Goal: Transaction & Acquisition: Purchase product/service

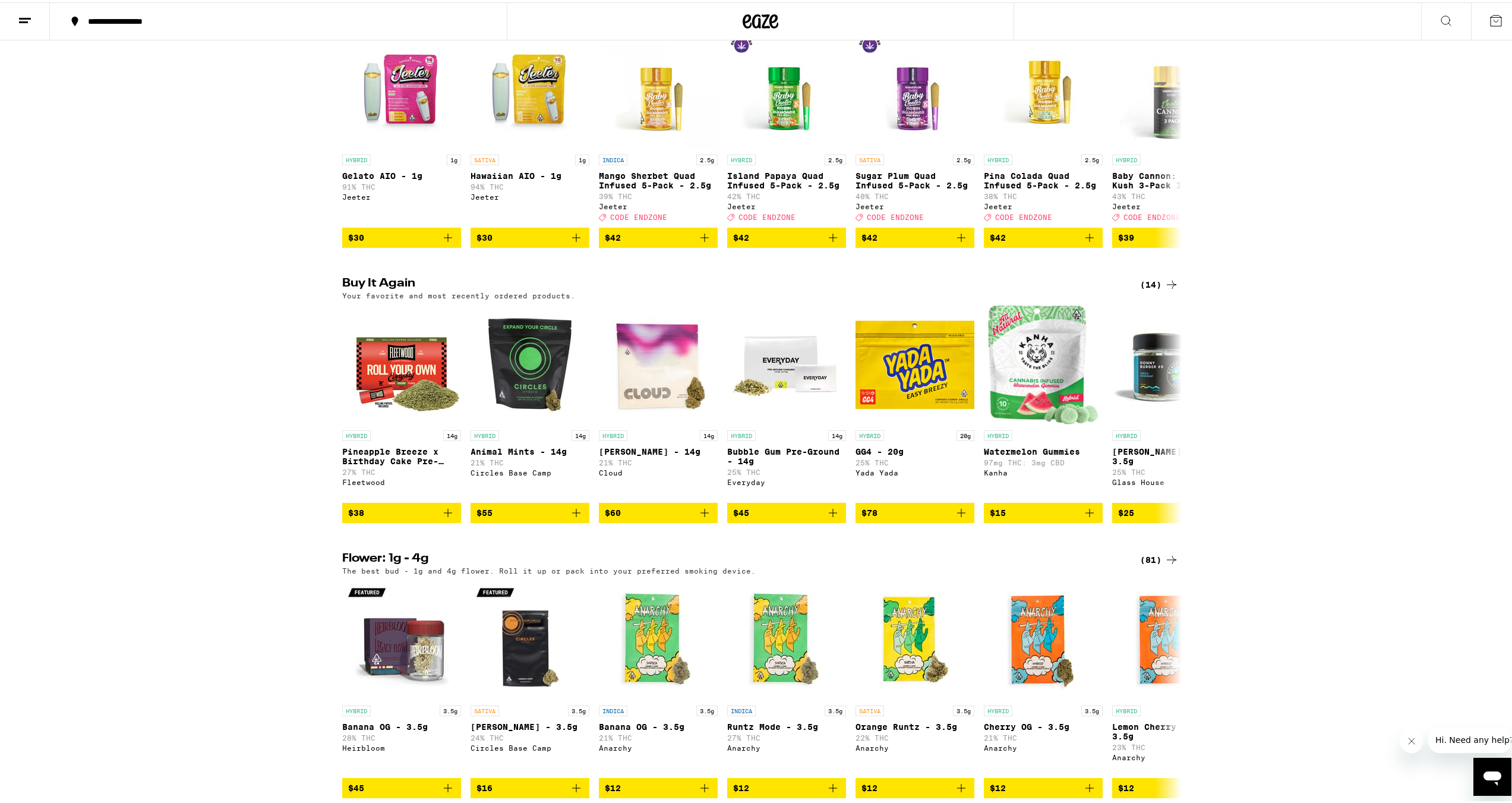
scroll to position [357, 0]
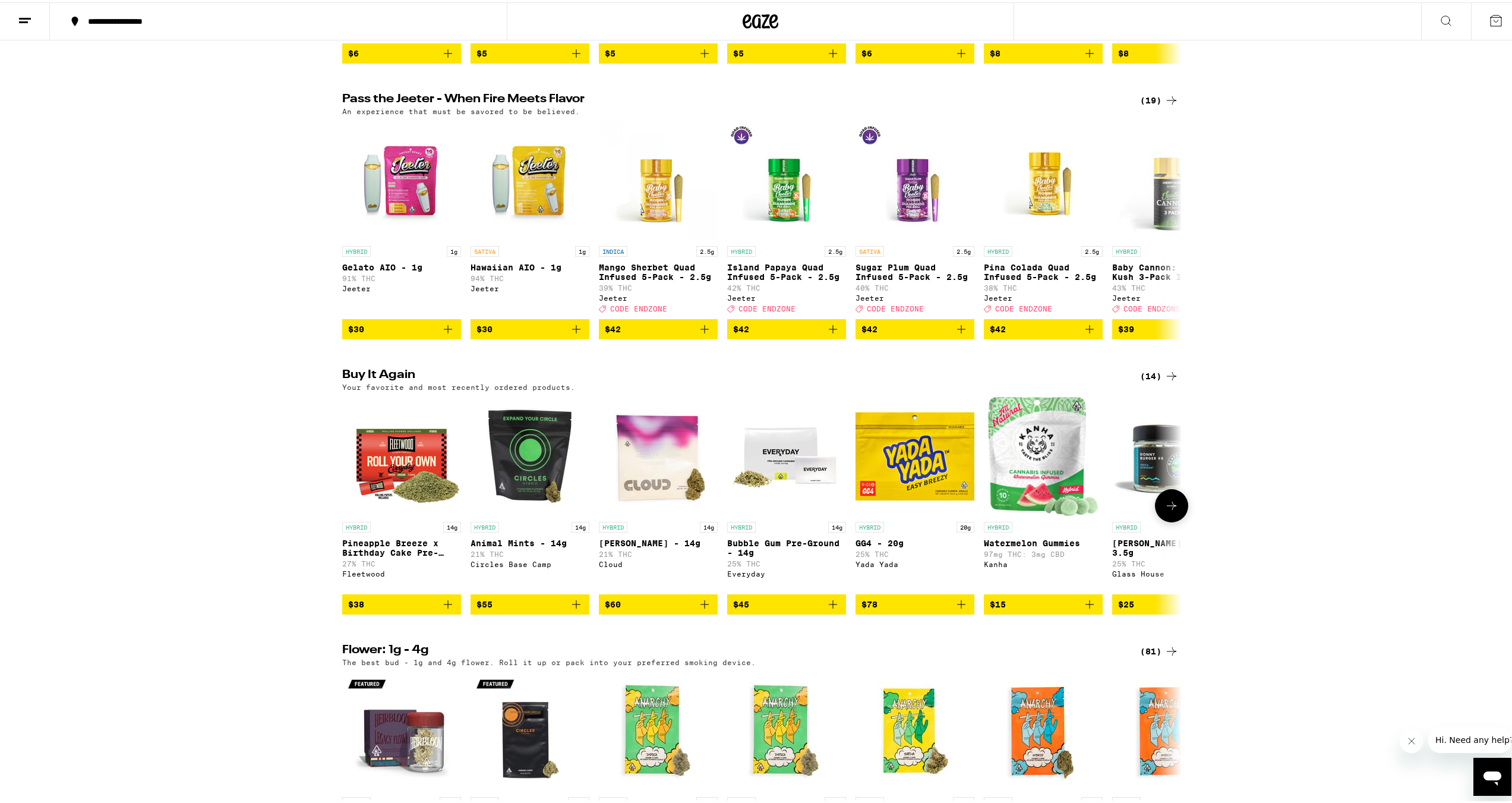
click at [1164, 510] on icon at bounding box center [1171, 503] width 14 height 14
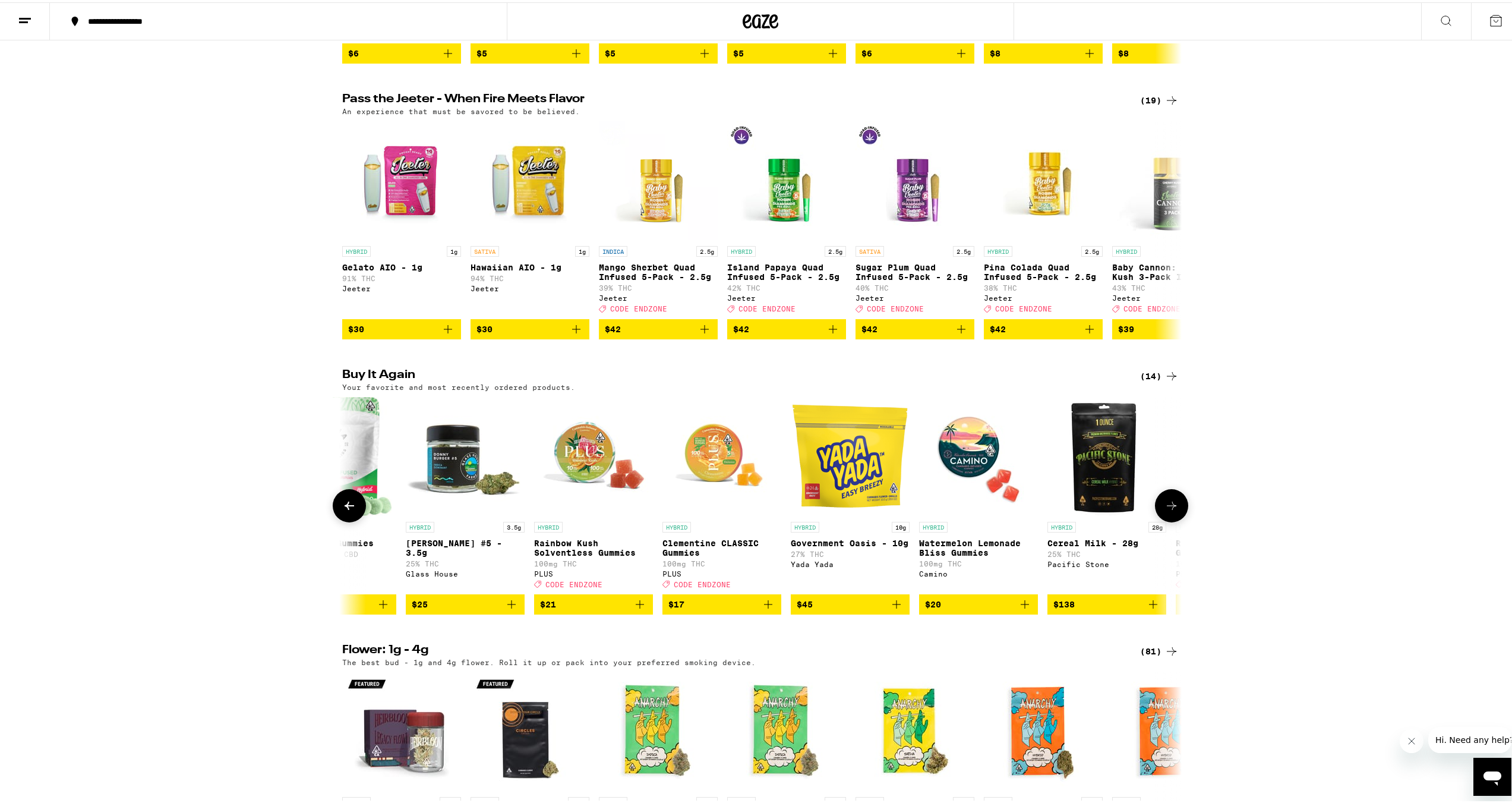
scroll to position [0, 707]
click at [1164, 510] on icon at bounding box center [1171, 503] width 14 height 14
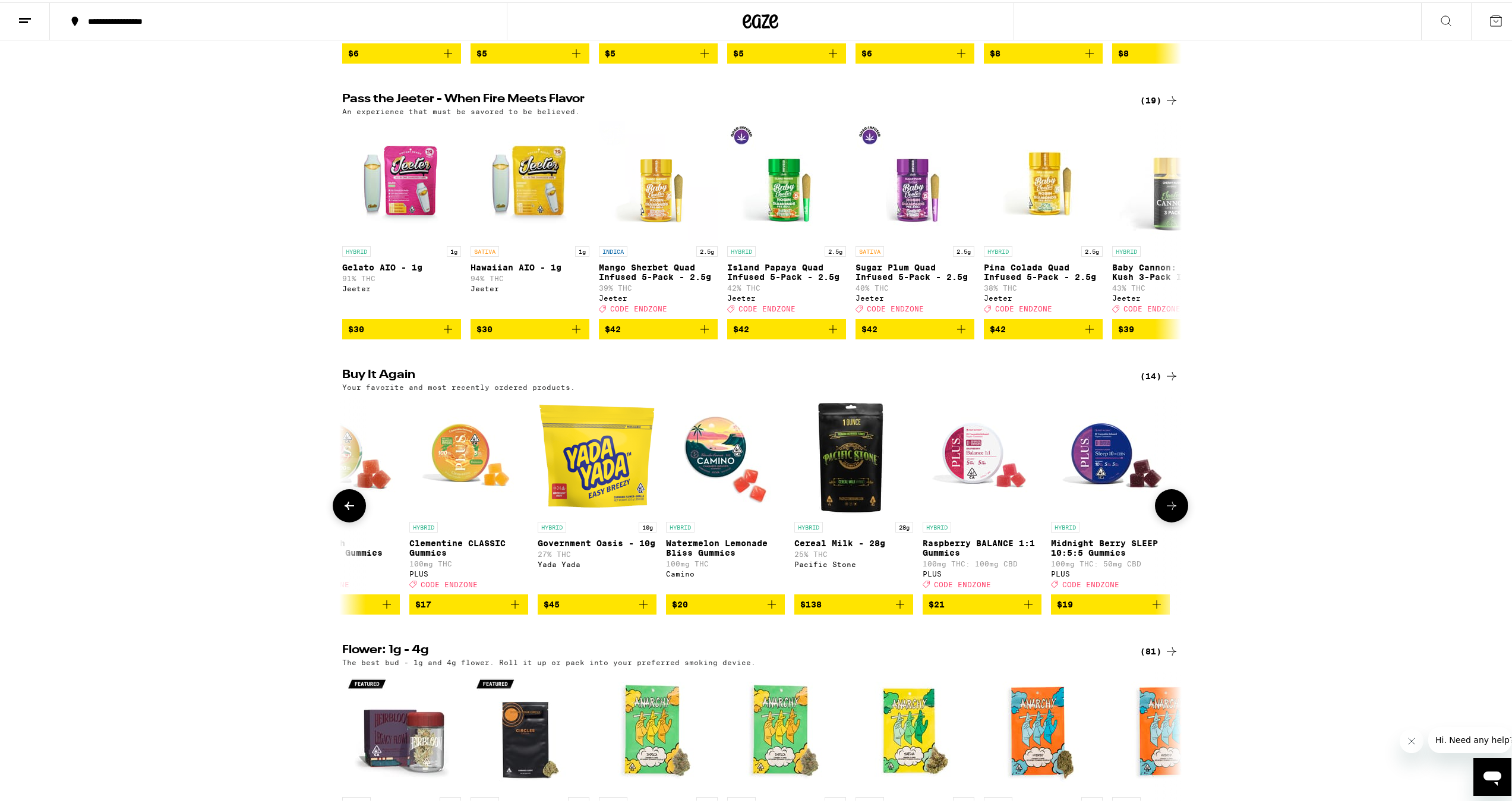
scroll to position [0, 960]
click at [1161, 520] on div at bounding box center [1172, 503] width 33 height 33
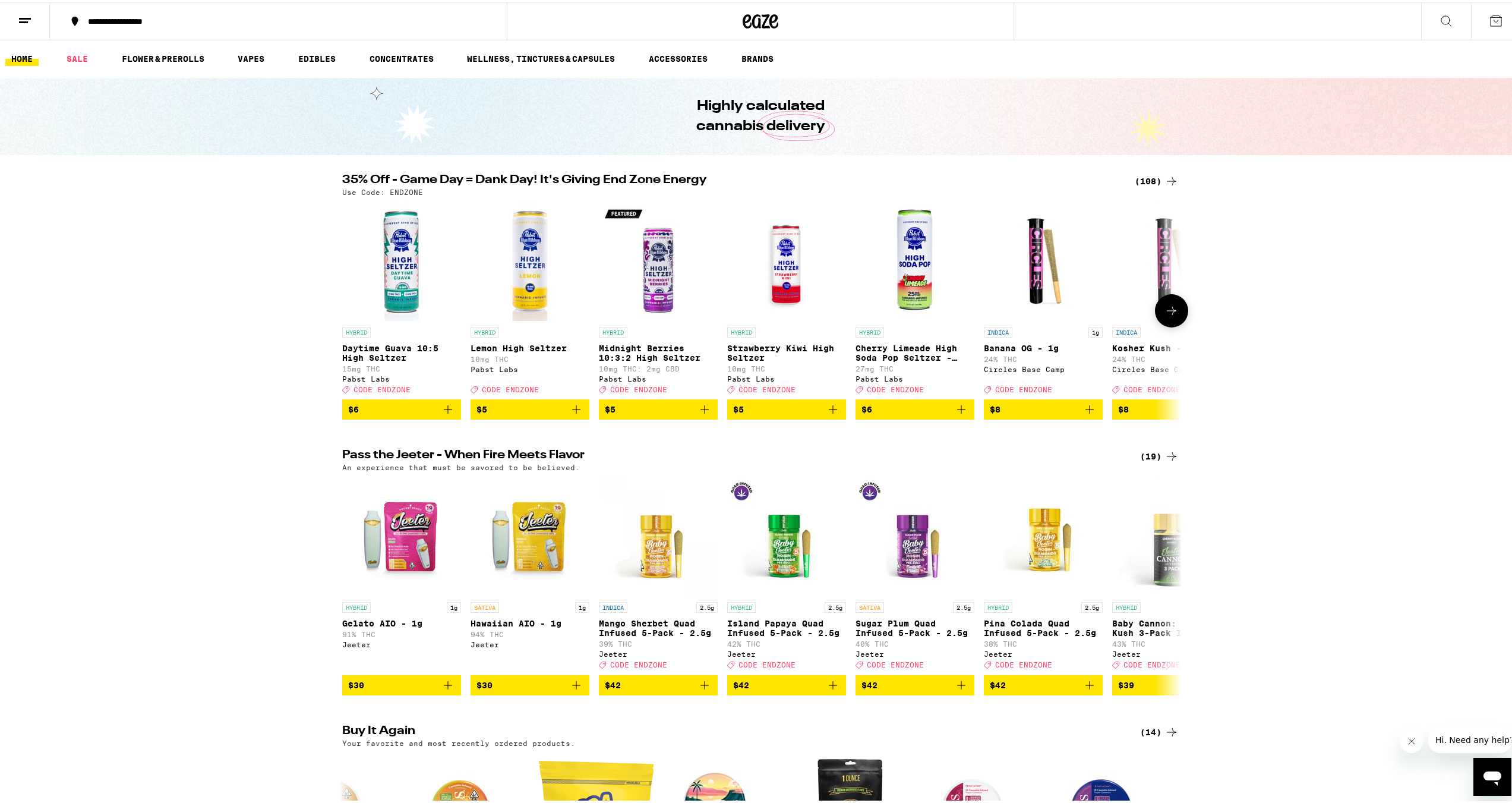
scroll to position [535, 0]
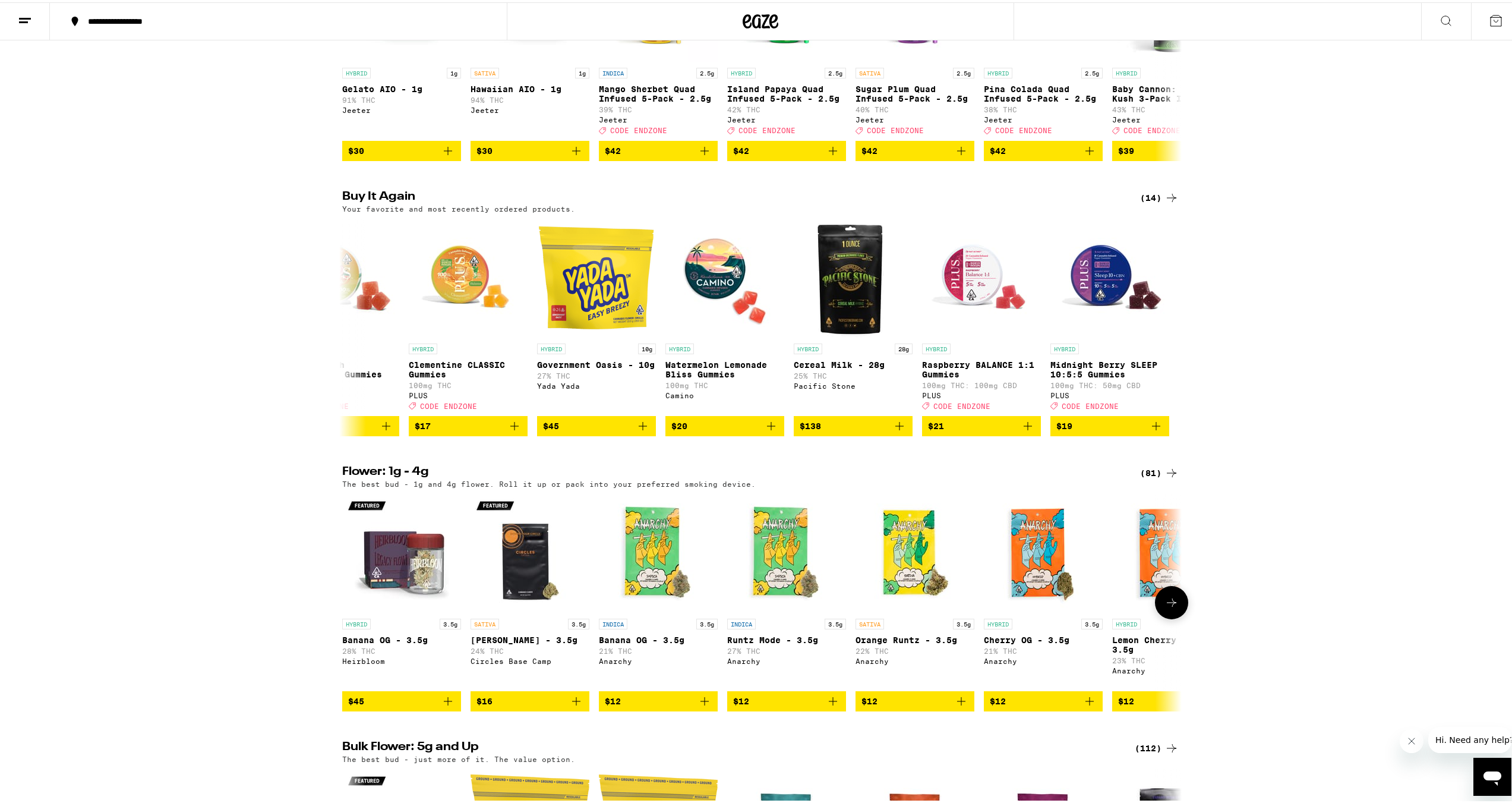
click at [1170, 607] on icon at bounding box center [1171, 600] width 14 height 14
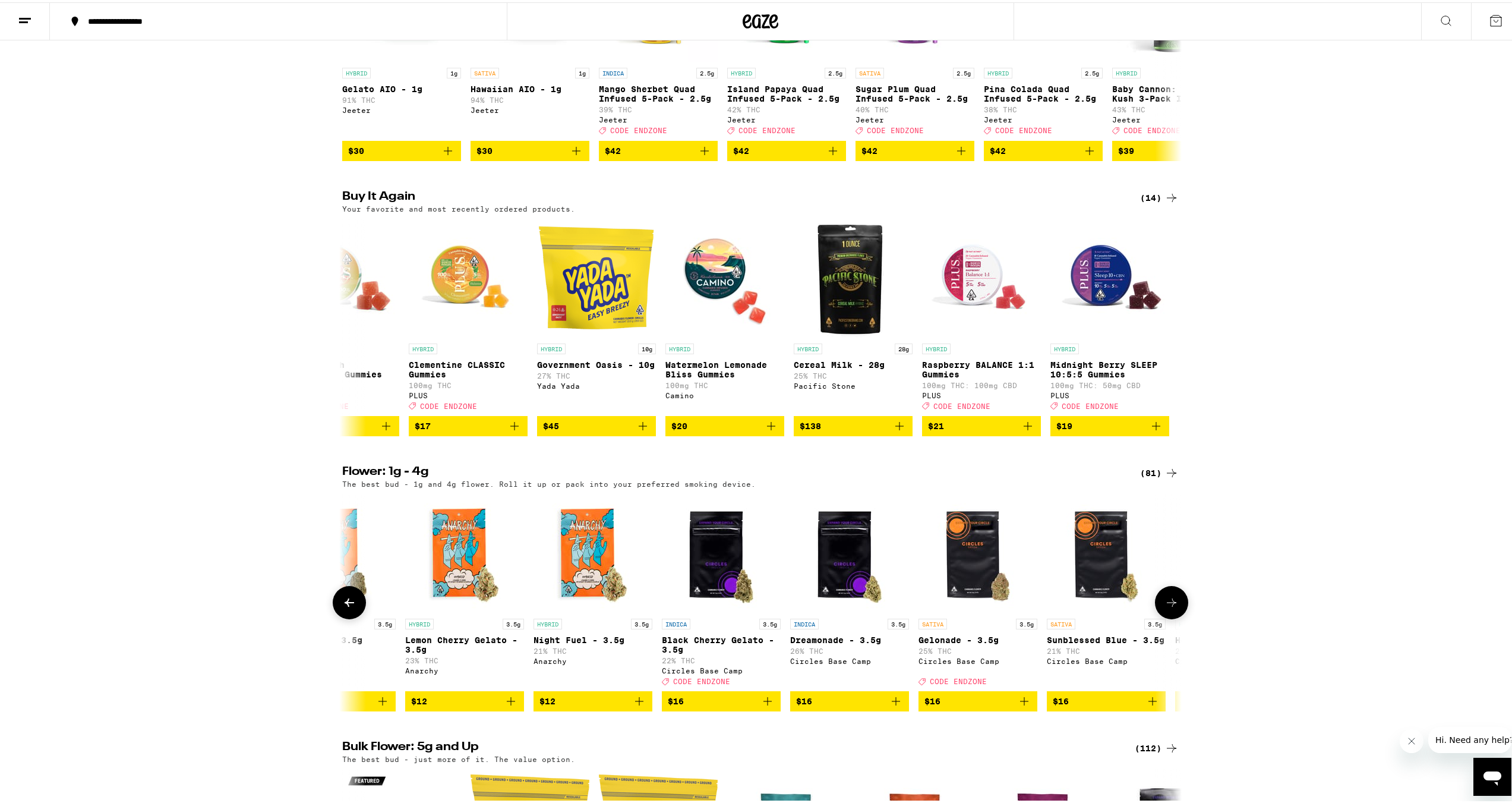
click at [1170, 607] on icon at bounding box center [1171, 600] width 14 height 14
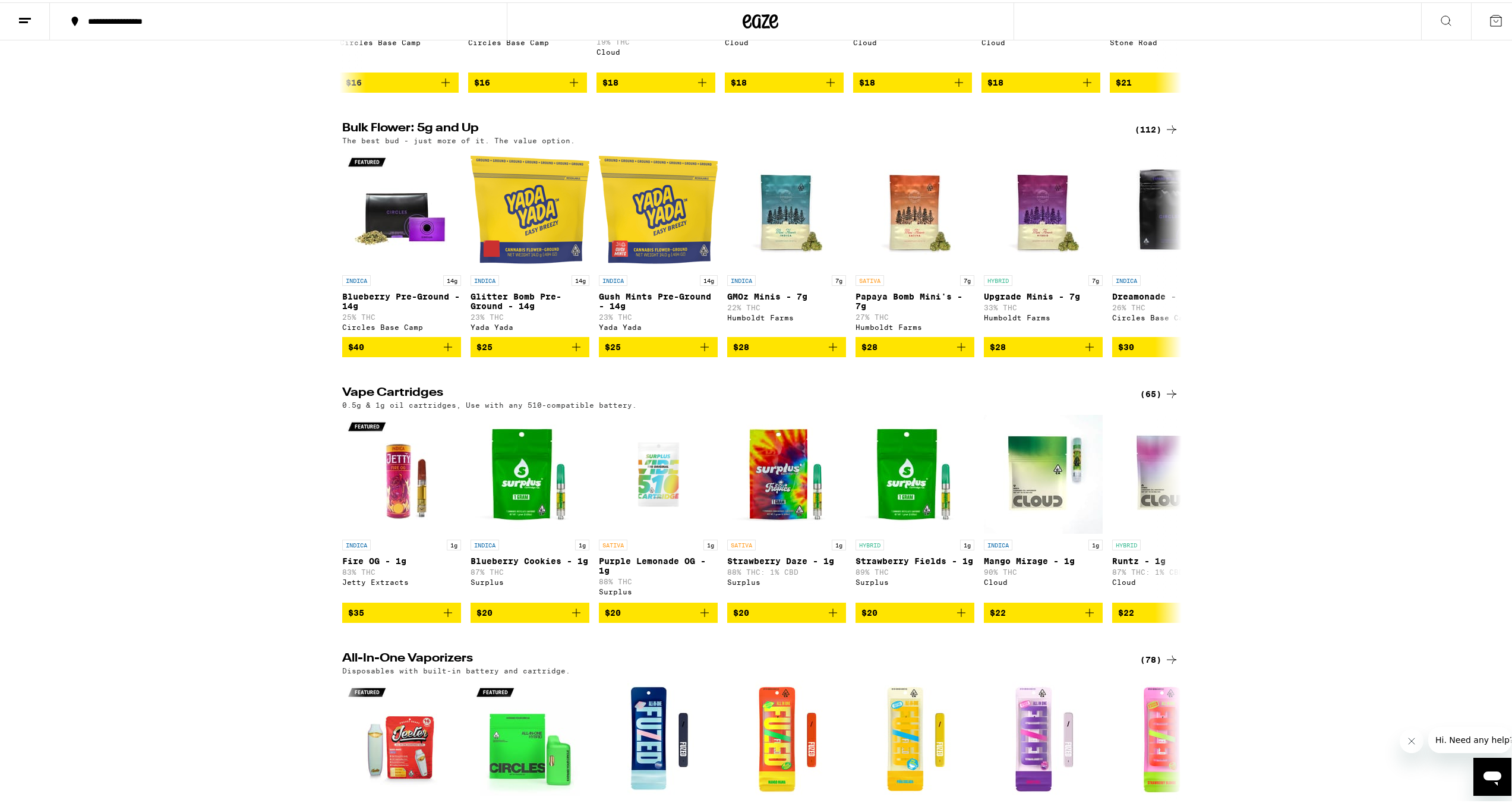
scroll to position [891, 0]
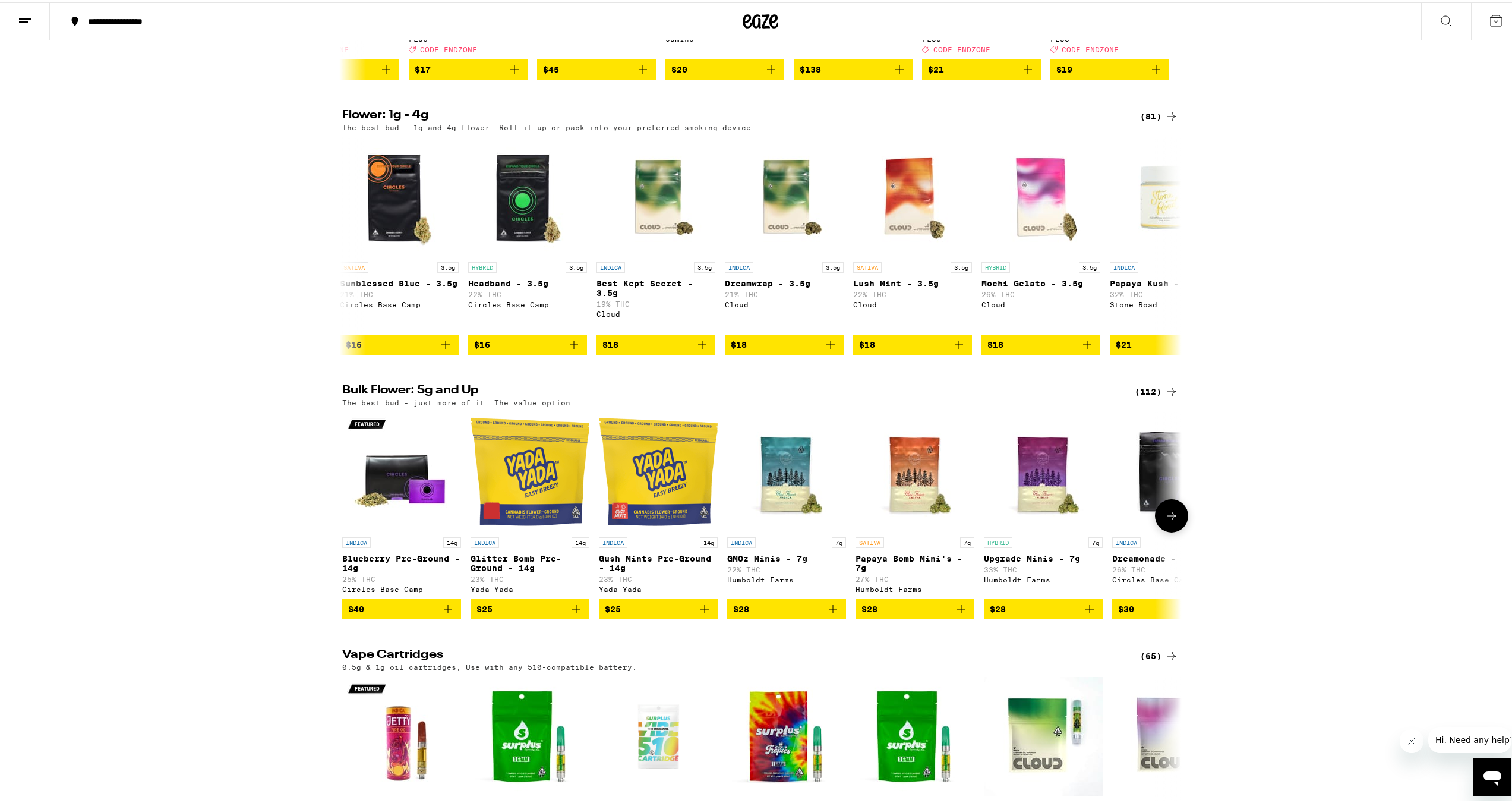
click at [1164, 520] on icon at bounding box center [1171, 513] width 14 height 14
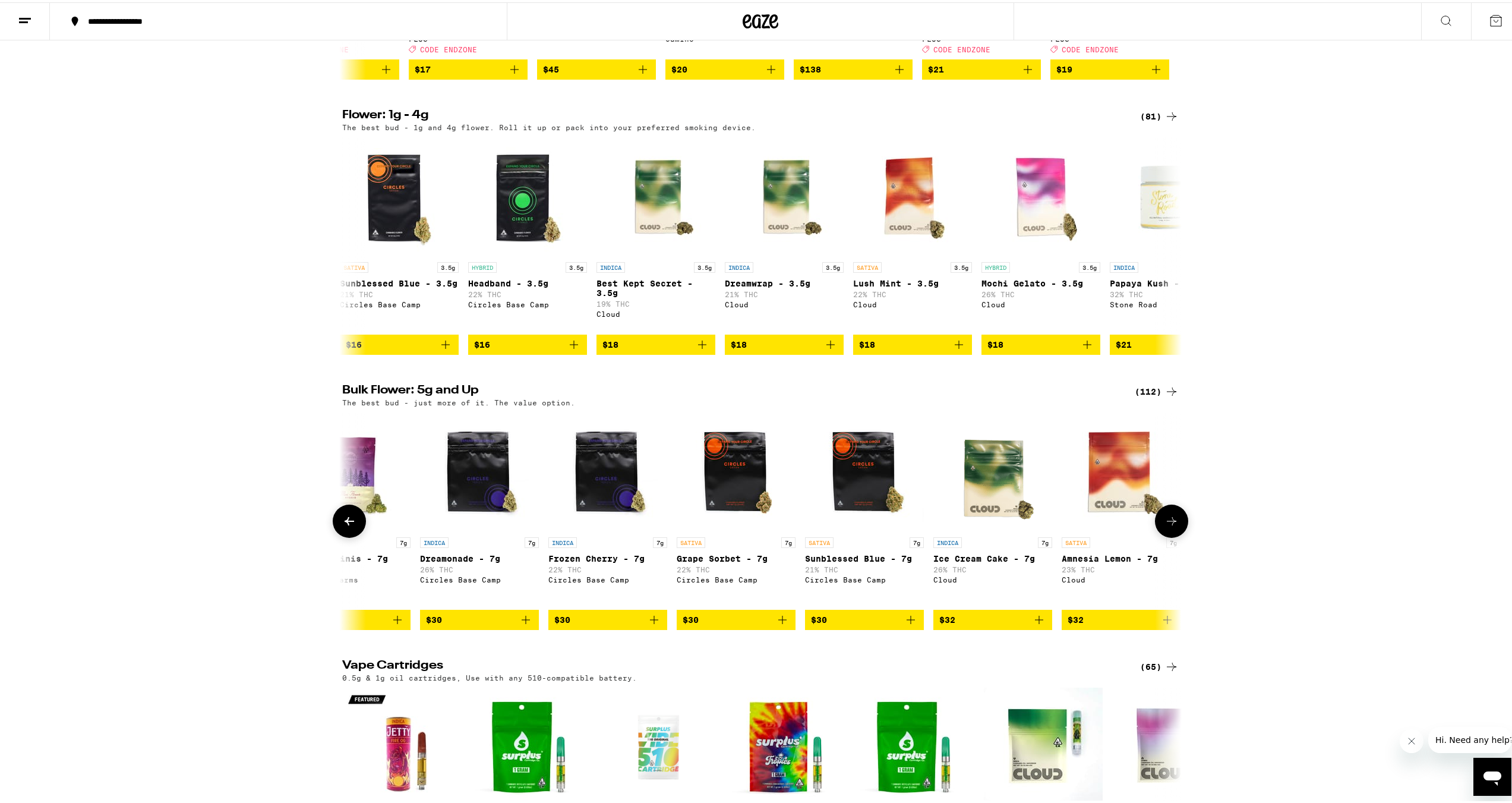
click at [1164, 525] on icon at bounding box center [1171, 518] width 14 height 14
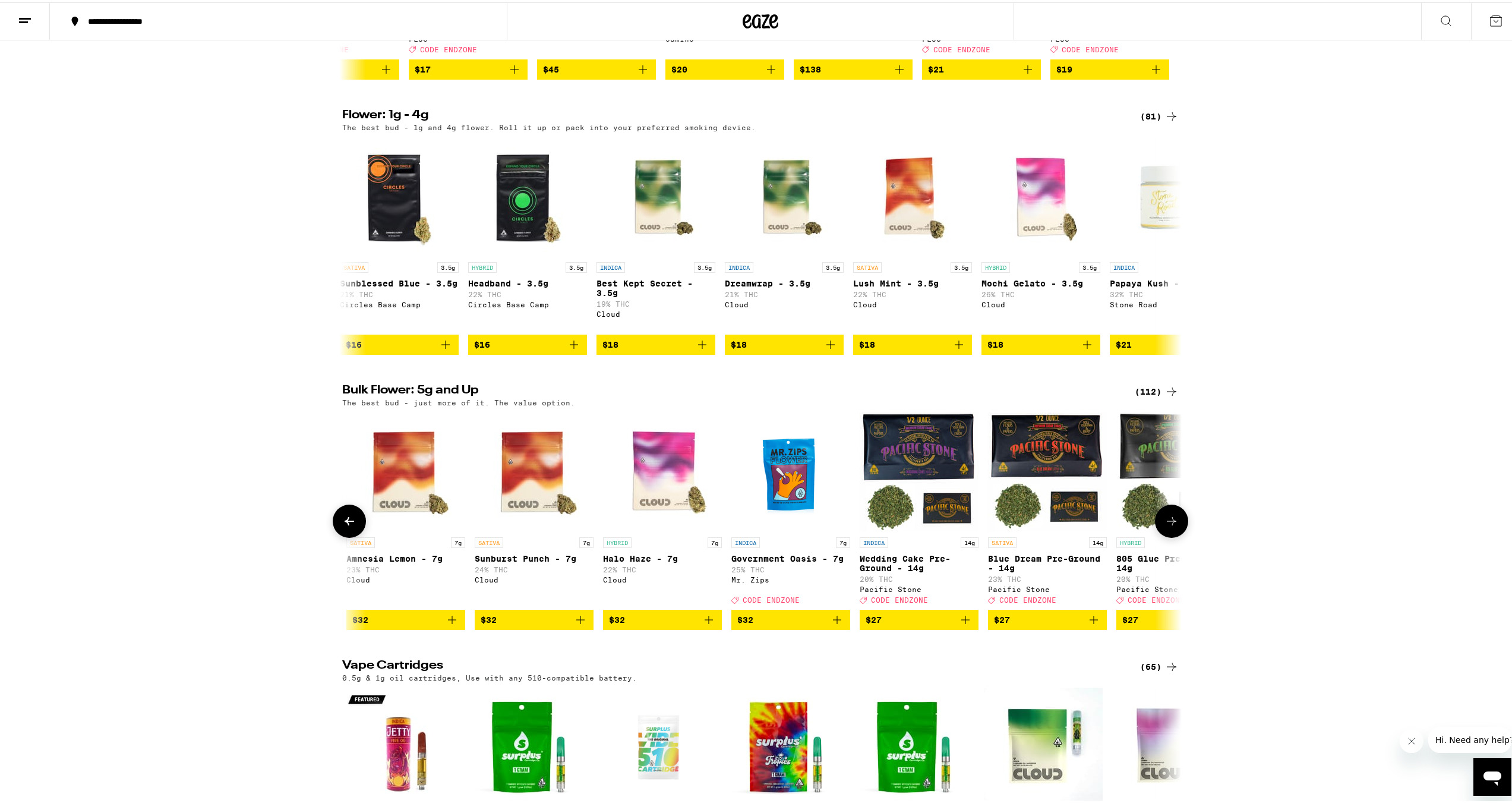
click at [1164, 525] on icon at bounding box center [1171, 518] width 14 height 14
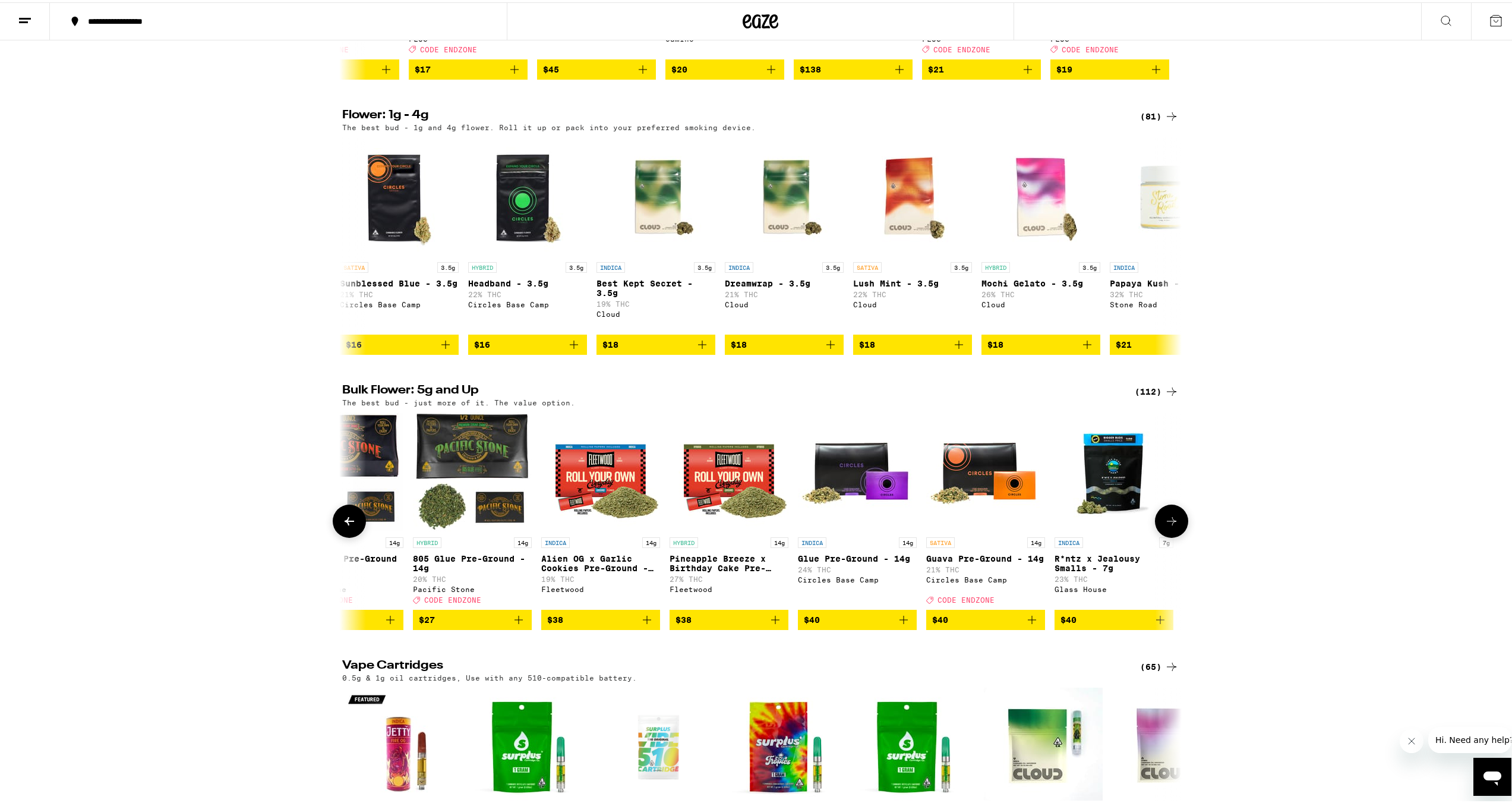
scroll to position [0, 2116]
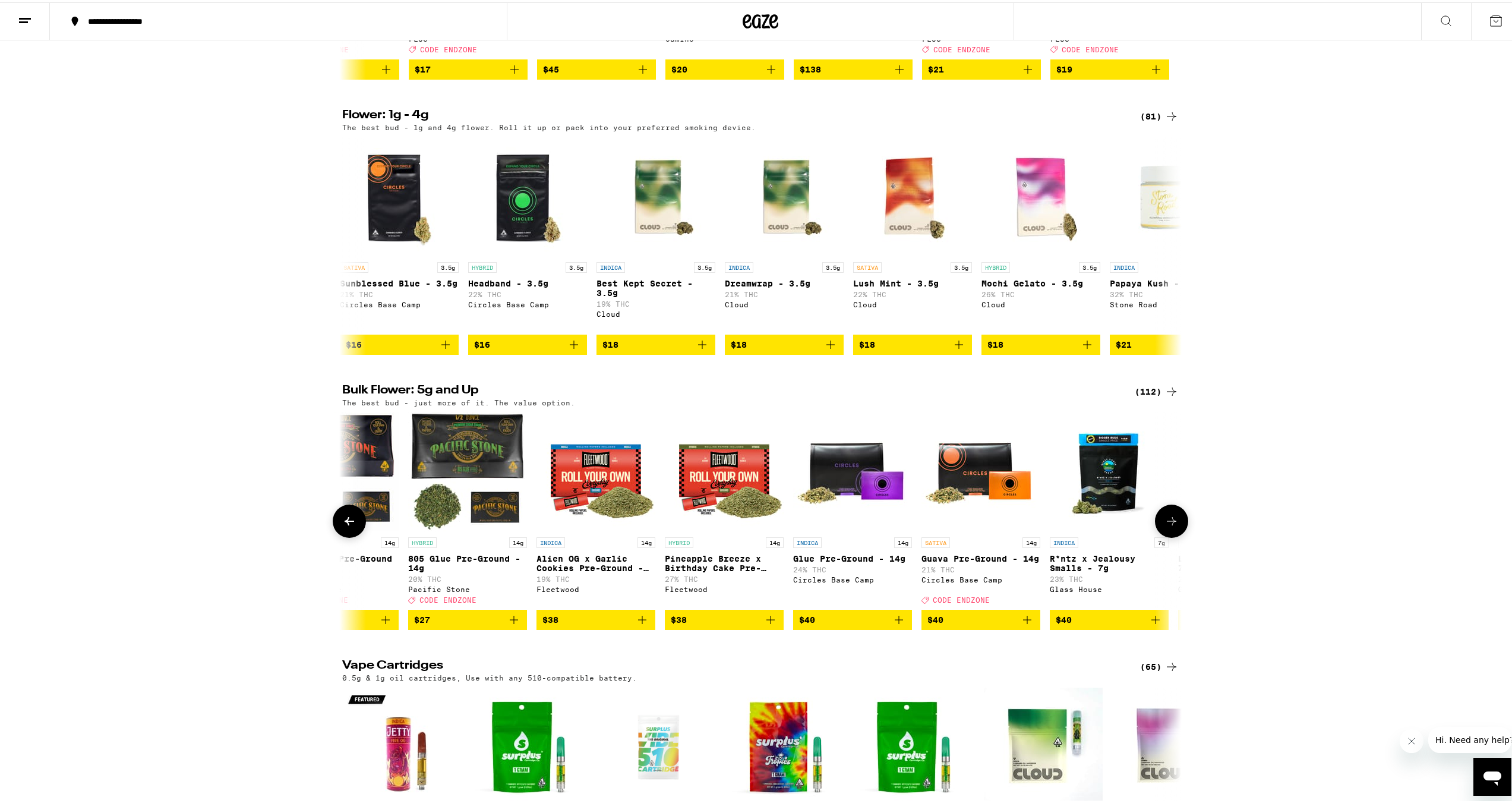
click at [1164, 525] on icon at bounding box center [1171, 518] width 14 height 14
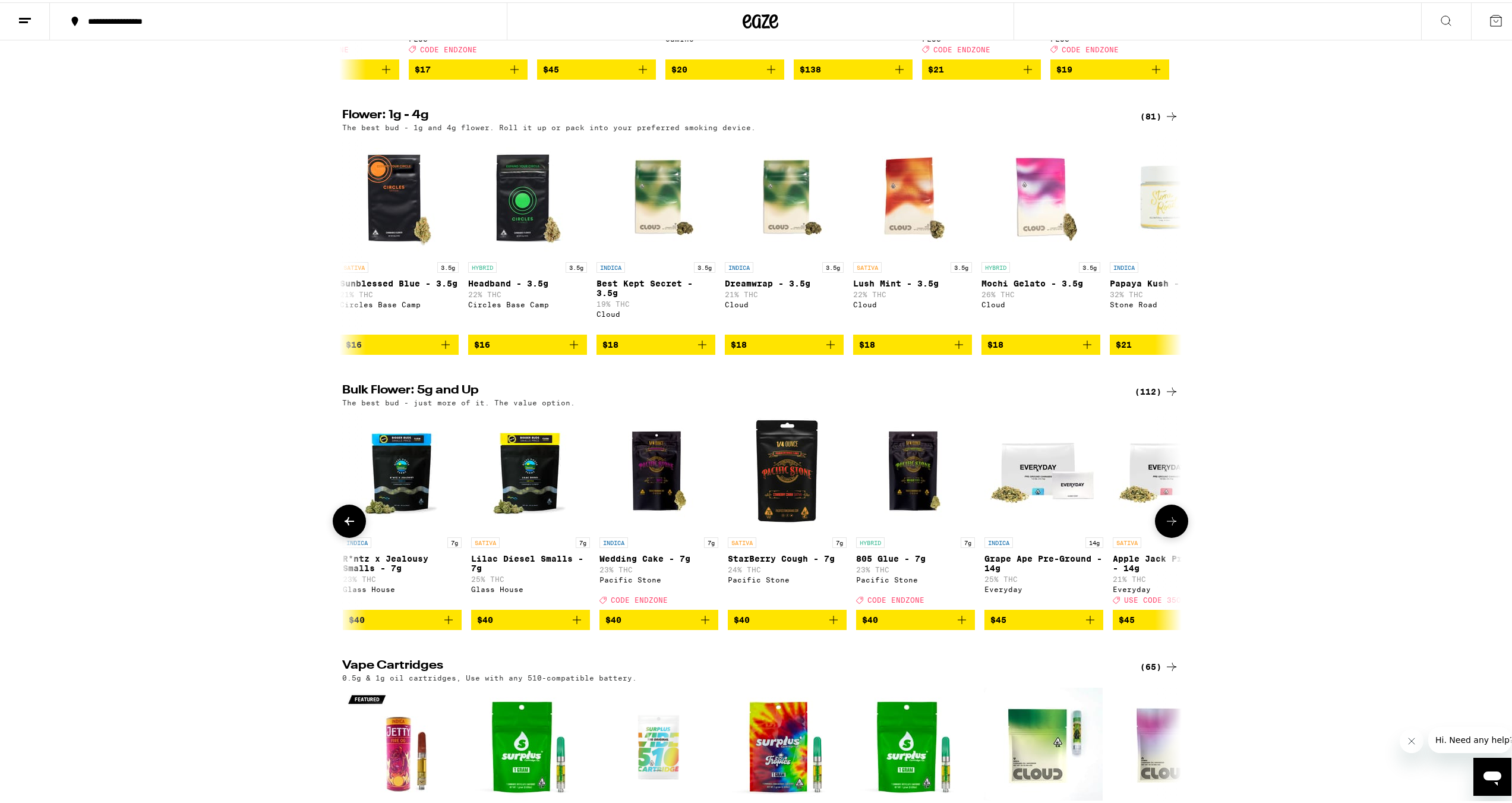
click at [1164, 525] on icon at bounding box center [1171, 518] width 14 height 14
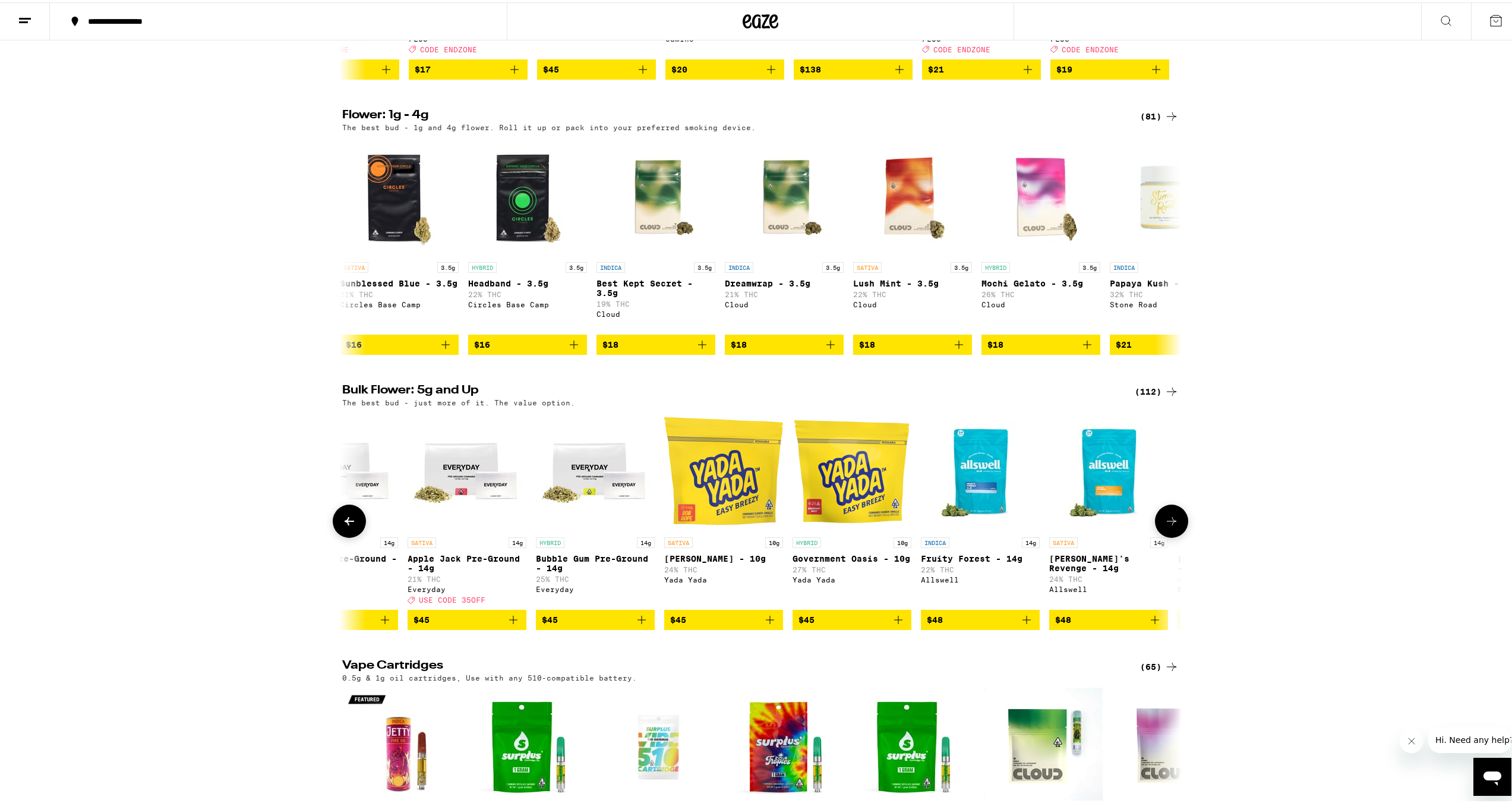
scroll to position [0, 3530]
click at [1164, 525] on icon at bounding box center [1171, 518] width 14 height 14
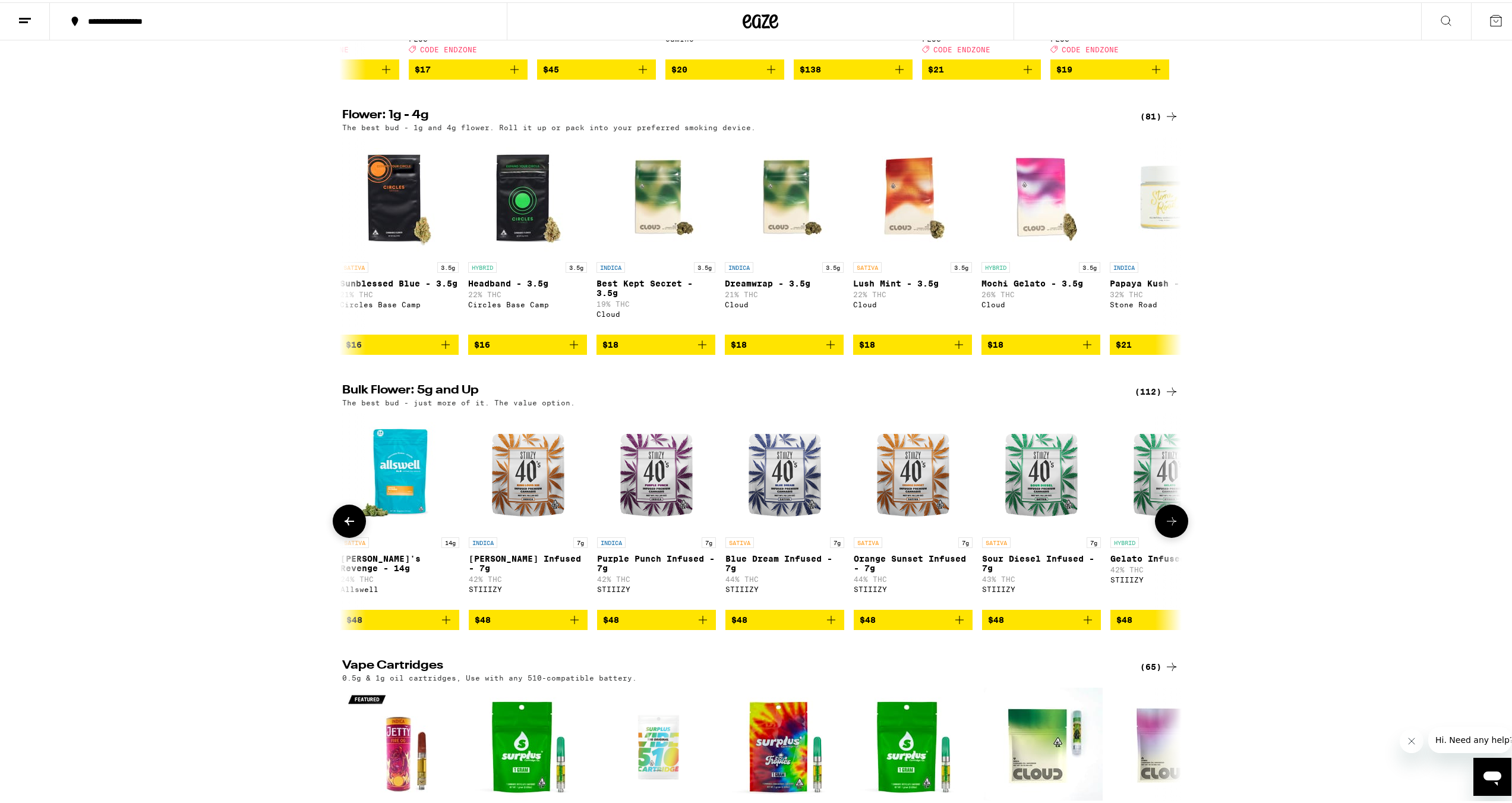
click at [1164, 525] on icon at bounding box center [1171, 518] width 14 height 14
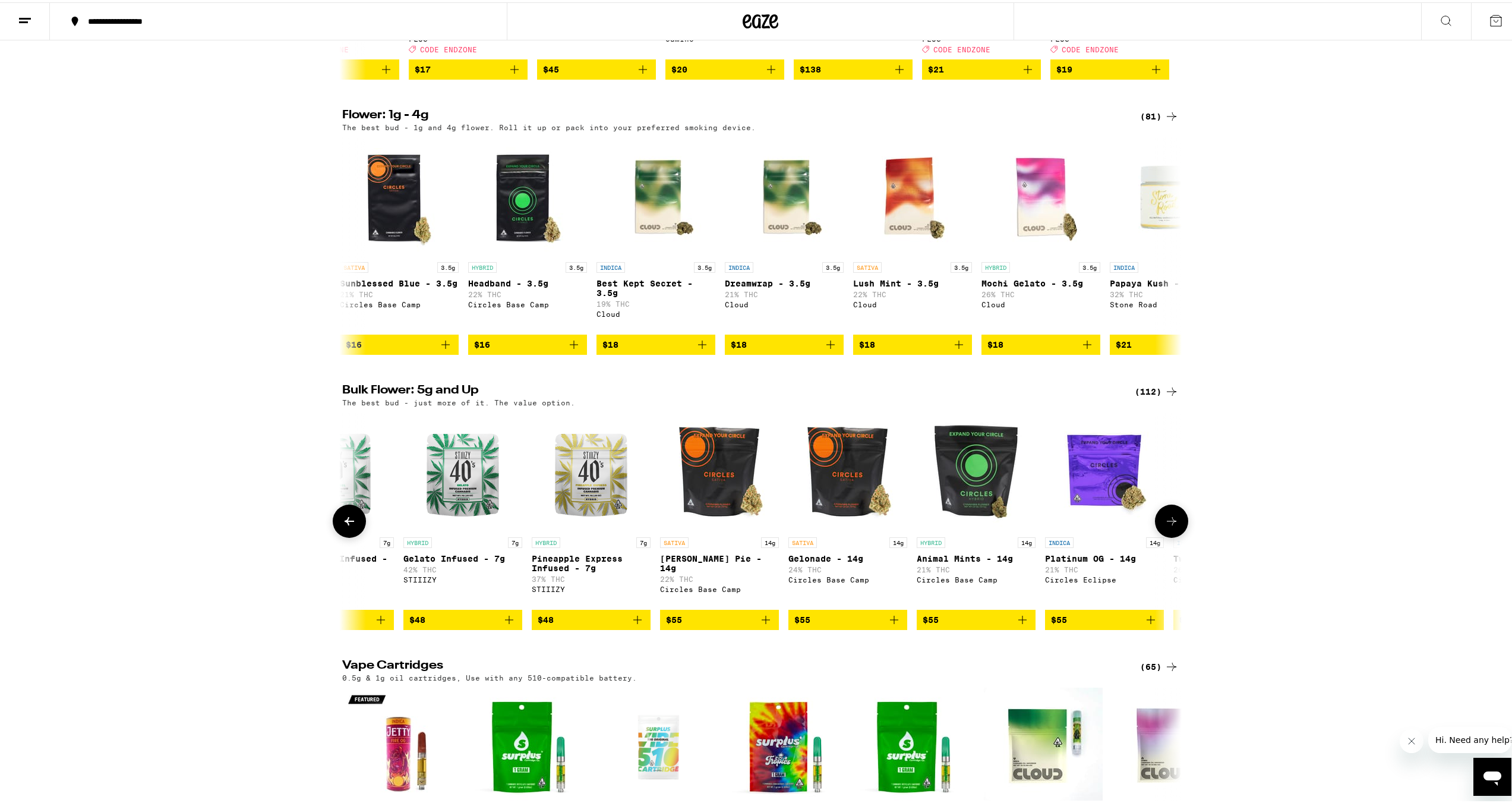
click at [1164, 525] on icon at bounding box center [1171, 518] width 14 height 14
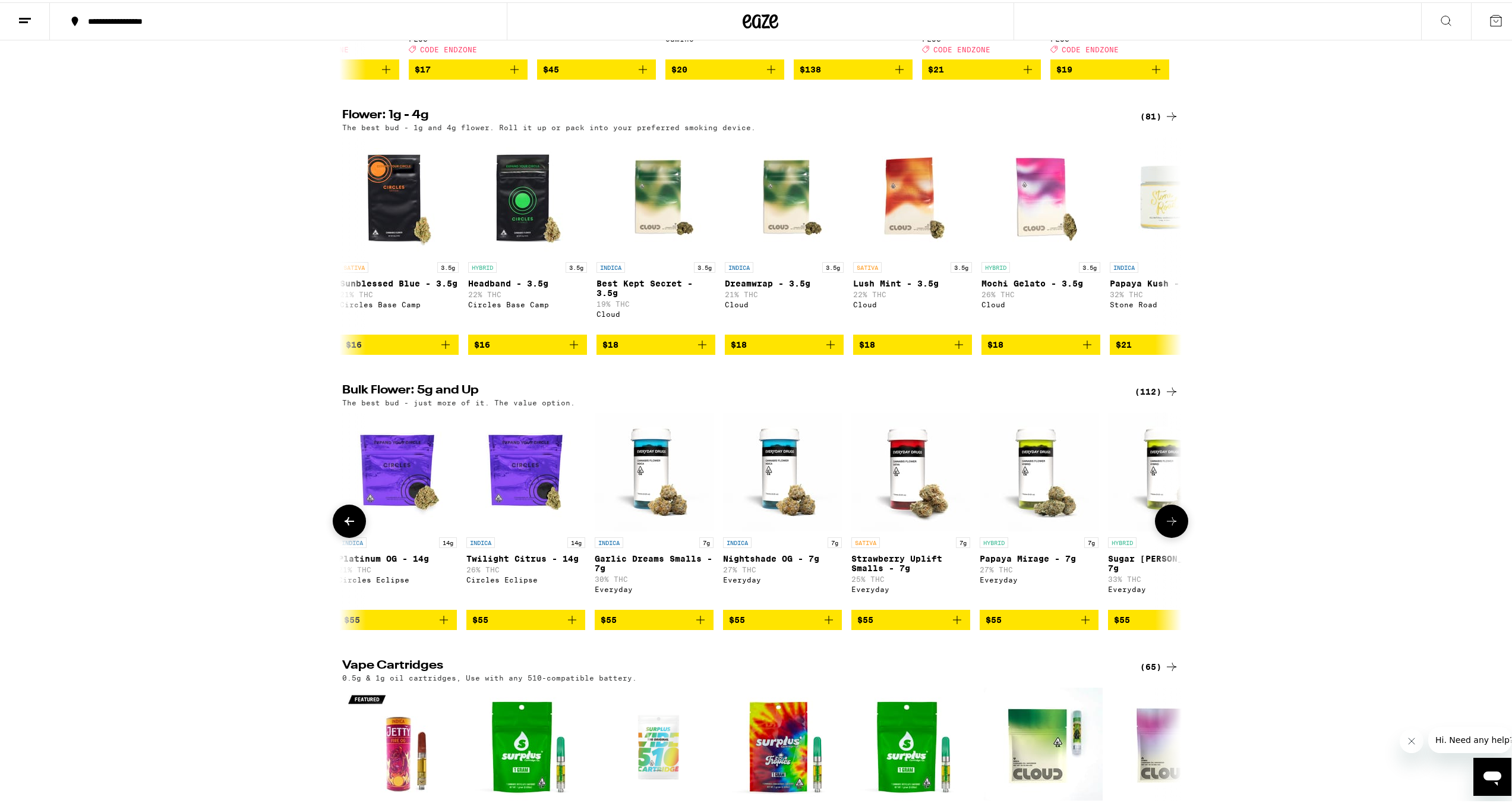
click at [1164, 525] on icon at bounding box center [1171, 518] width 14 height 14
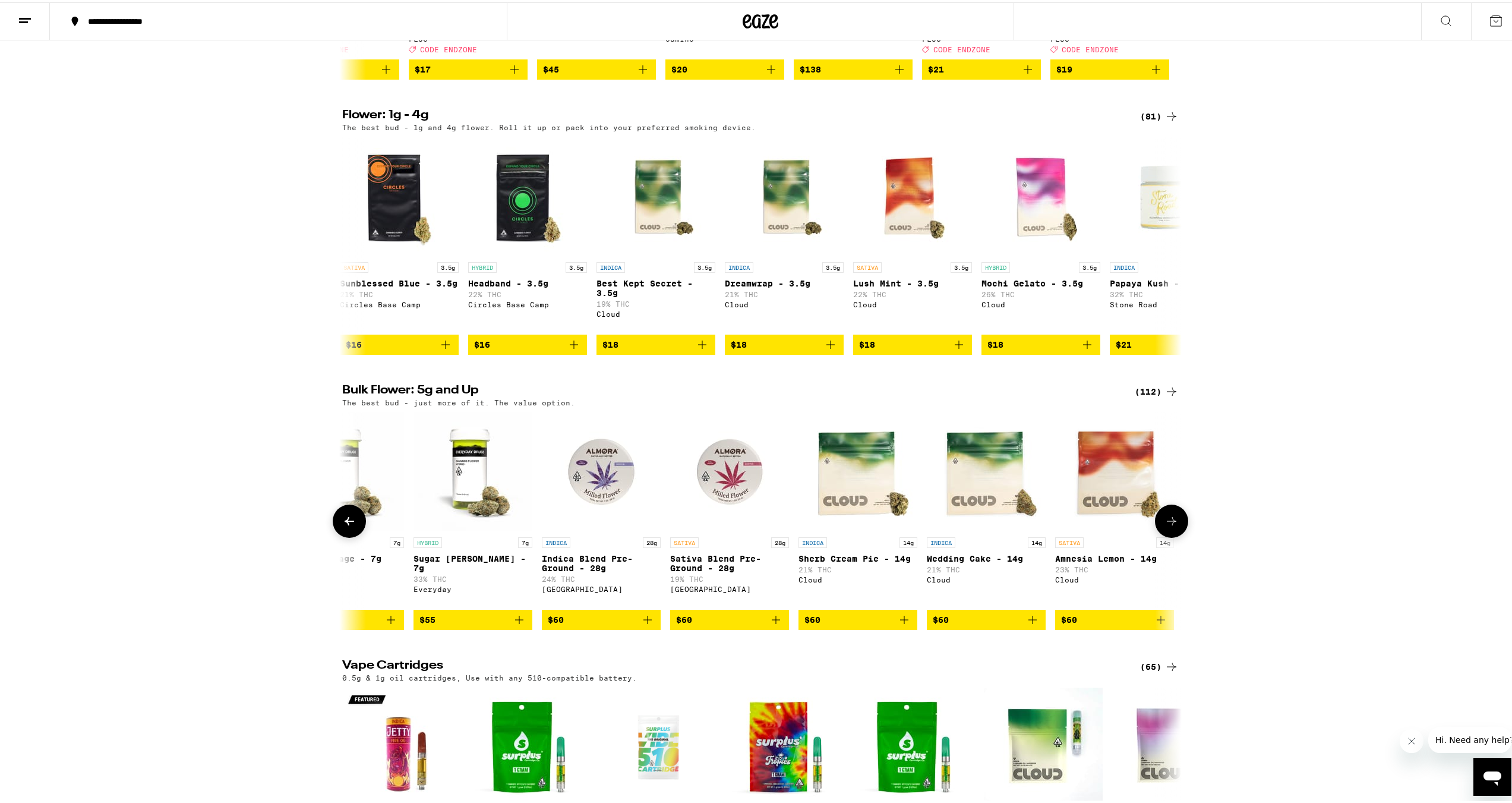
scroll to position [0, 6358]
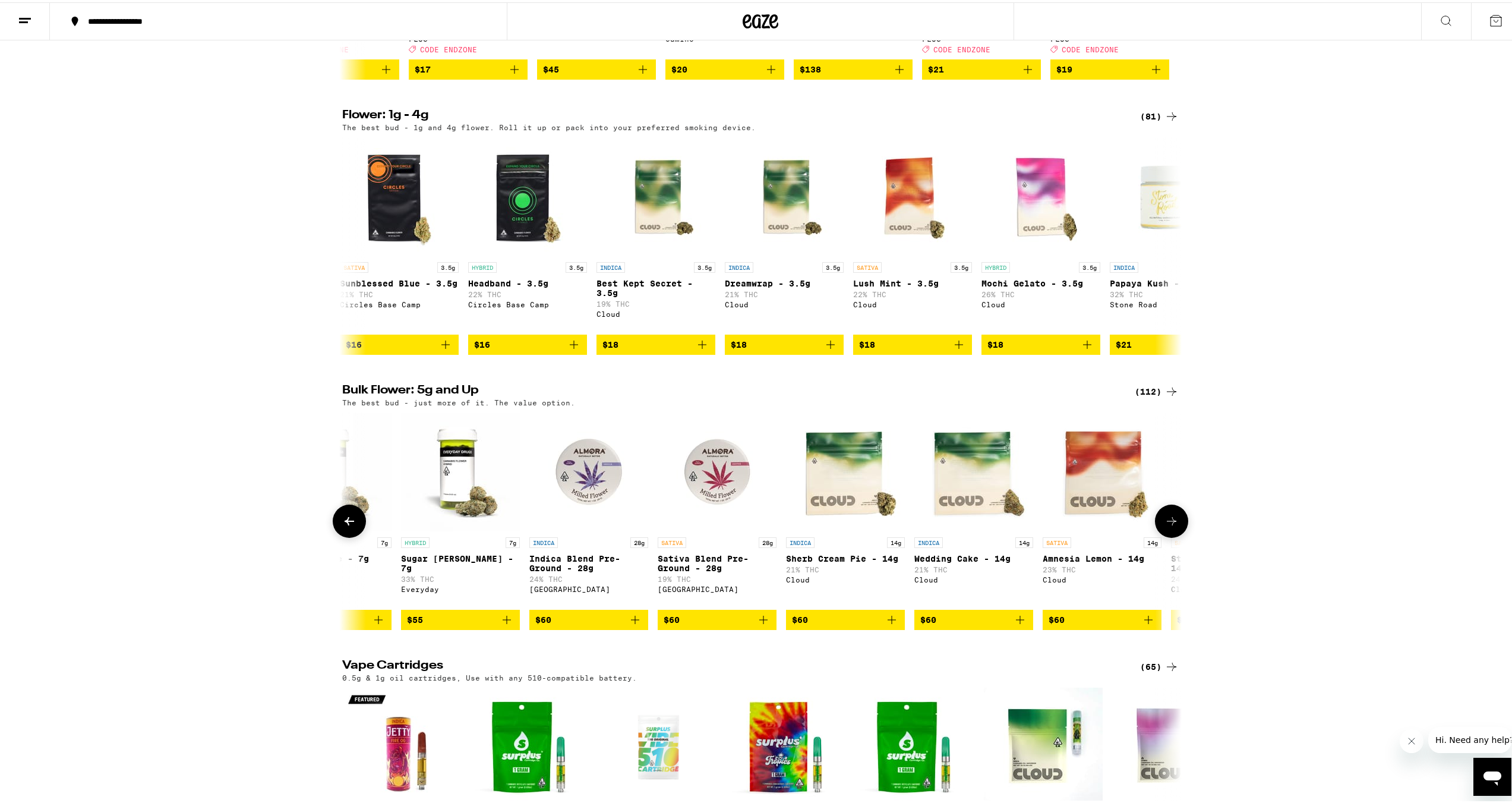
click at [1164, 525] on icon at bounding box center [1171, 518] width 14 height 14
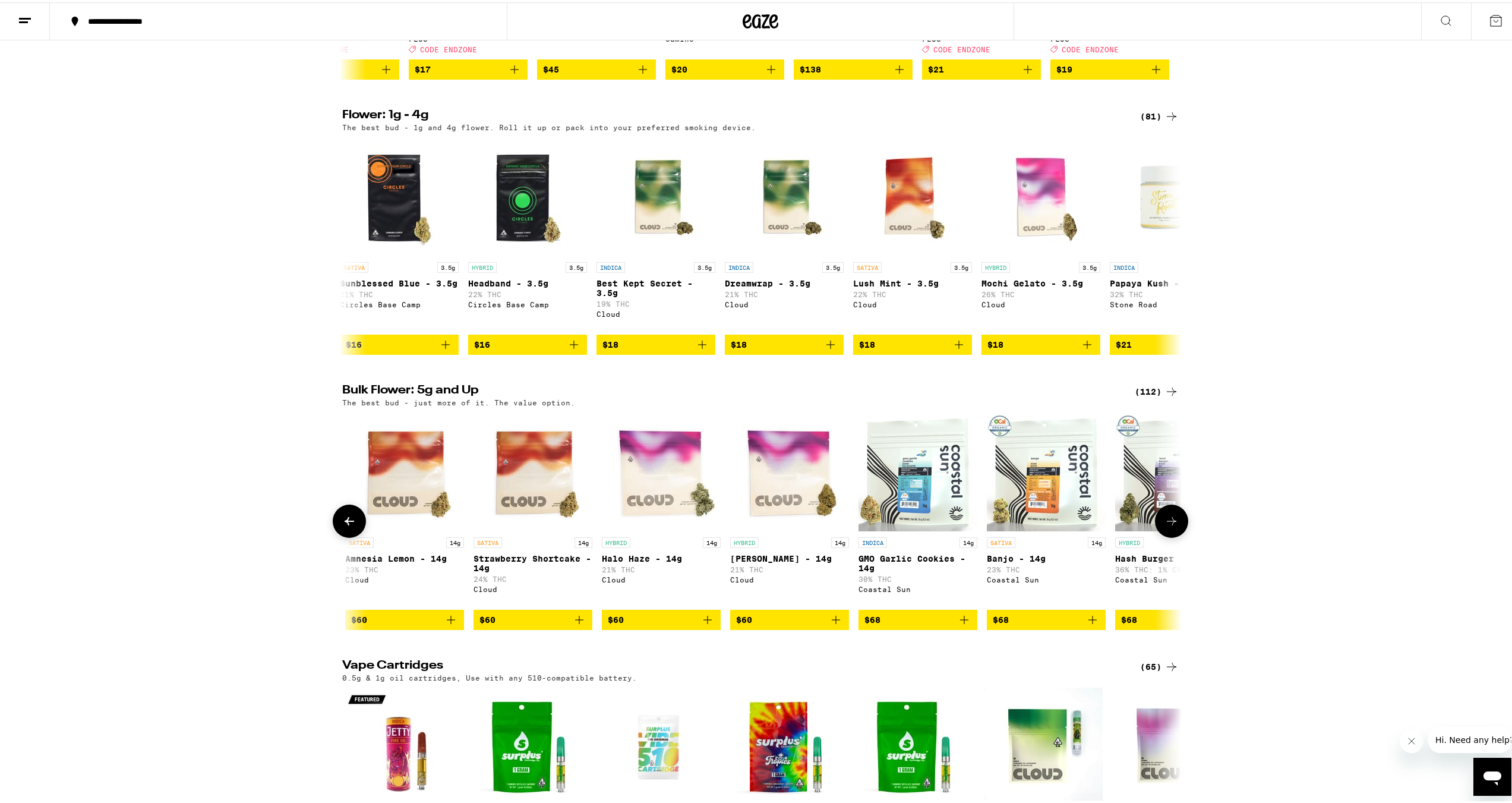
scroll to position [0, 7064]
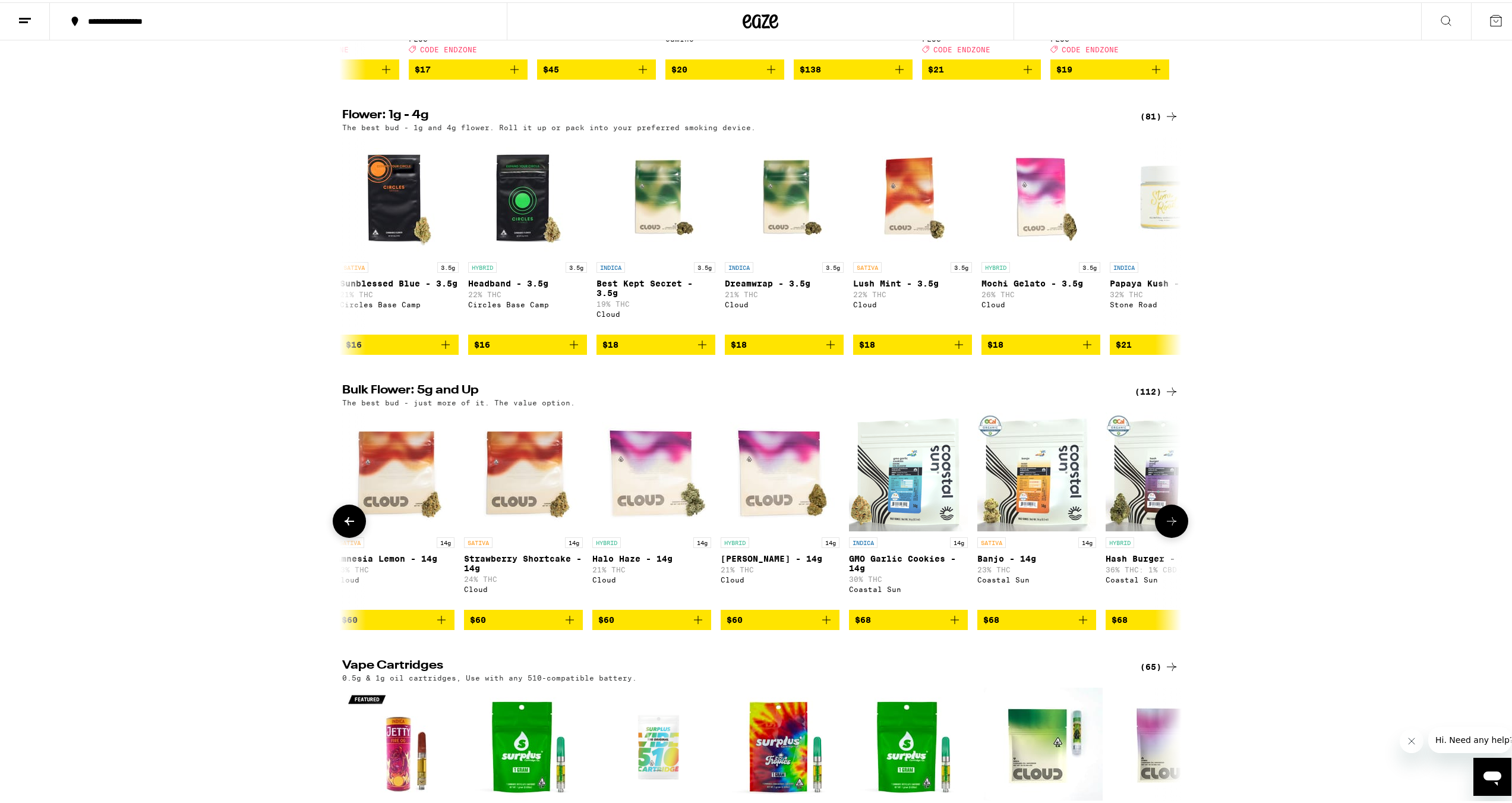
click at [1164, 525] on icon at bounding box center [1171, 518] width 14 height 14
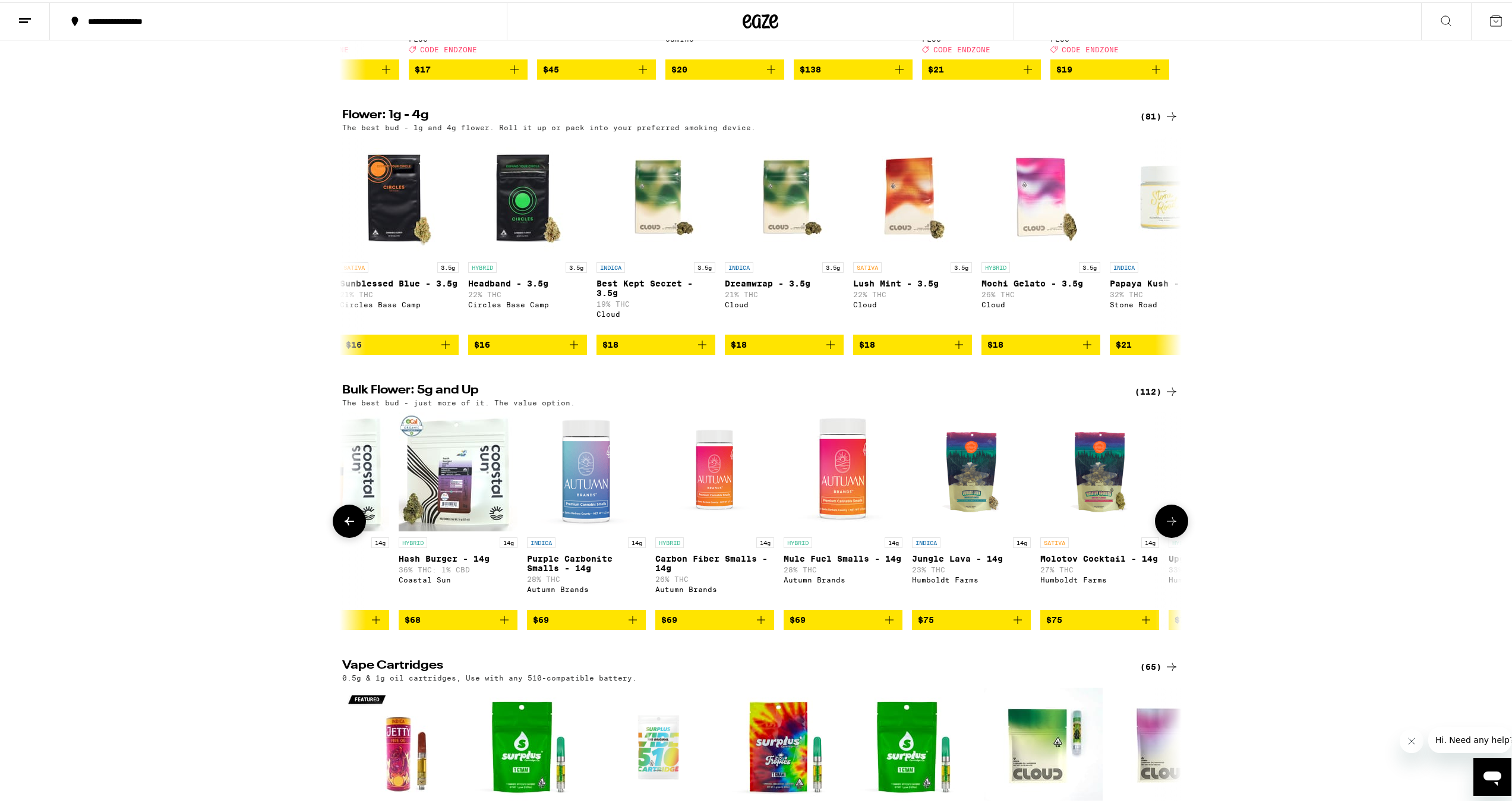
click at [1164, 525] on icon at bounding box center [1171, 518] width 14 height 14
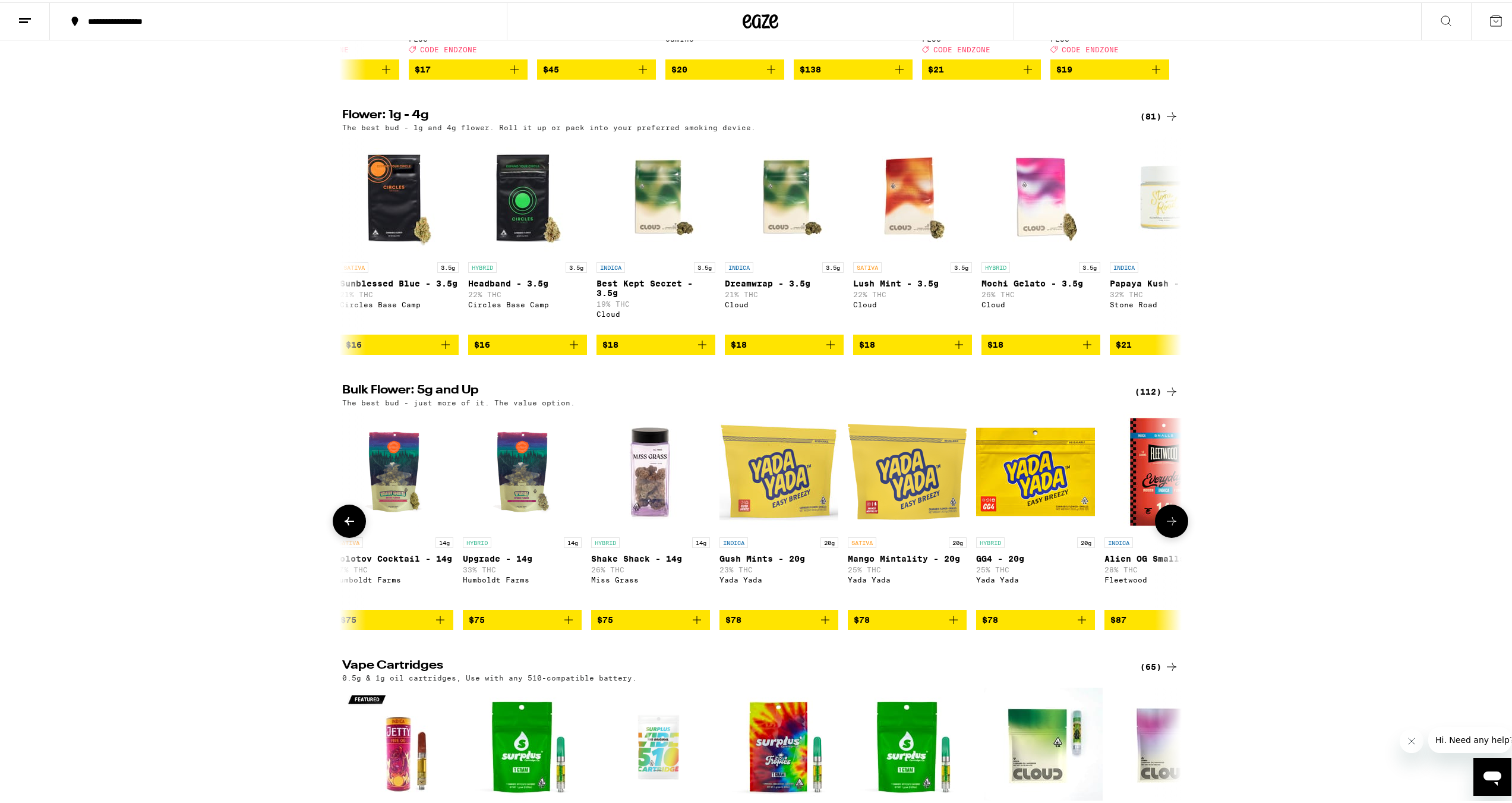
scroll to position [0, 8479]
click at [343, 525] on icon at bounding box center [350, 518] width 14 height 14
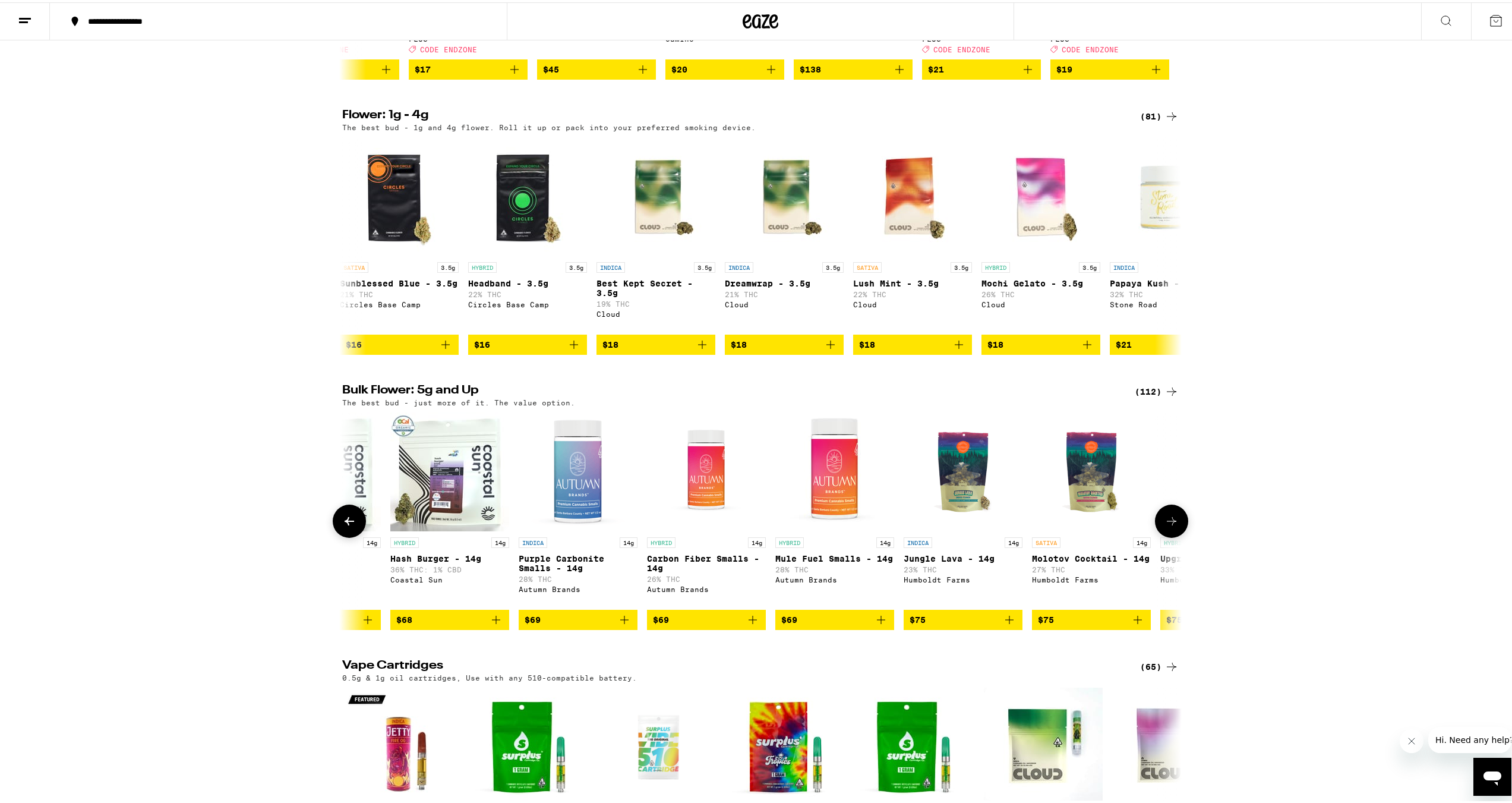
scroll to position [0, 7772]
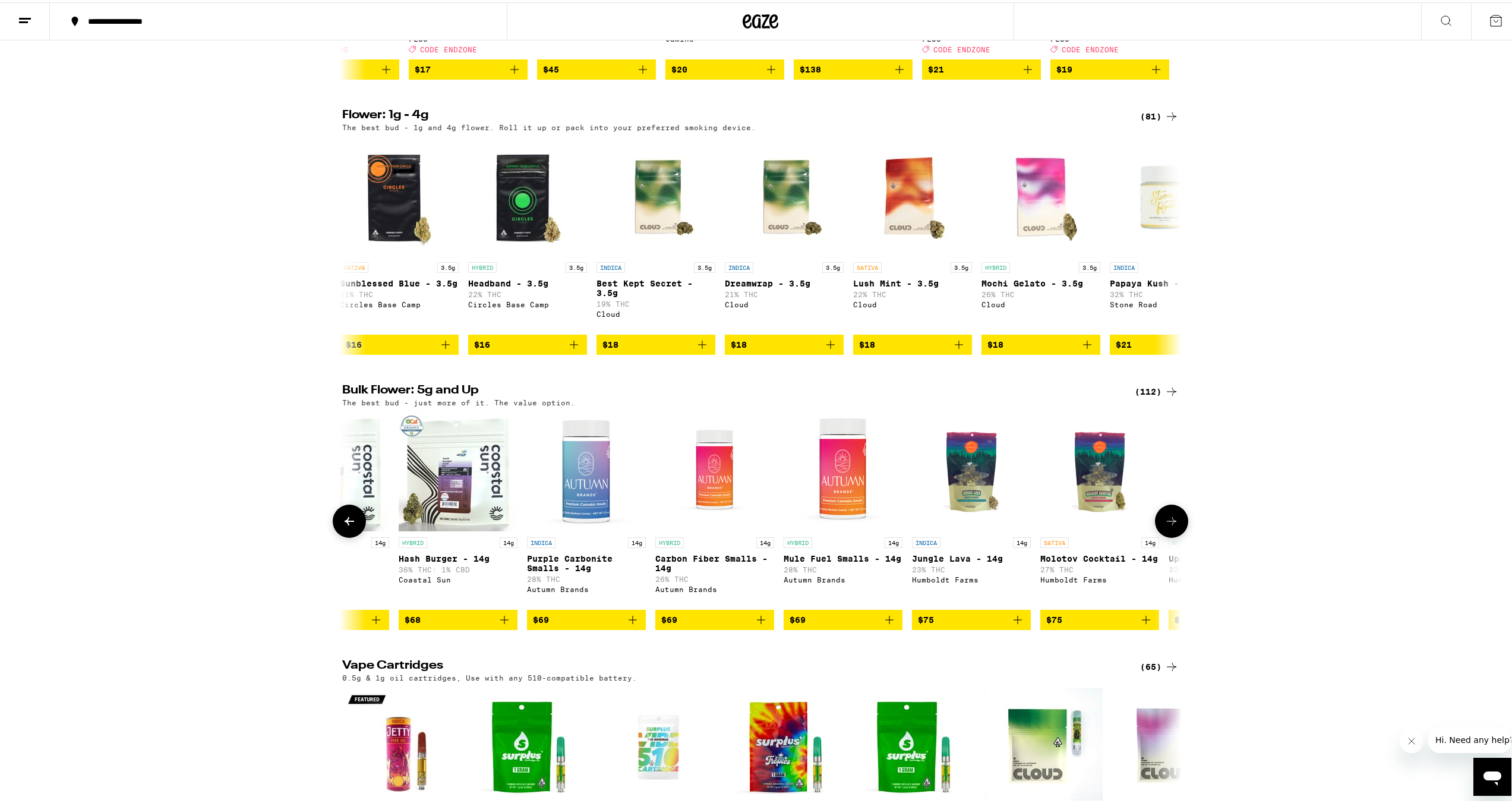
click at [1177, 535] on button at bounding box center [1172, 518] width 33 height 33
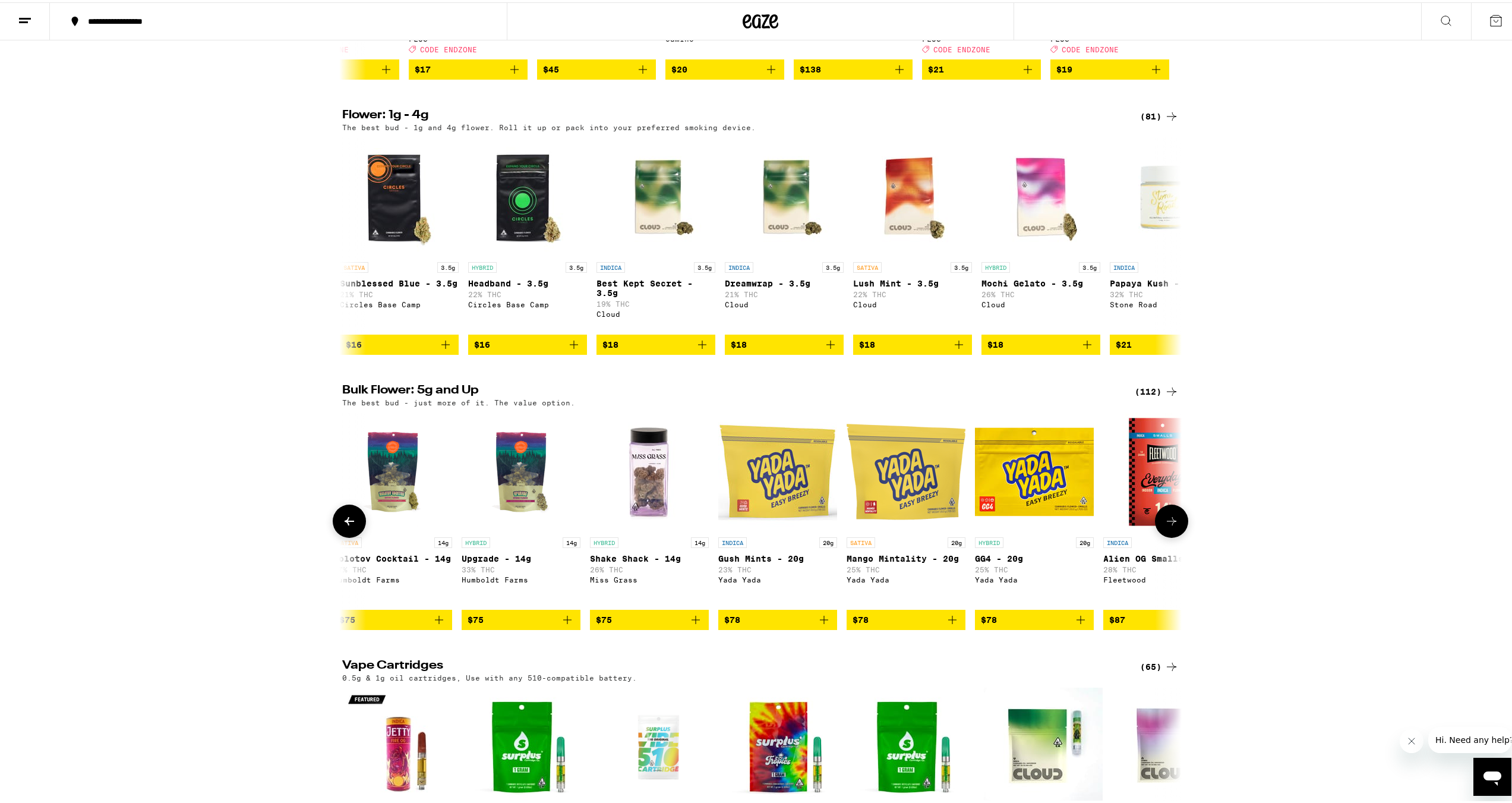
click at [1170, 525] on icon at bounding box center [1171, 518] width 14 height 14
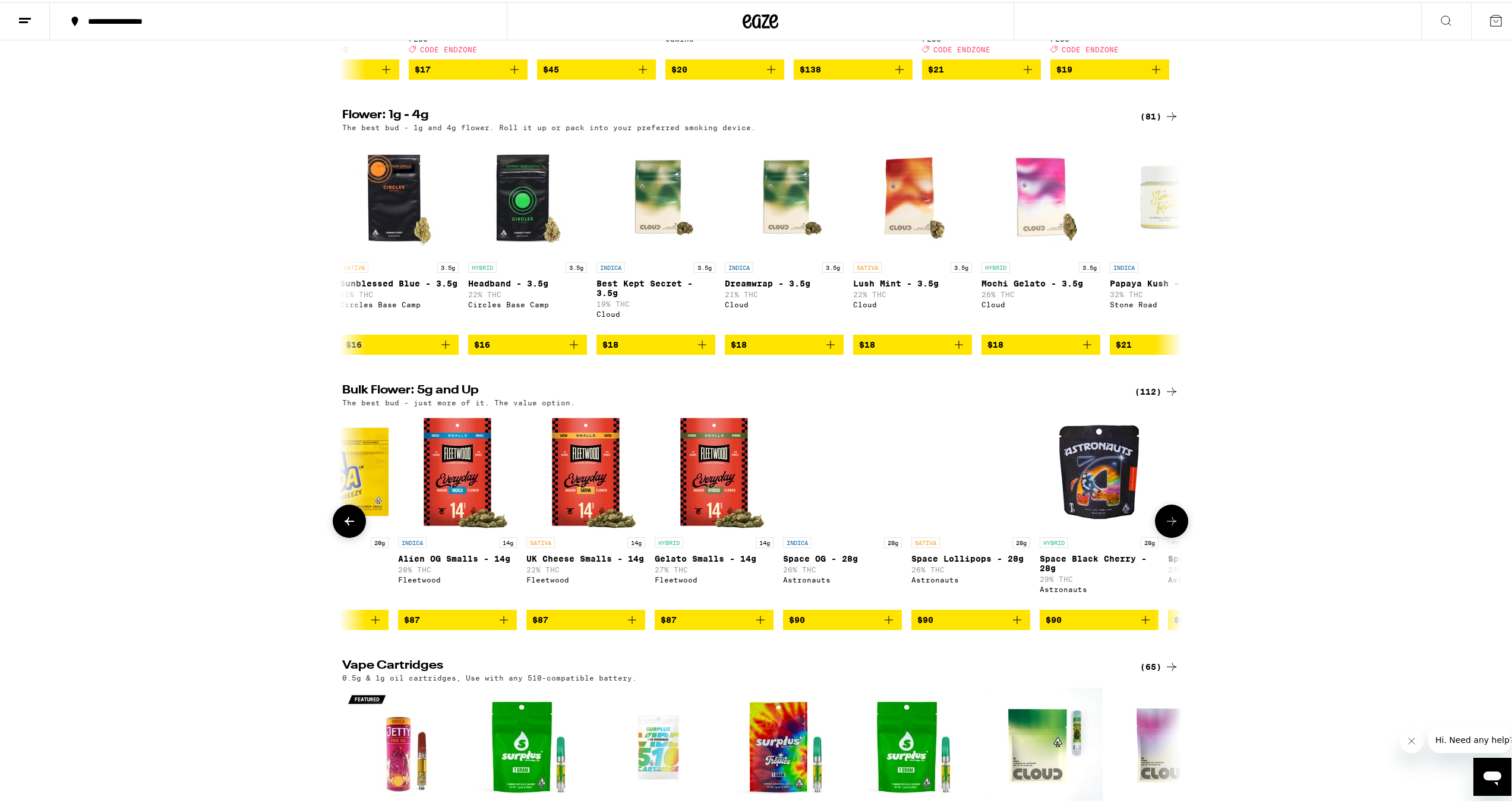
scroll to position [0, 9186]
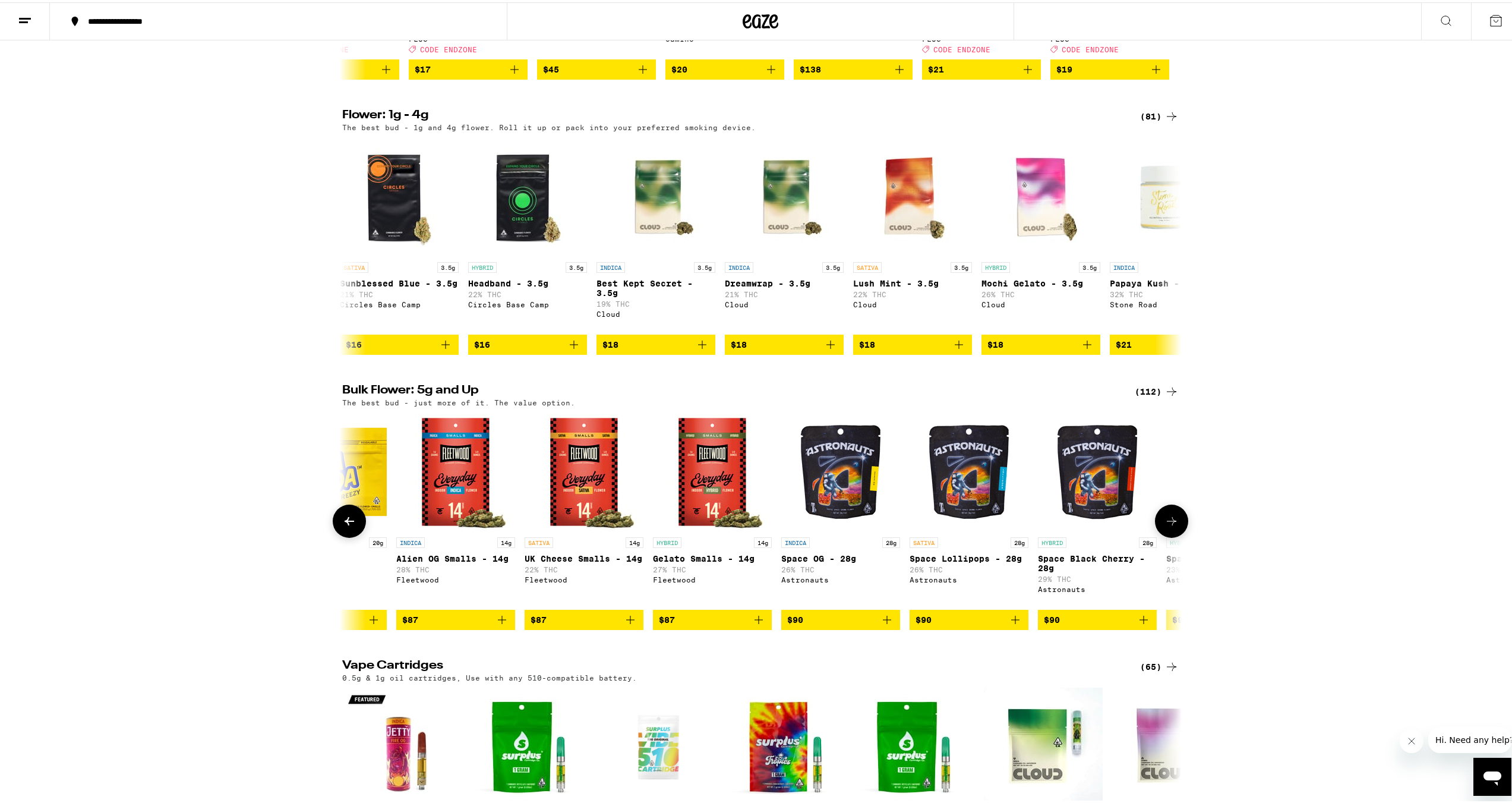
click at [1170, 525] on icon at bounding box center [1171, 518] width 14 height 14
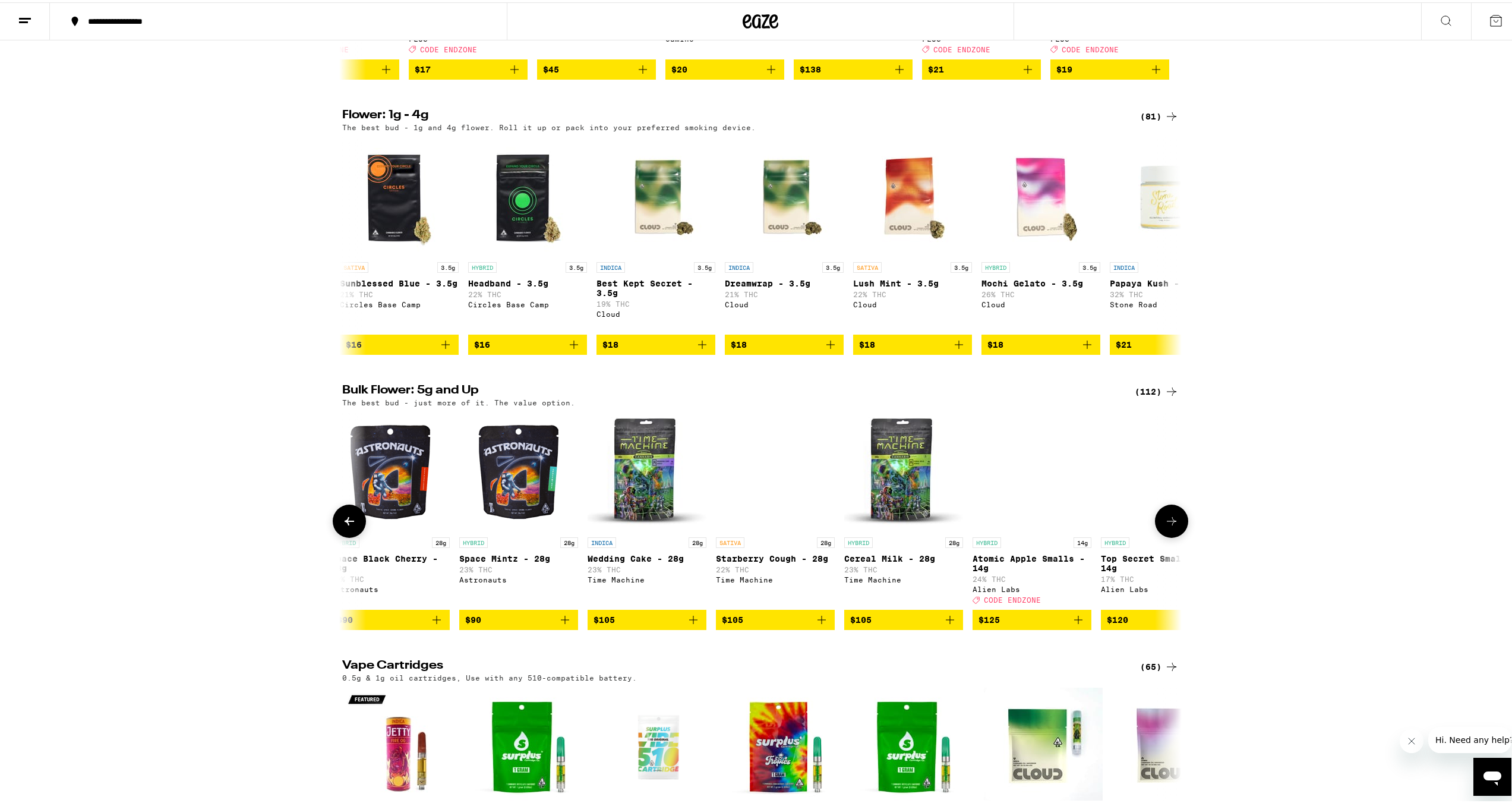
click at [1170, 525] on icon at bounding box center [1171, 518] width 14 height 14
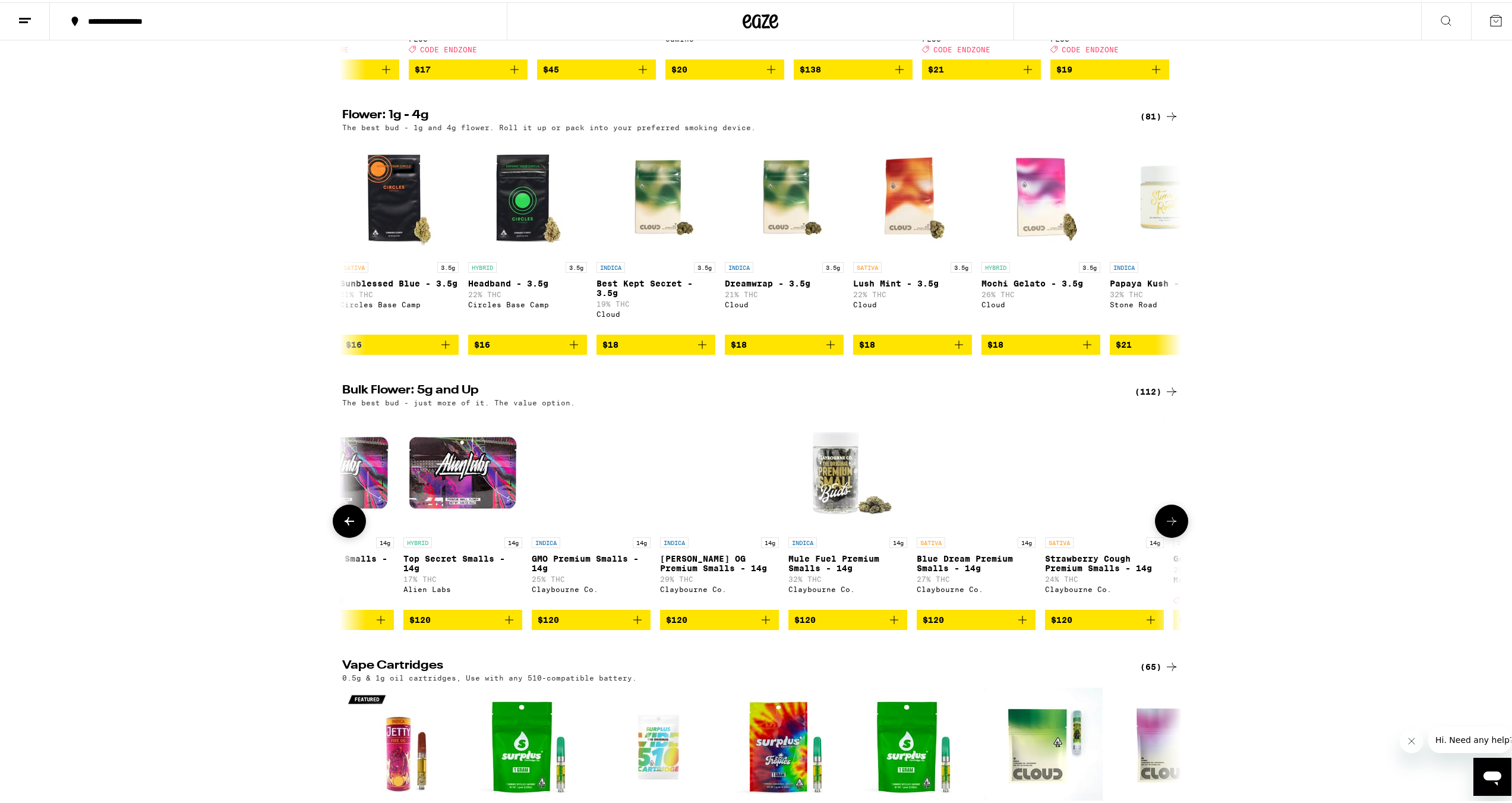
scroll to position [0, 10600]
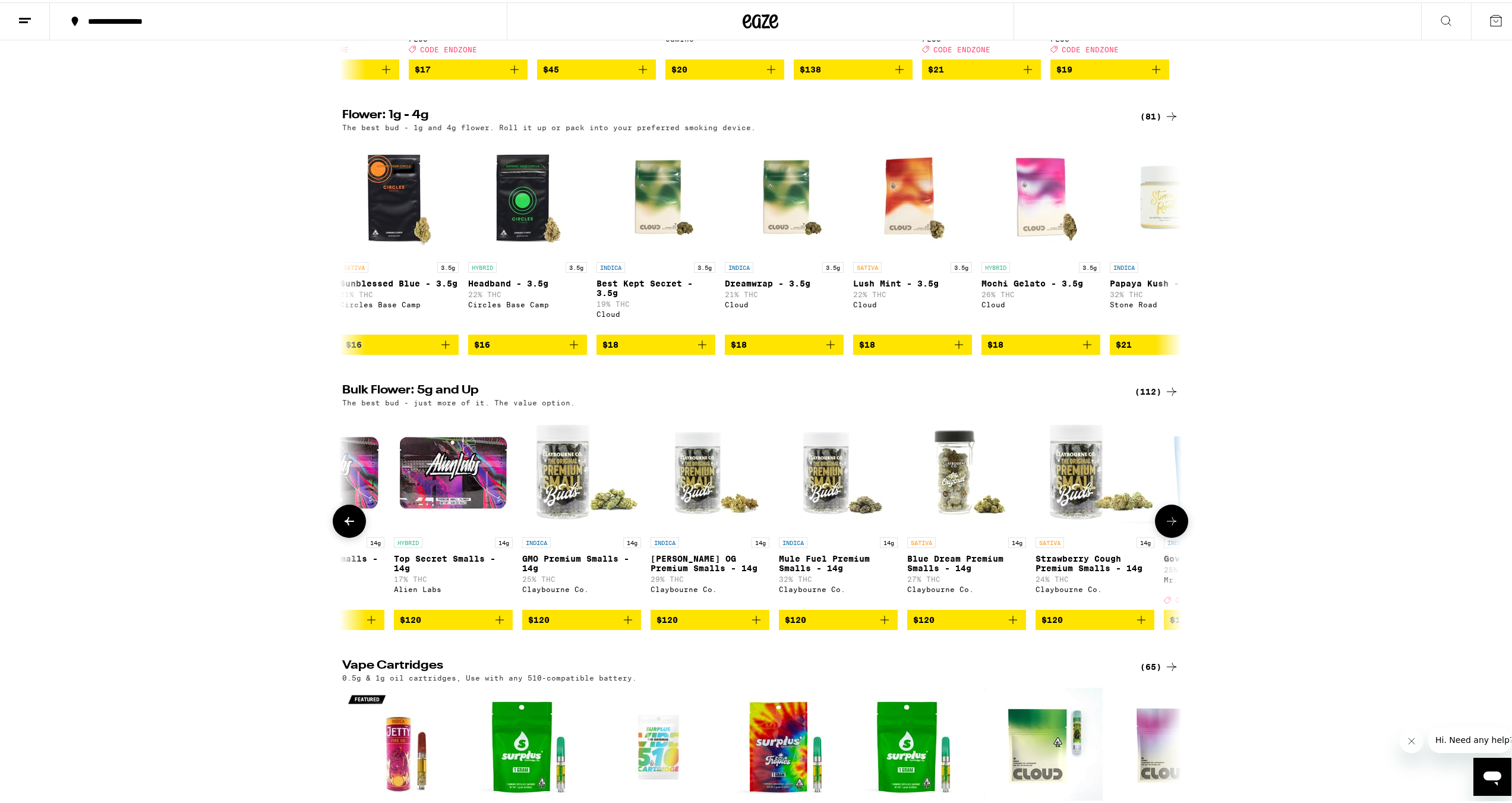
click at [356, 535] on button at bounding box center [350, 518] width 33 height 33
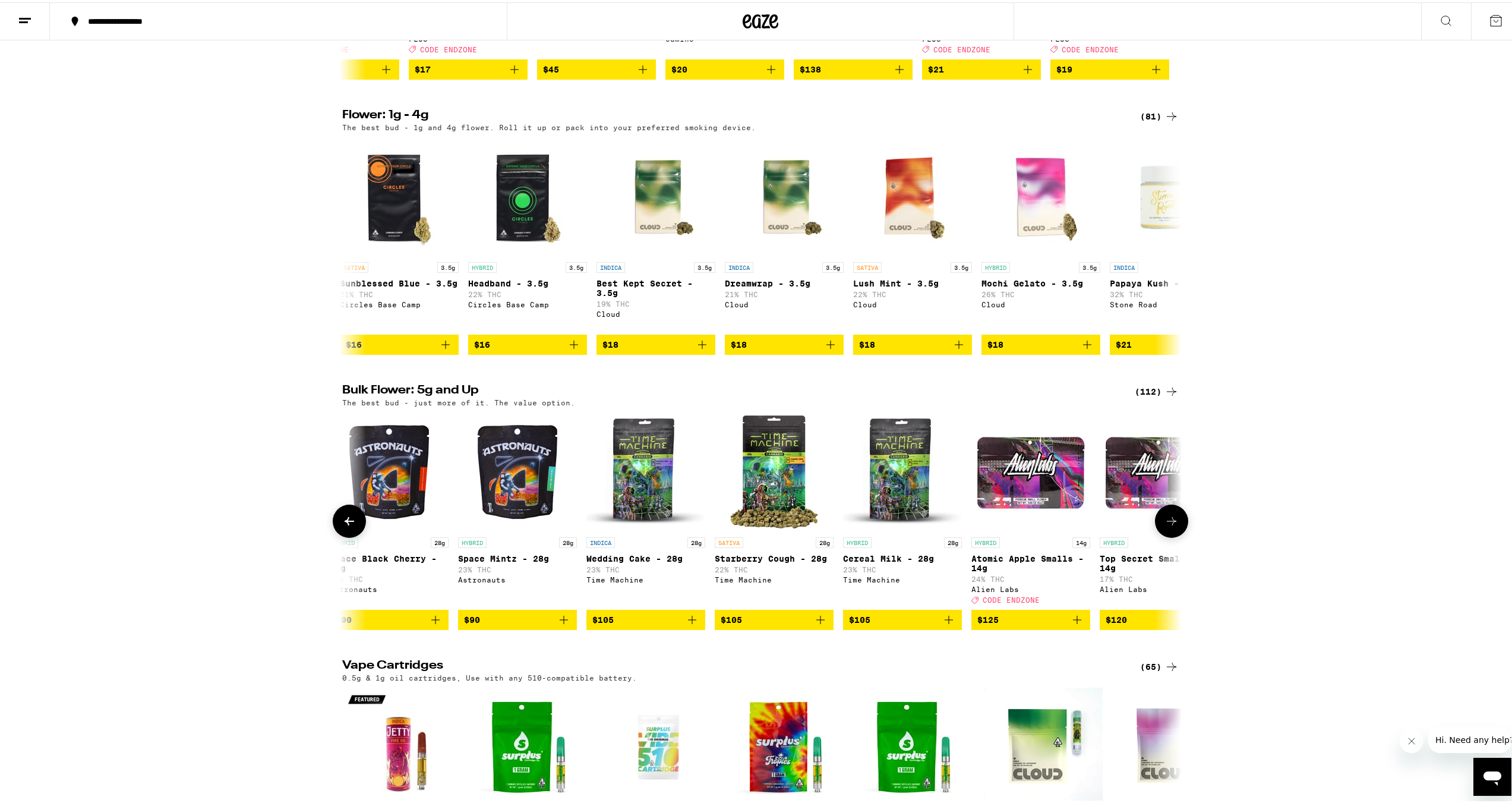
scroll to position [0, 9893]
click at [348, 525] on icon at bounding box center [350, 518] width 14 height 14
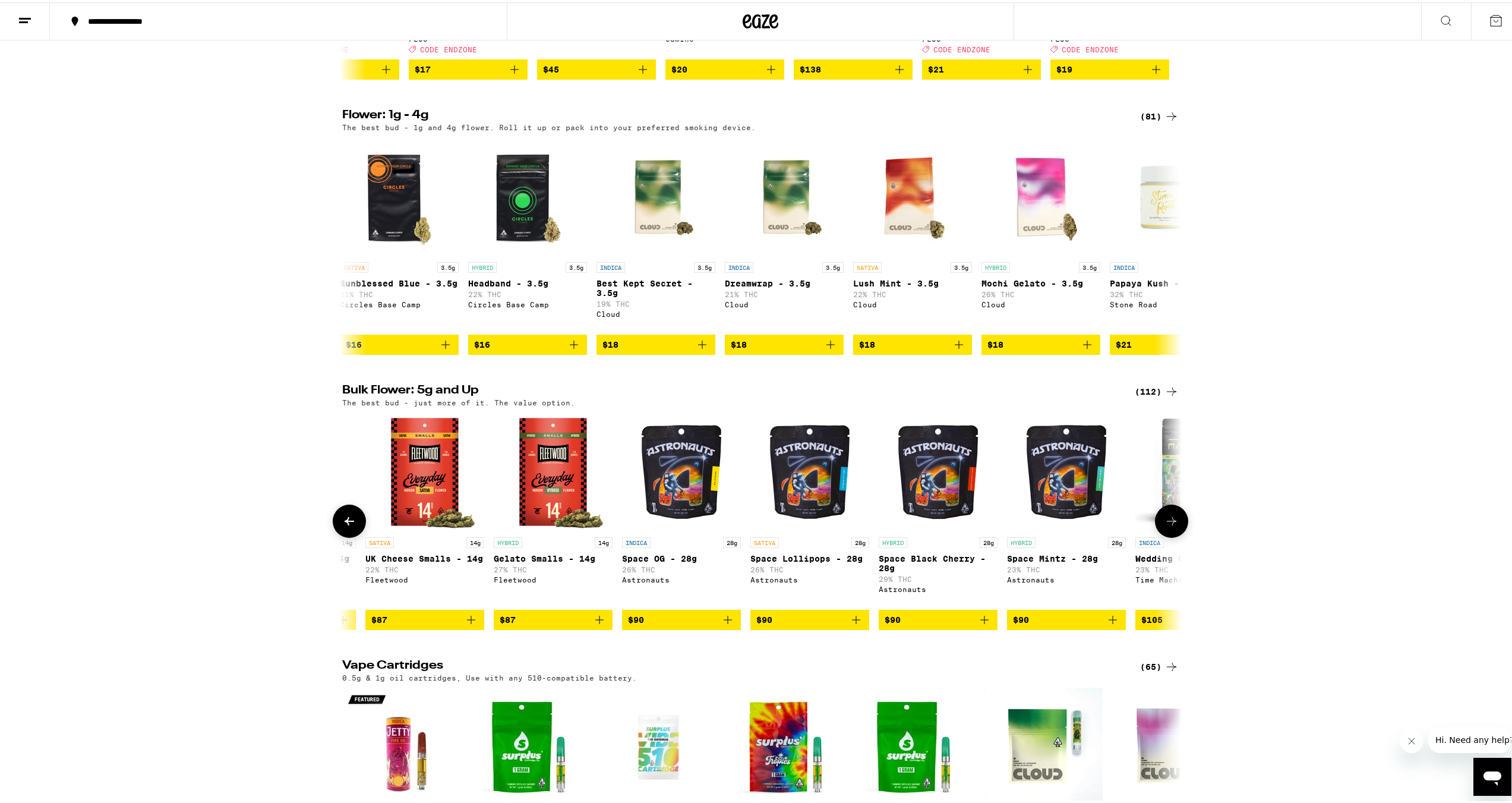
click at [350, 525] on icon at bounding box center [350, 518] width 14 height 14
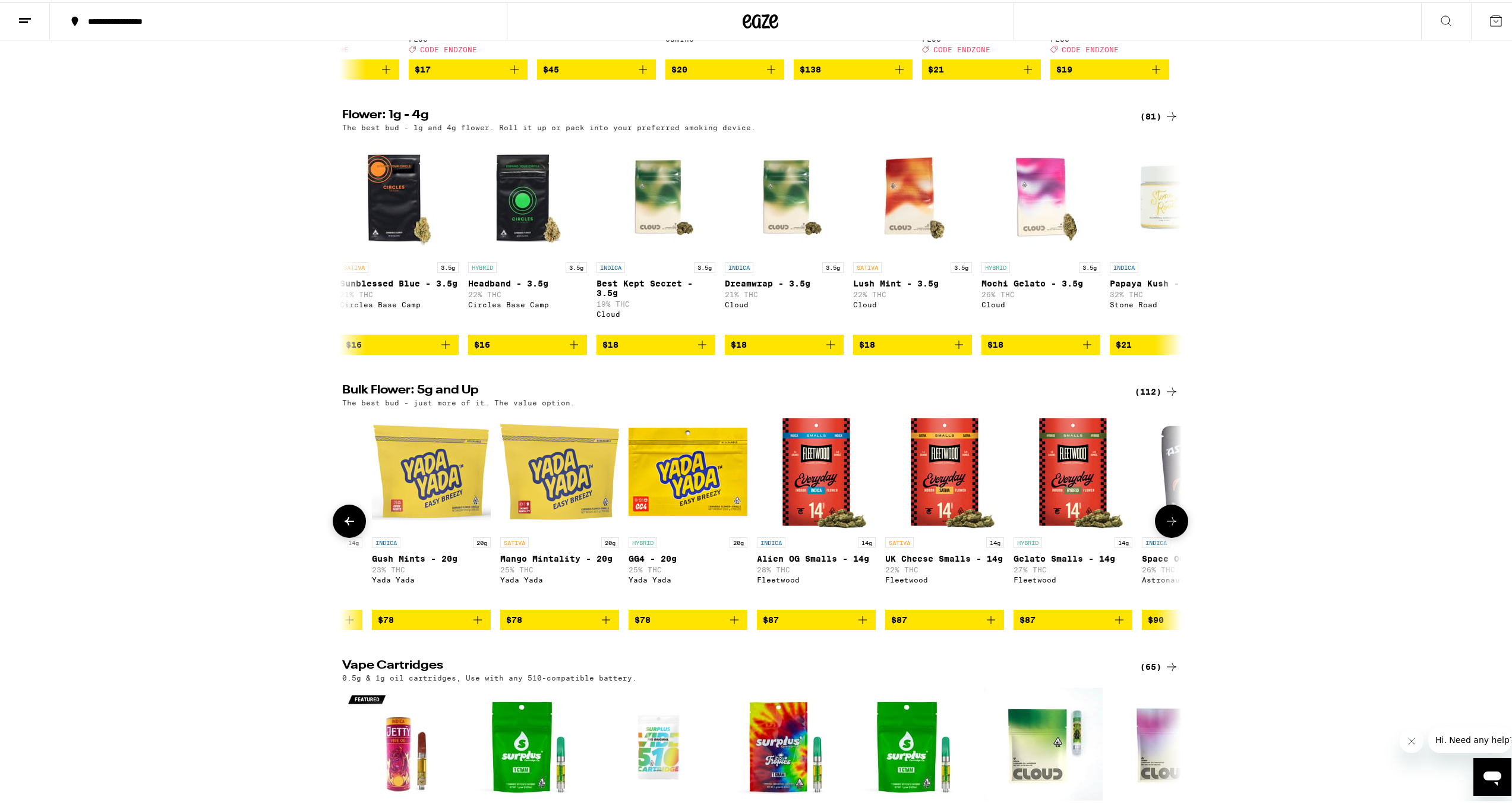
click at [351, 525] on icon at bounding box center [350, 518] width 14 height 14
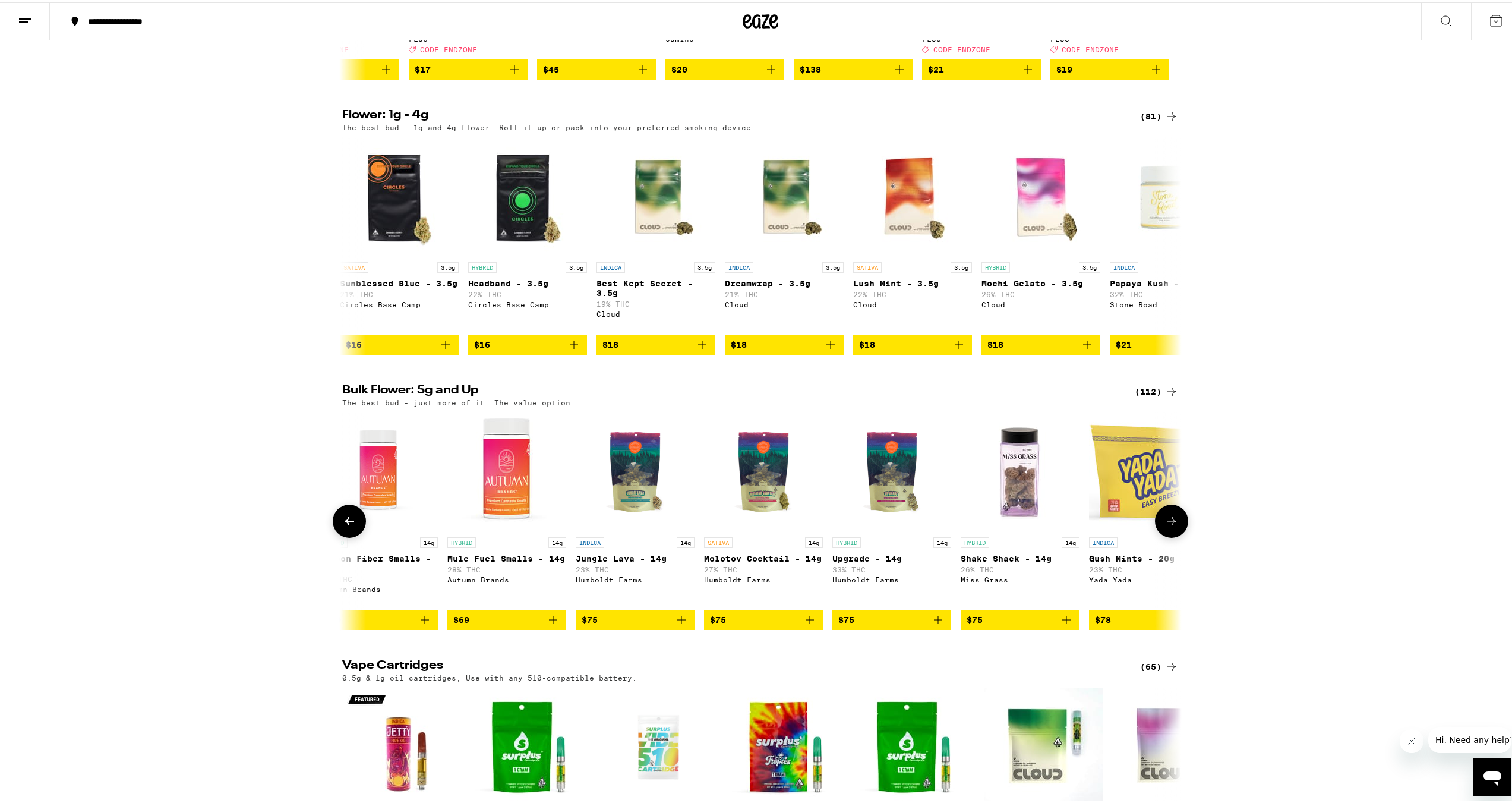
scroll to position [0, 8107]
click at [365, 529] on img "Open page for Carbon Fiber Smalls - 14g from Autumn Brands" at bounding box center [380, 469] width 119 height 119
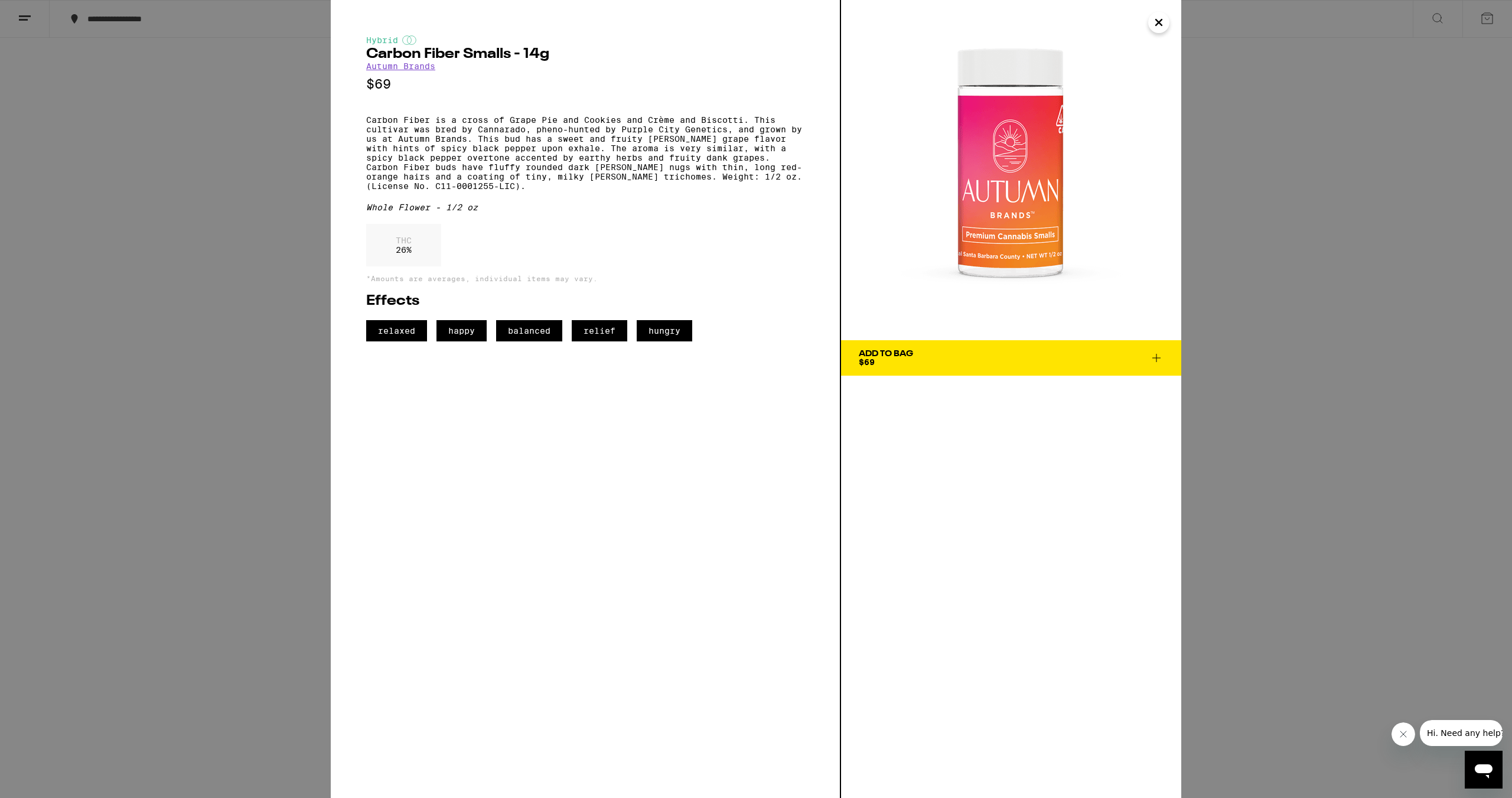
drag, startPoint x: 345, startPoint y: 532, endPoint x: 352, endPoint y: 526, distance: 9.2
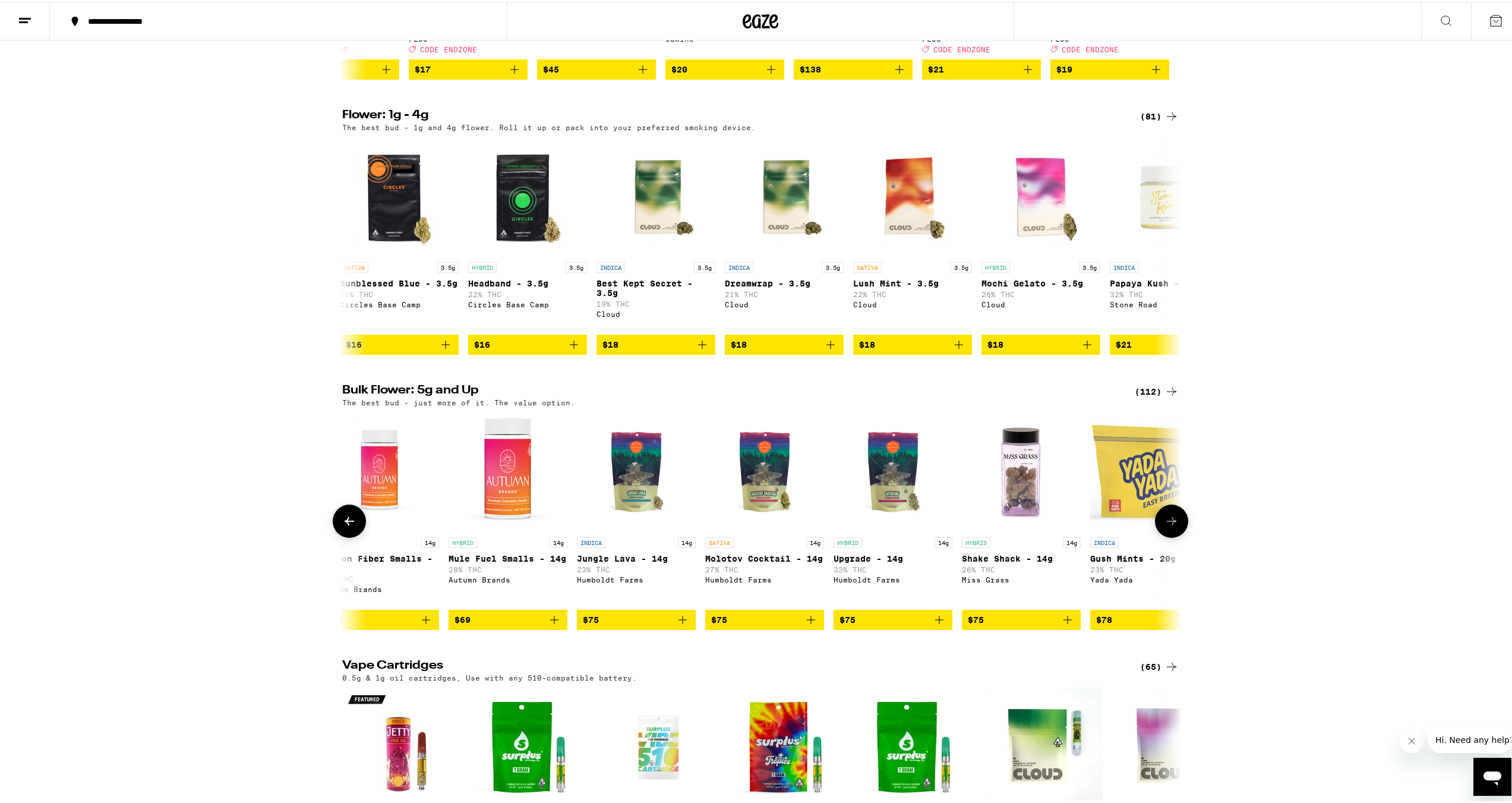
click at [349, 525] on icon at bounding box center [350, 518] width 14 height 14
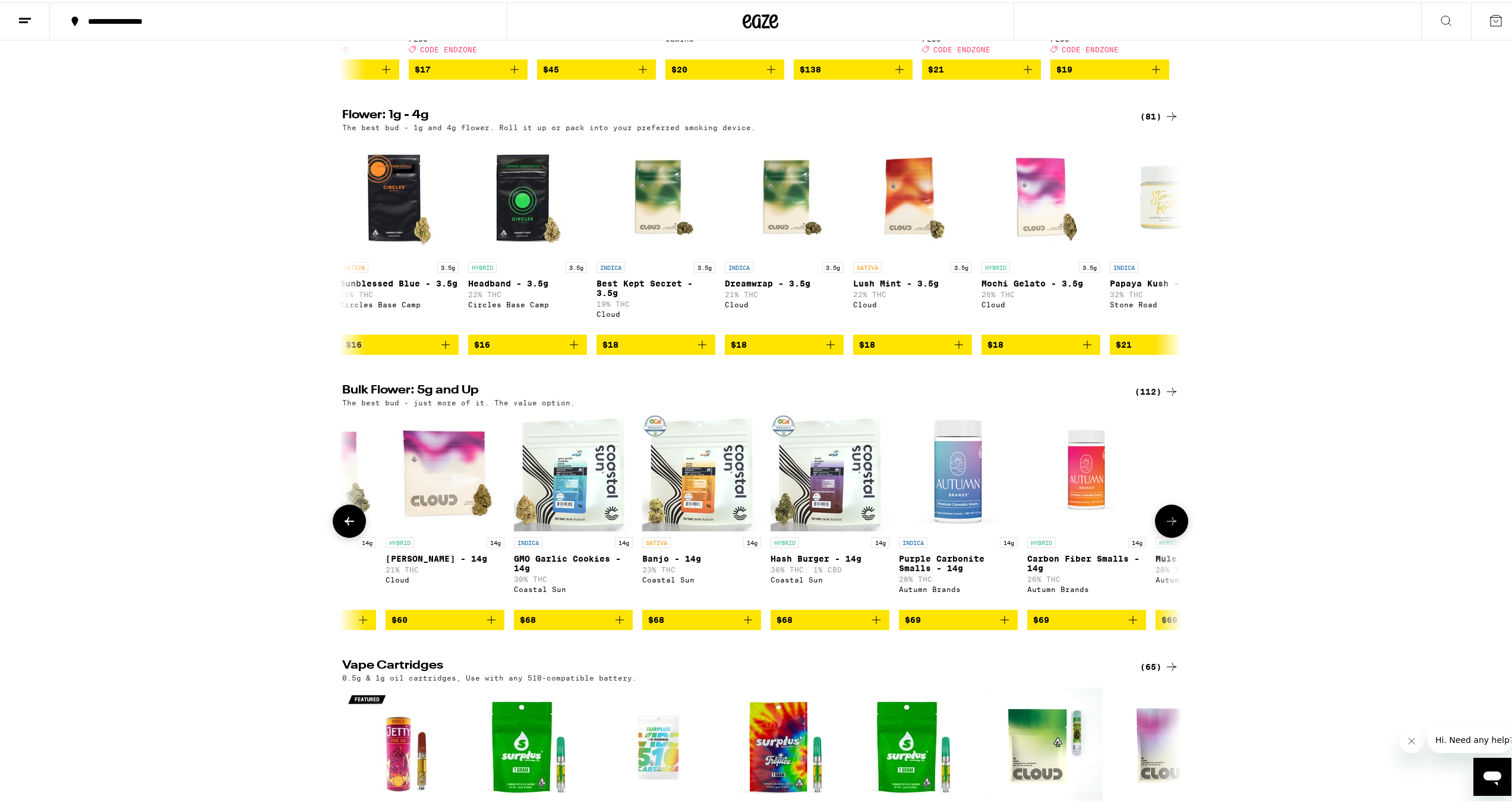
click at [349, 525] on icon at bounding box center [350, 518] width 14 height 14
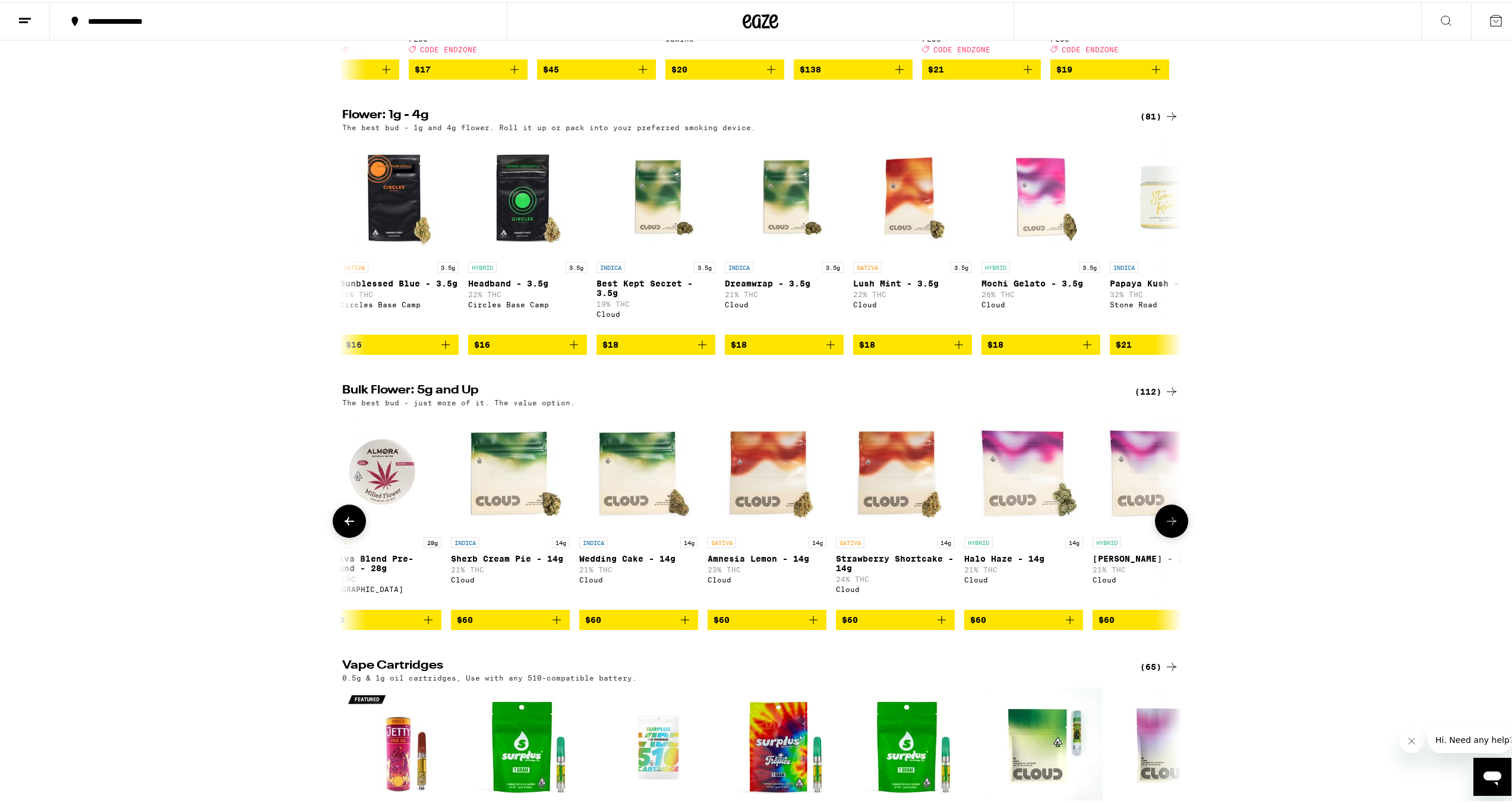
click at [1167, 525] on icon at bounding box center [1171, 518] width 14 height 14
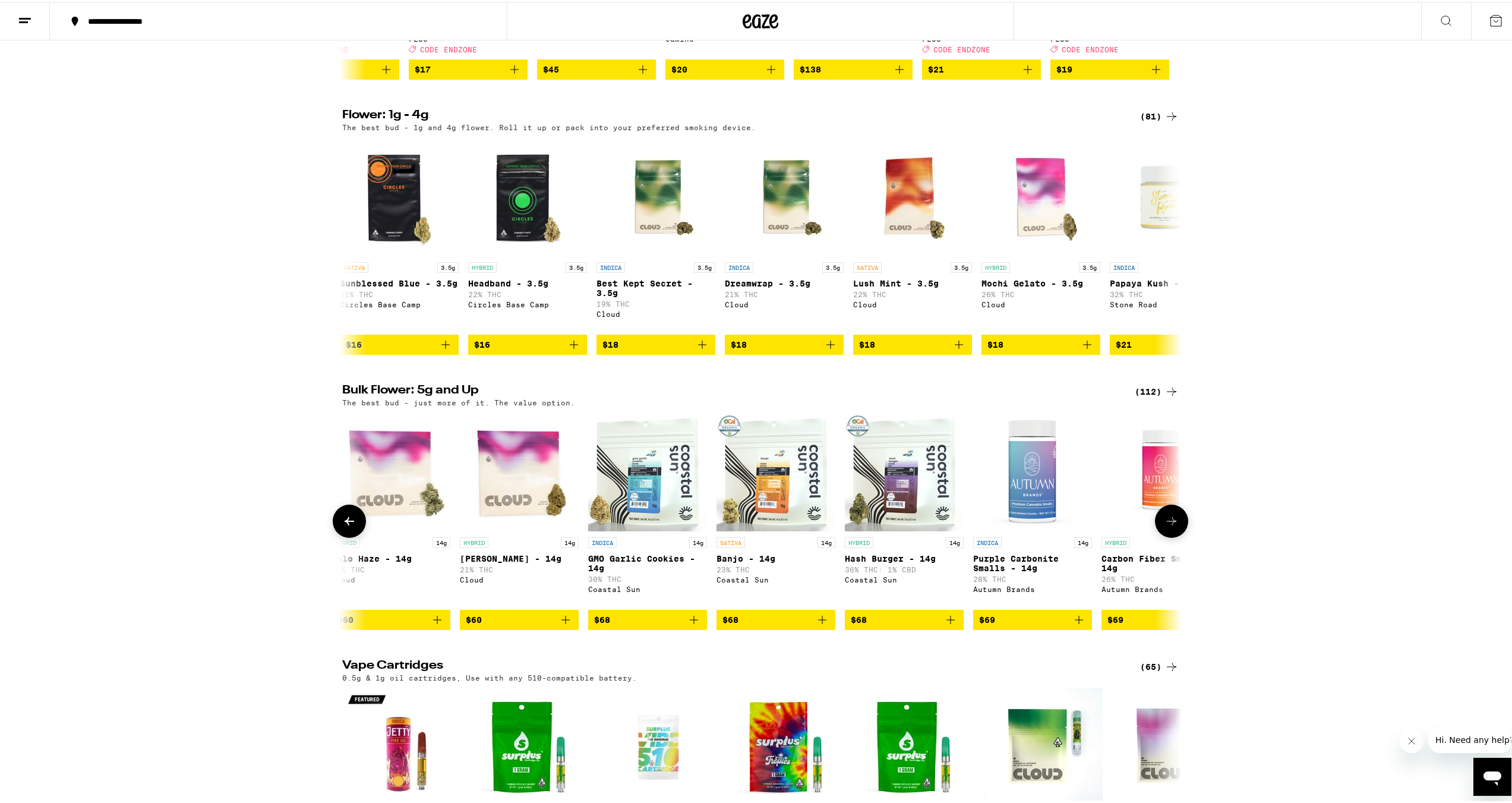
click at [1167, 525] on icon at bounding box center [1171, 518] width 14 height 14
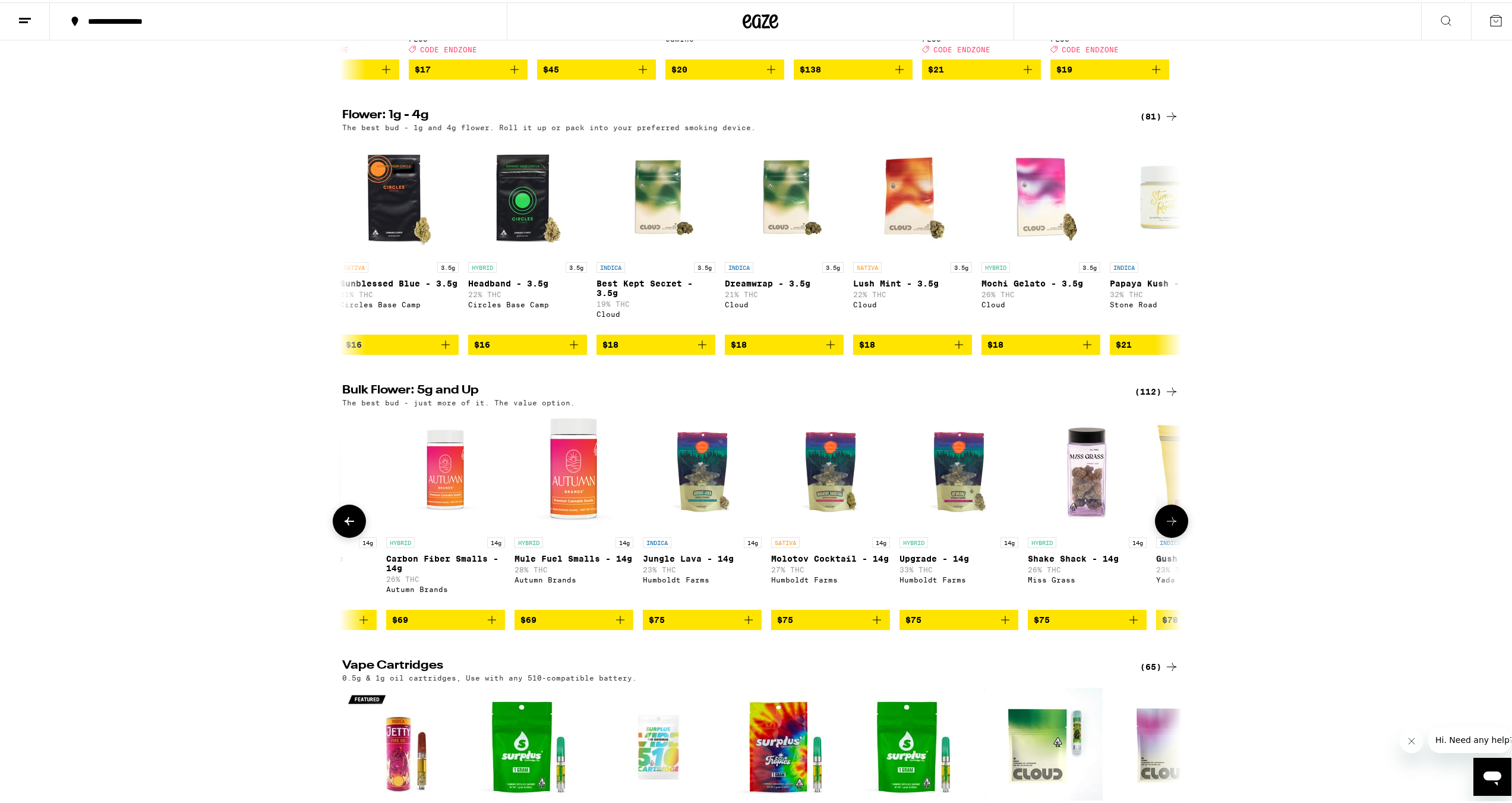
click at [1167, 525] on icon at bounding box center [1171, 518] width 14 height 14
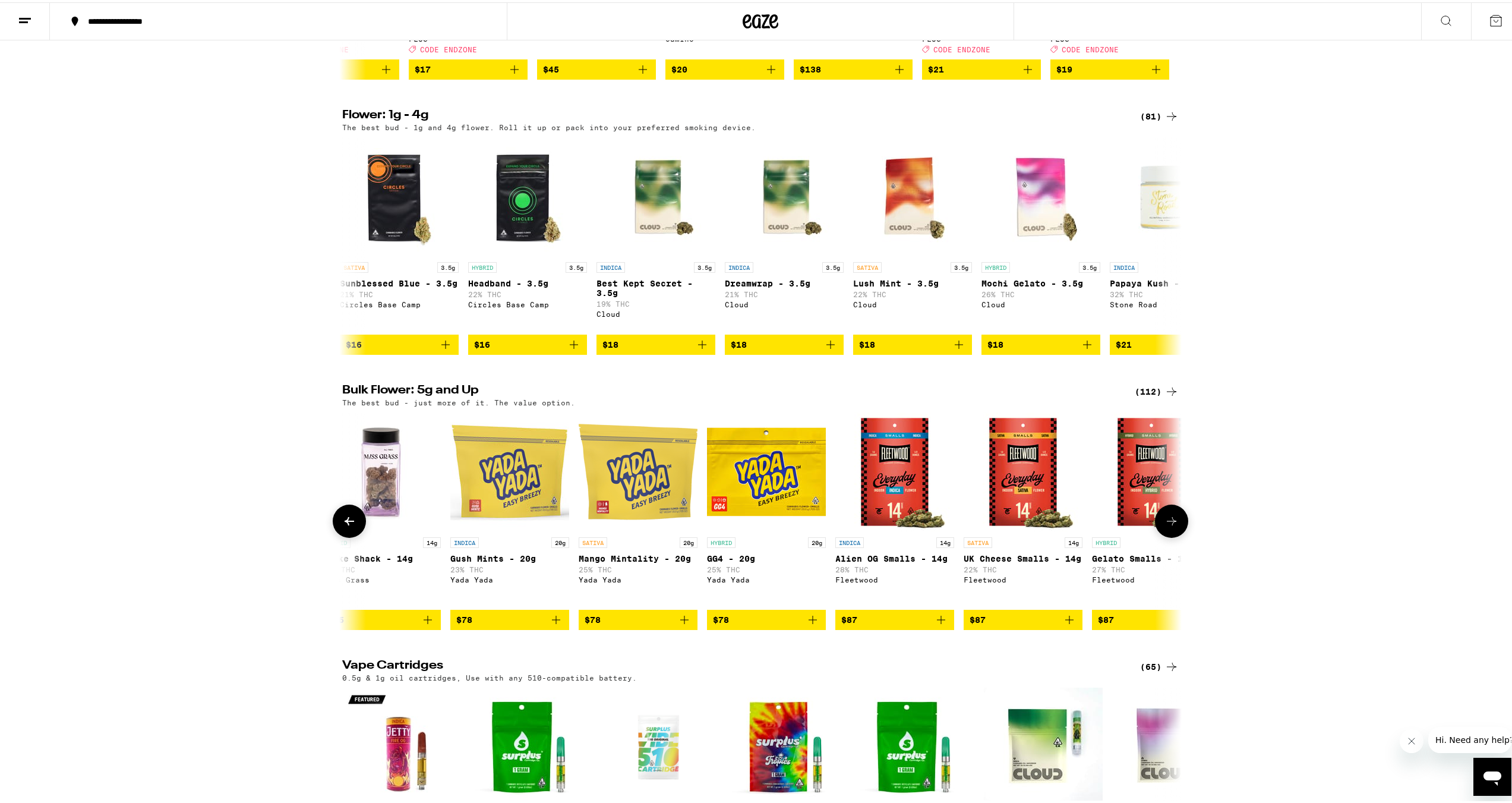
scroll to position [0, 8748]
click at [353, 535] on button at bounding box center [350, 518] width 33 height 33
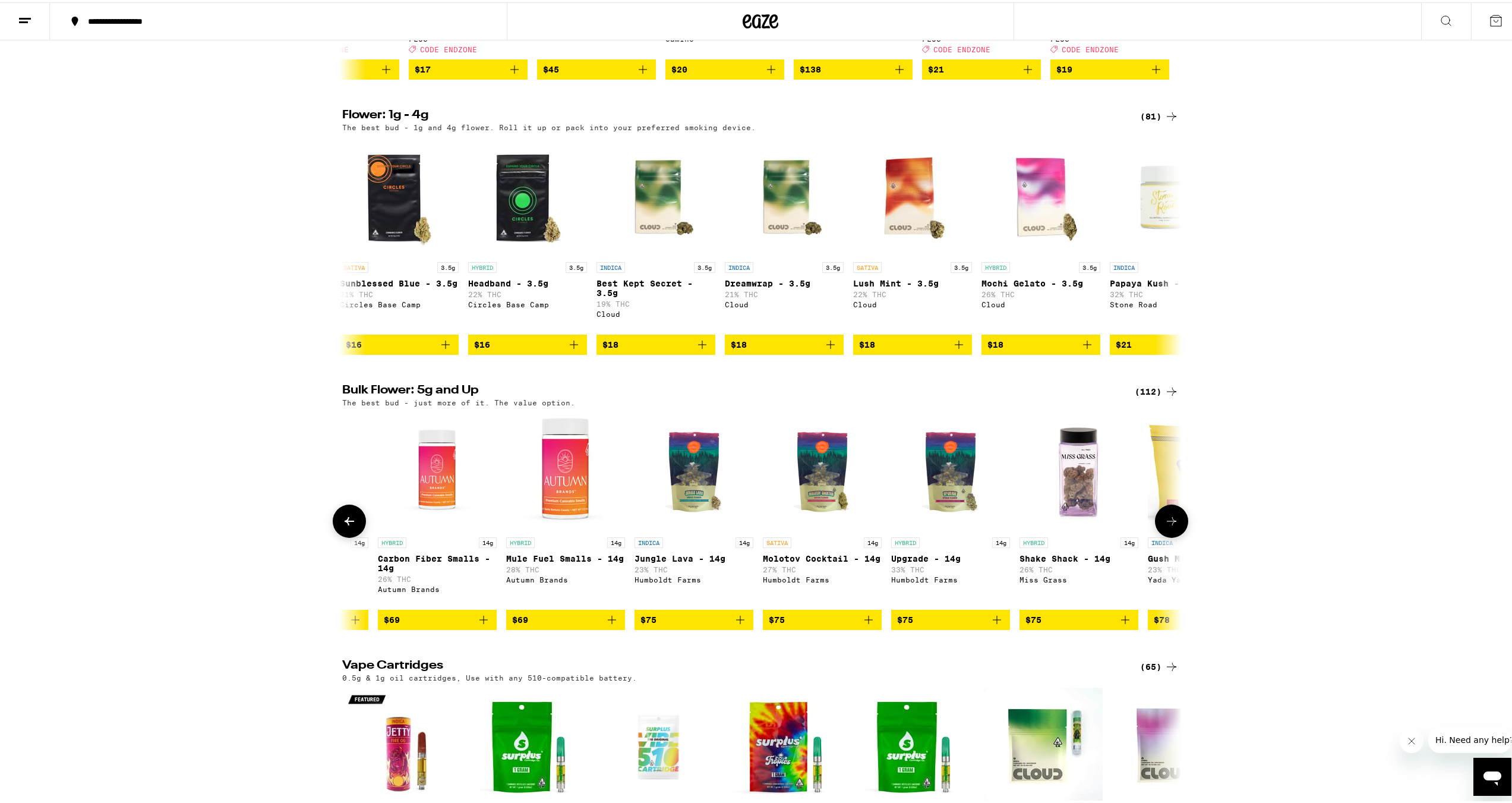
scroll to position [0, 8041]
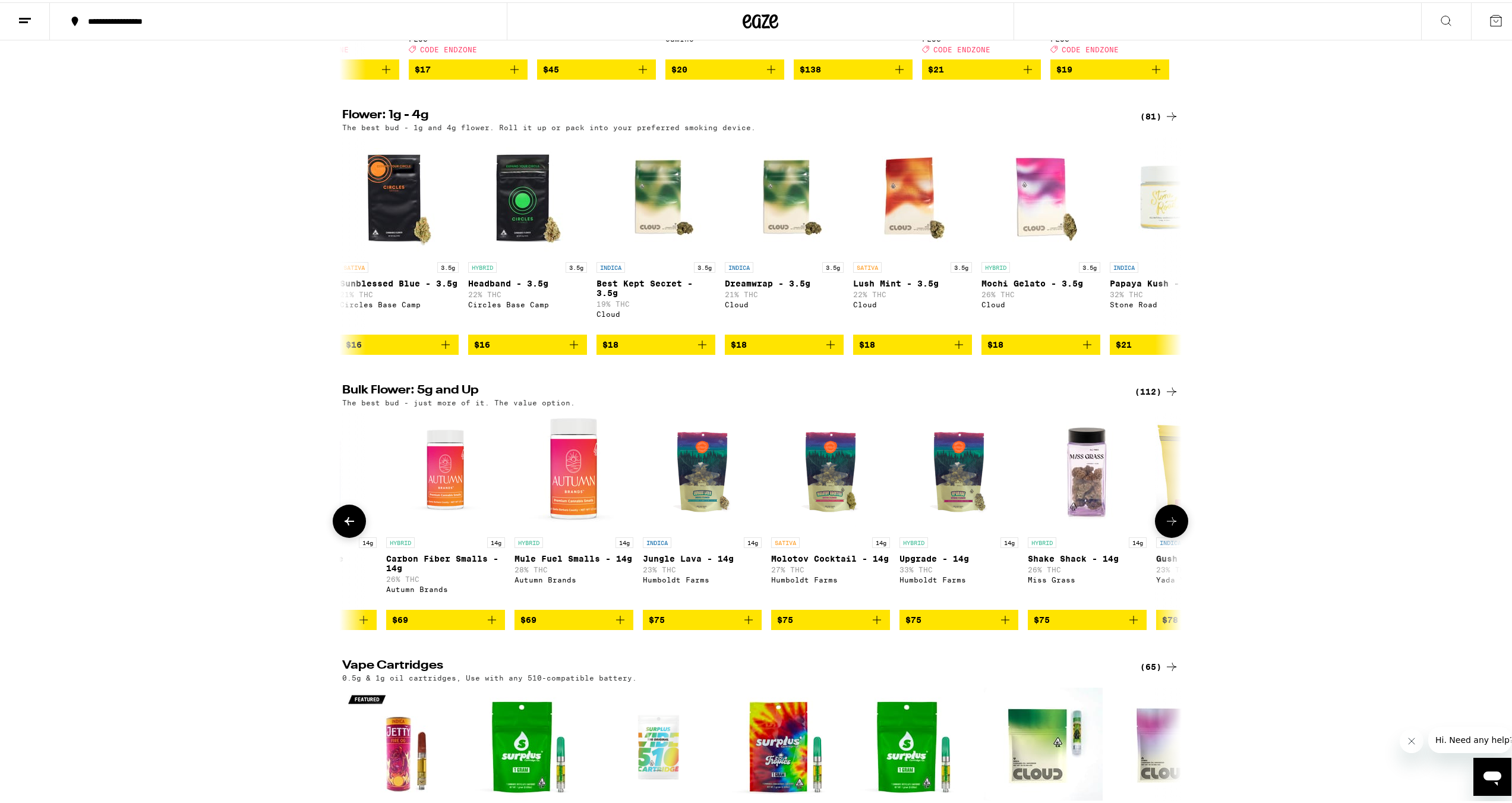
click at [952, 518] on img "Open page for Upgrade - 14g from Humboldt Farms" at bounding box center [959, 469] width 119 height 119
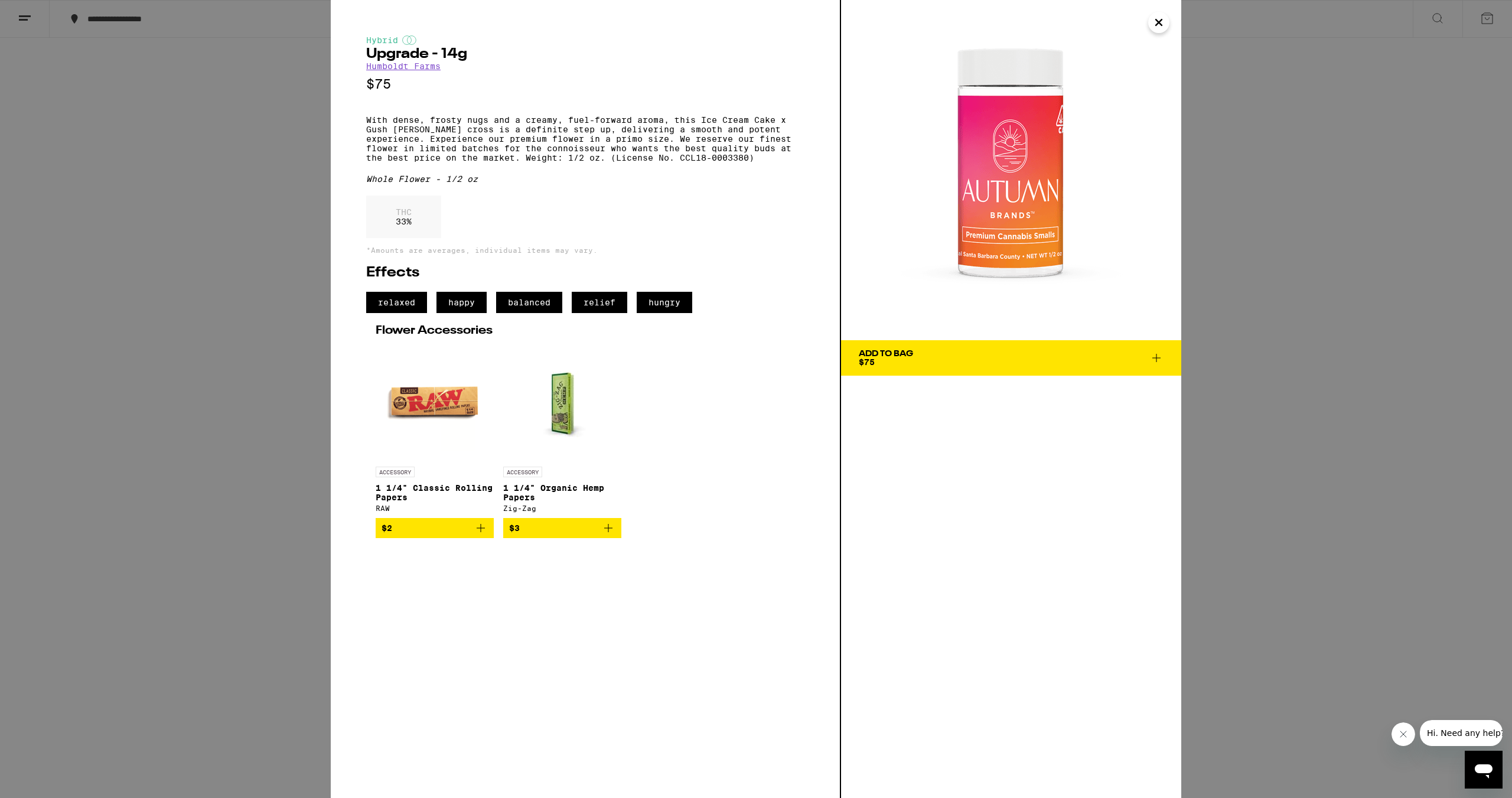
click at [85, 227] on div "Hybrid Upgrade - 14g Humboldt Farms $75 With dense, frosty nugs and a creamy, f…" at bounding box center [756, 399] width 1512 height 798
click at [1150, 22] on button "Close" at bounding box center [1159, 23] width 21 height 21
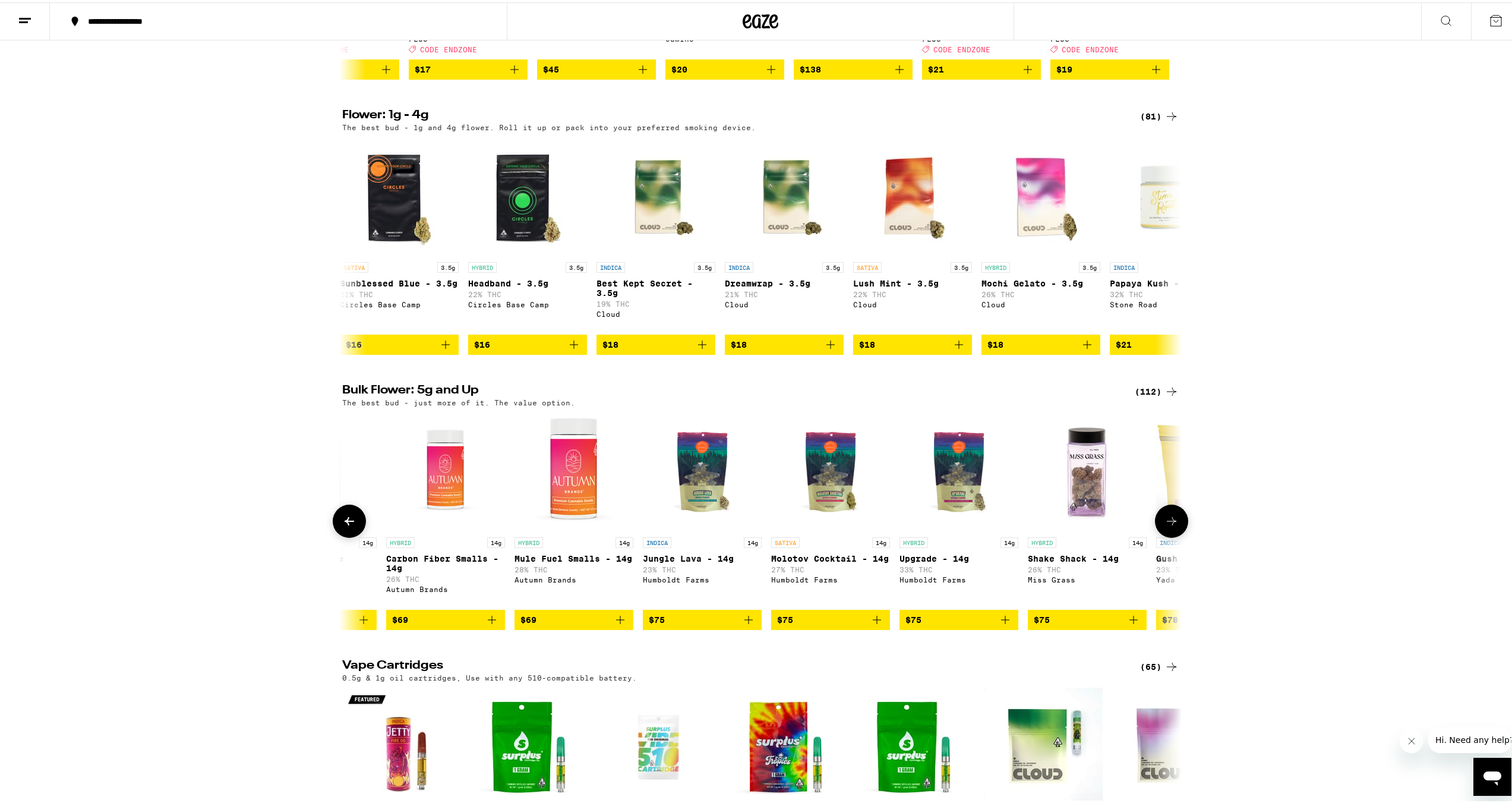
click at [352, 535] on button at bounding box center [350, 518] width 33 height 33
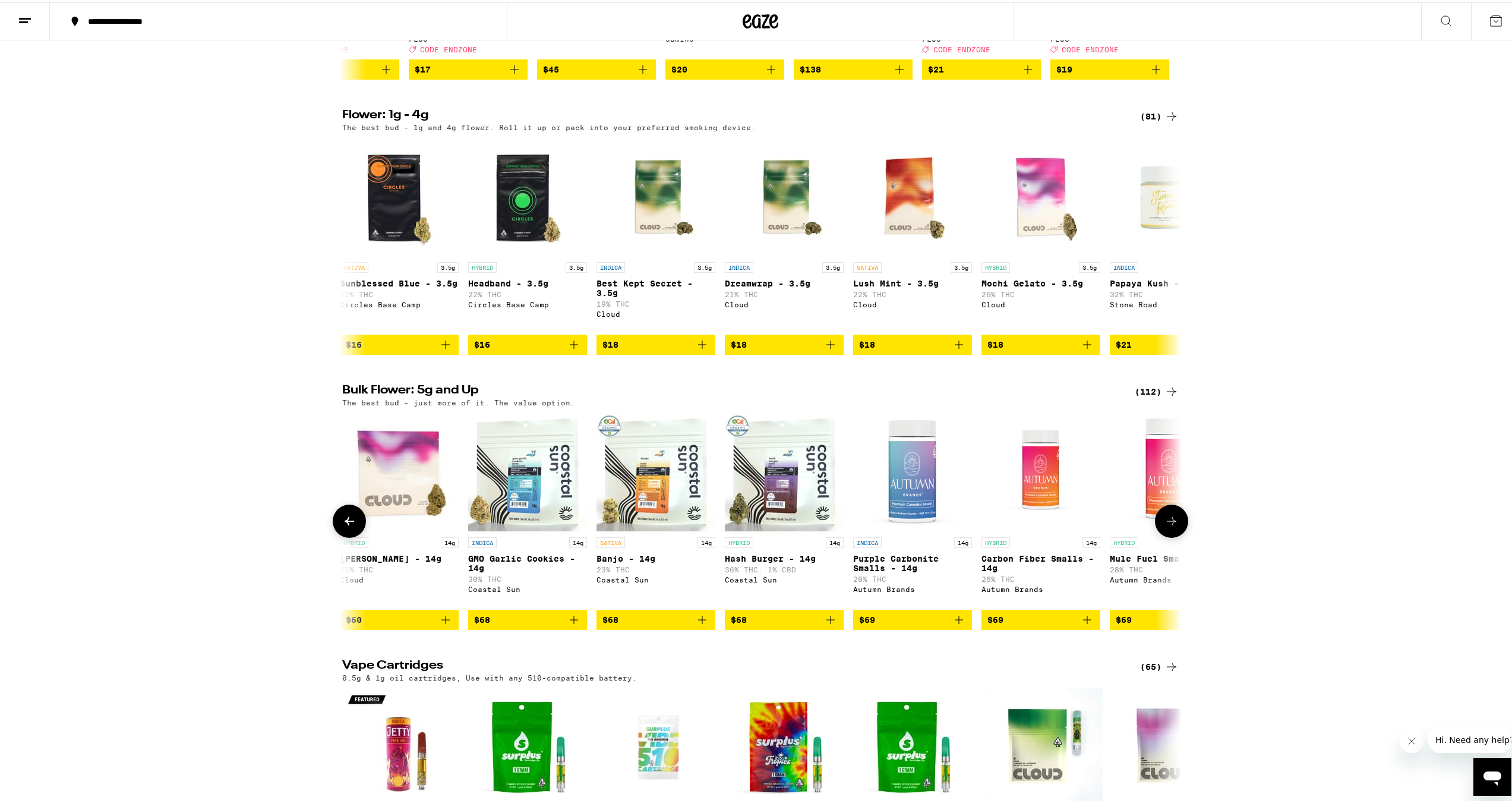
click at [351, 535] on button at bounding box center [350, 518] width 33 height 33
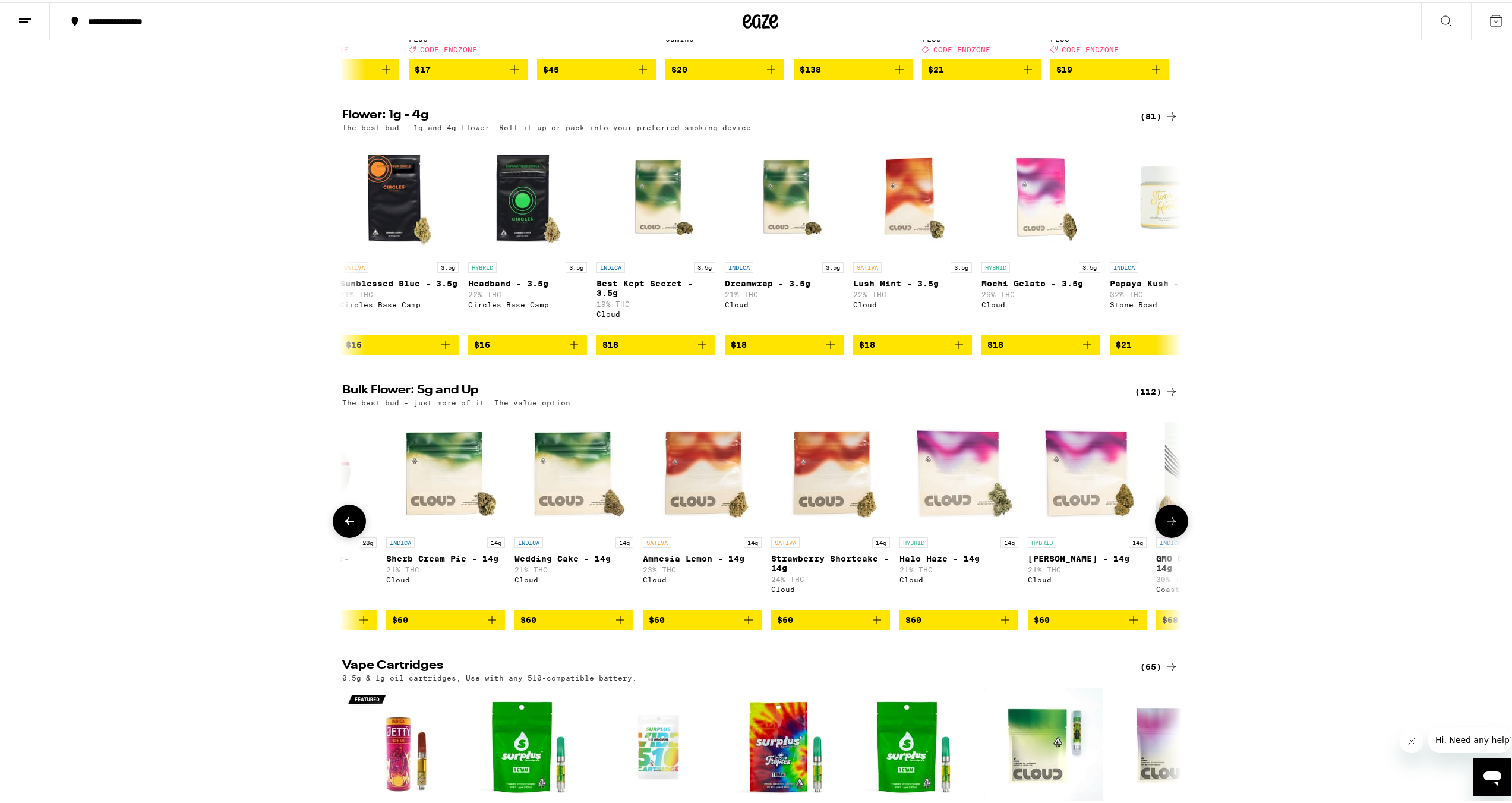
click at [346, 535] on button at bounding box center [350, 518] width 33 height 33
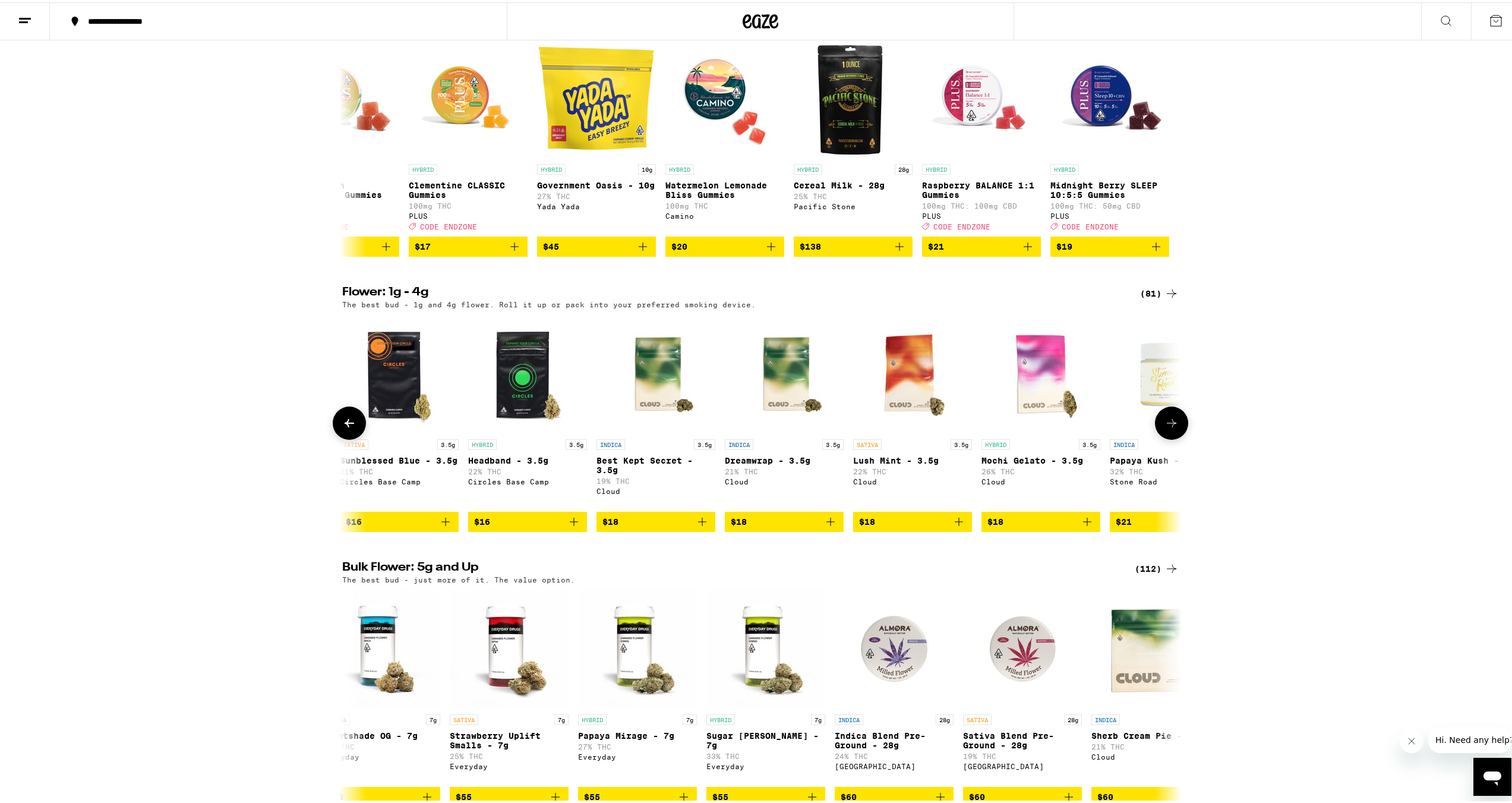
scroll to position [535, 0]
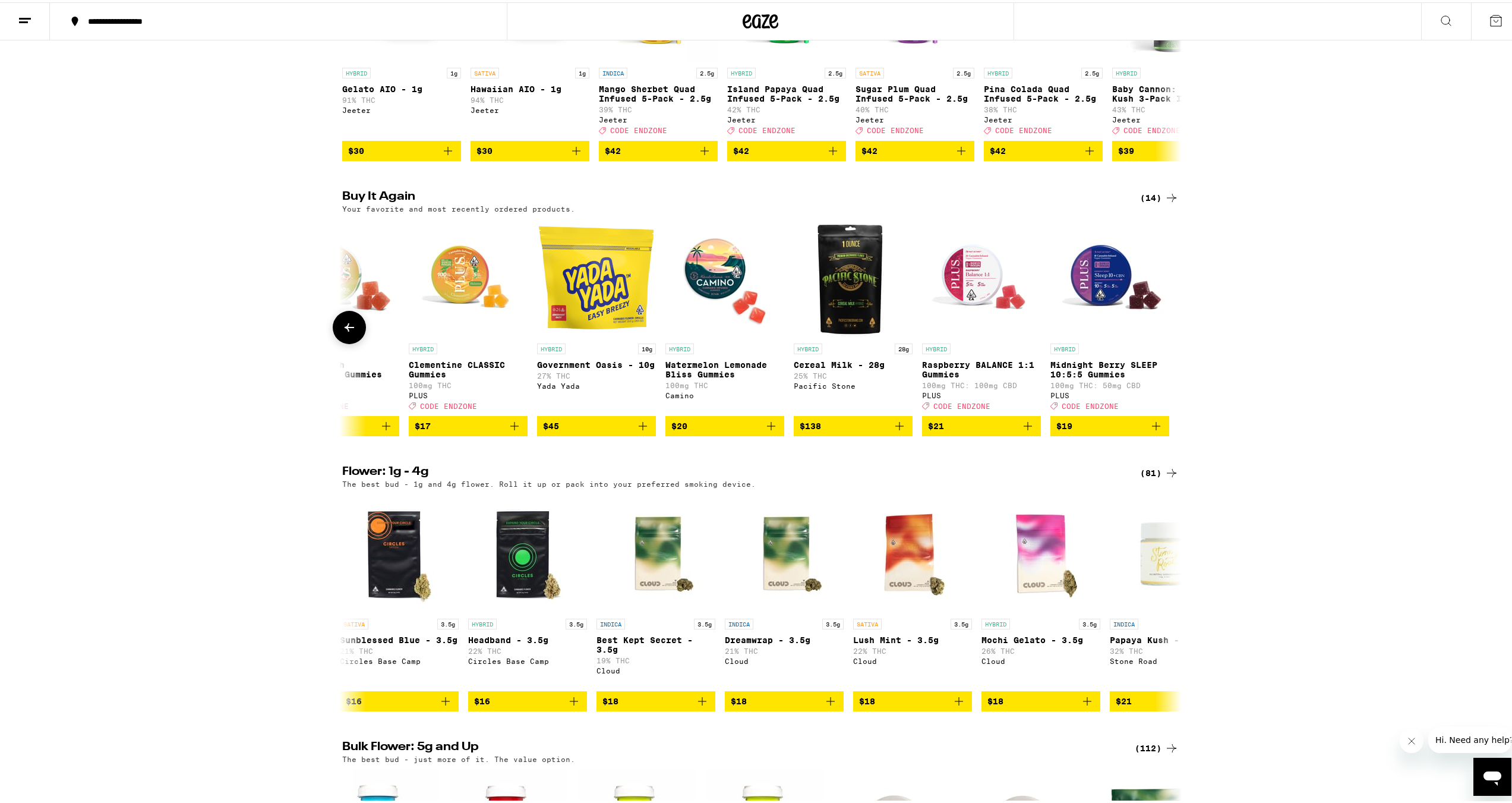
click at [343, 342] on button at bounding box center [350, 325] width 33 height 33
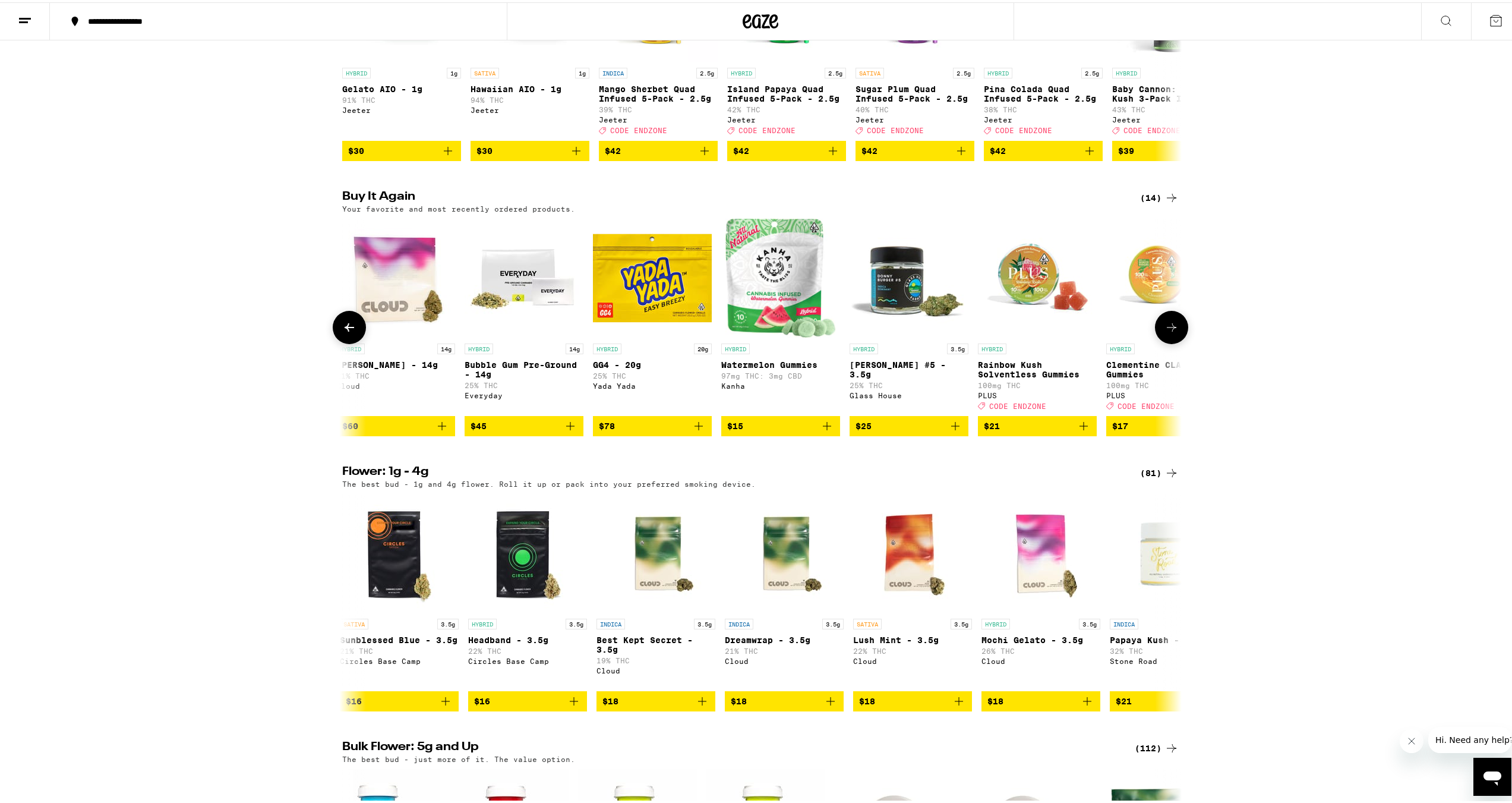
scroll to position [0, 253]
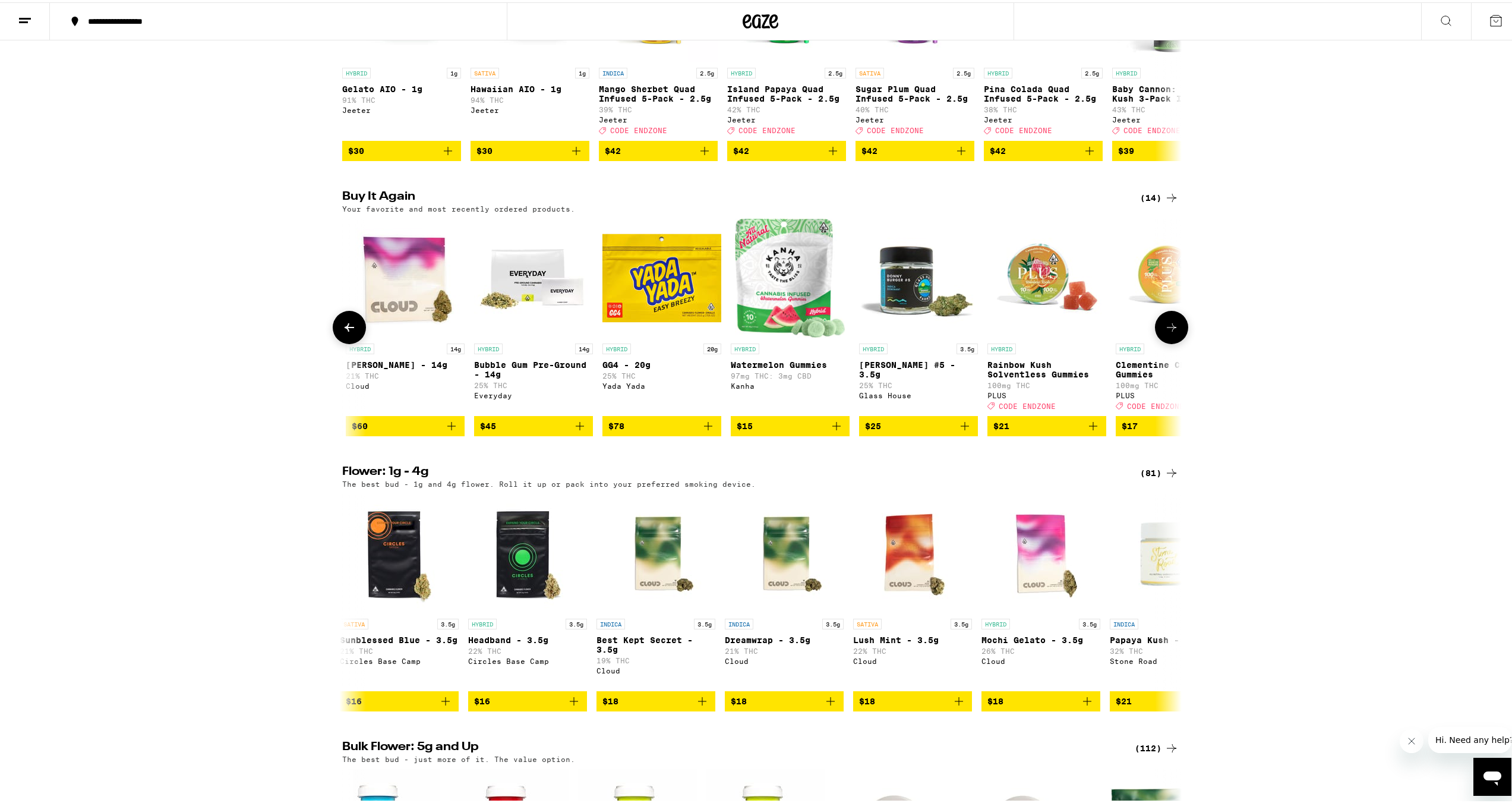
click at [1164, 332] on icon at bounding box center [1171, 325] width 14 height 14
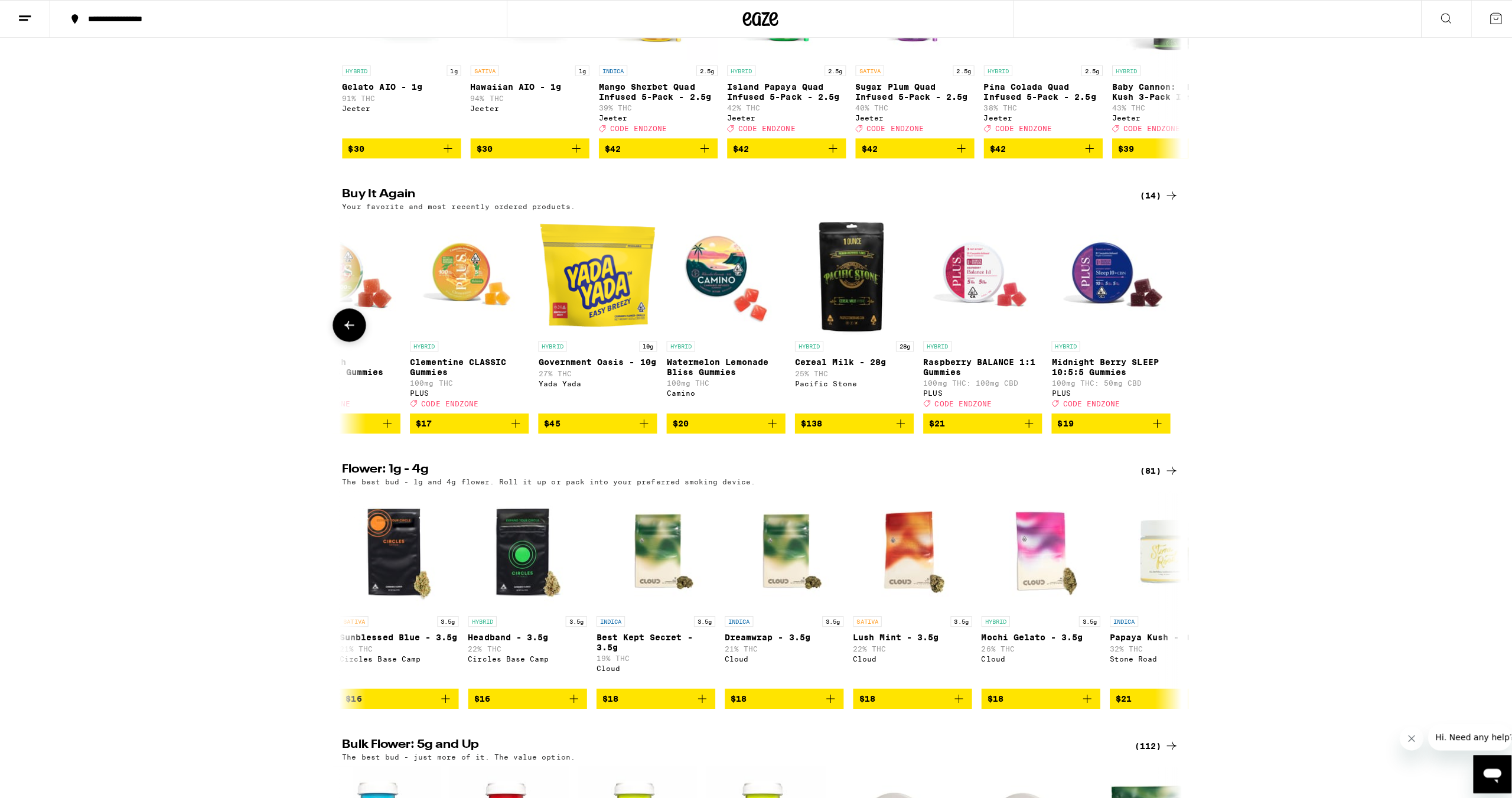
scroll to position [0, 955]
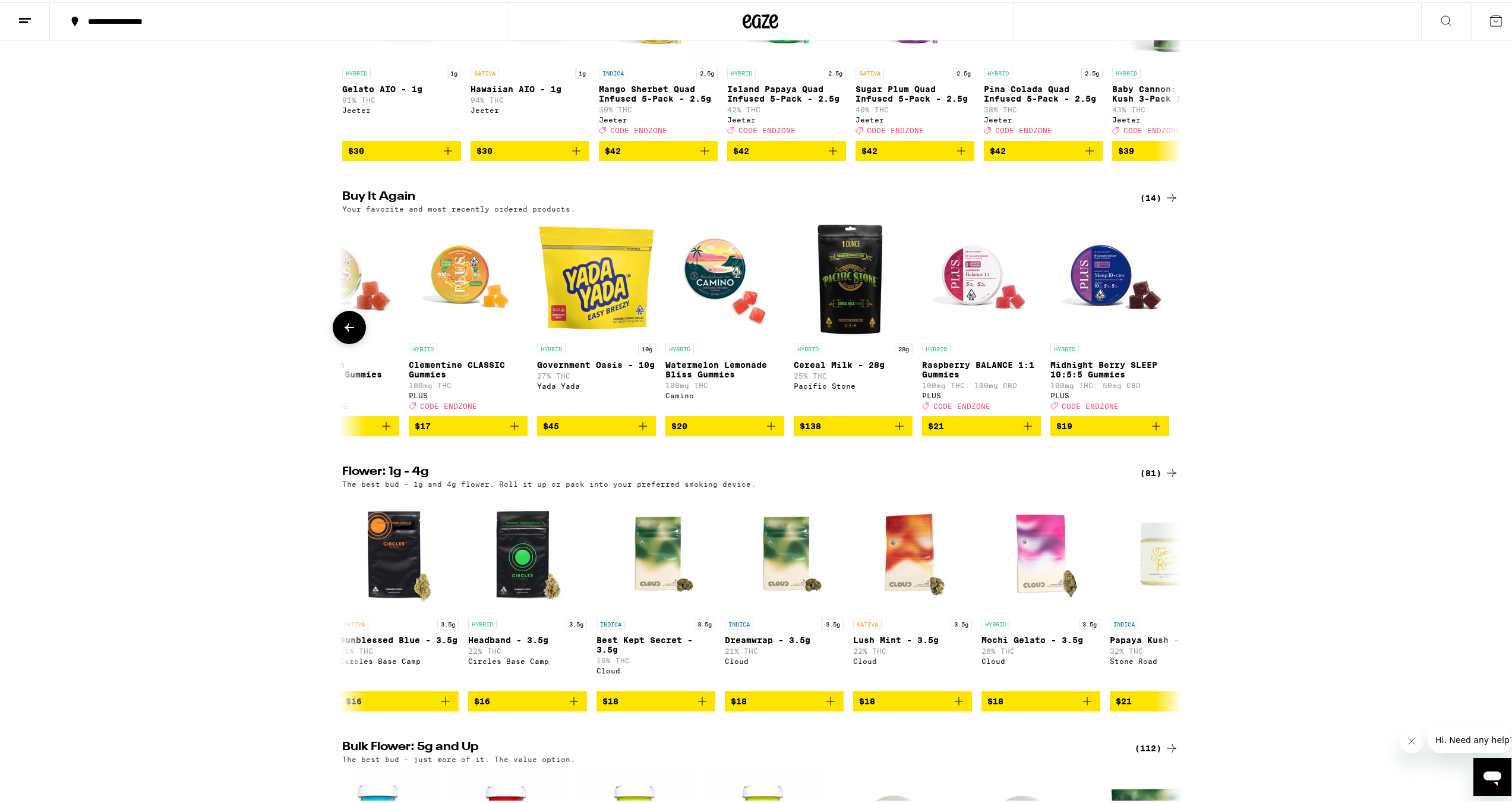
click at [581, 322] on img "Open page for Government Oasis - 10g from Yada Yada" at bounding box center [596, 275] width 119 height 119
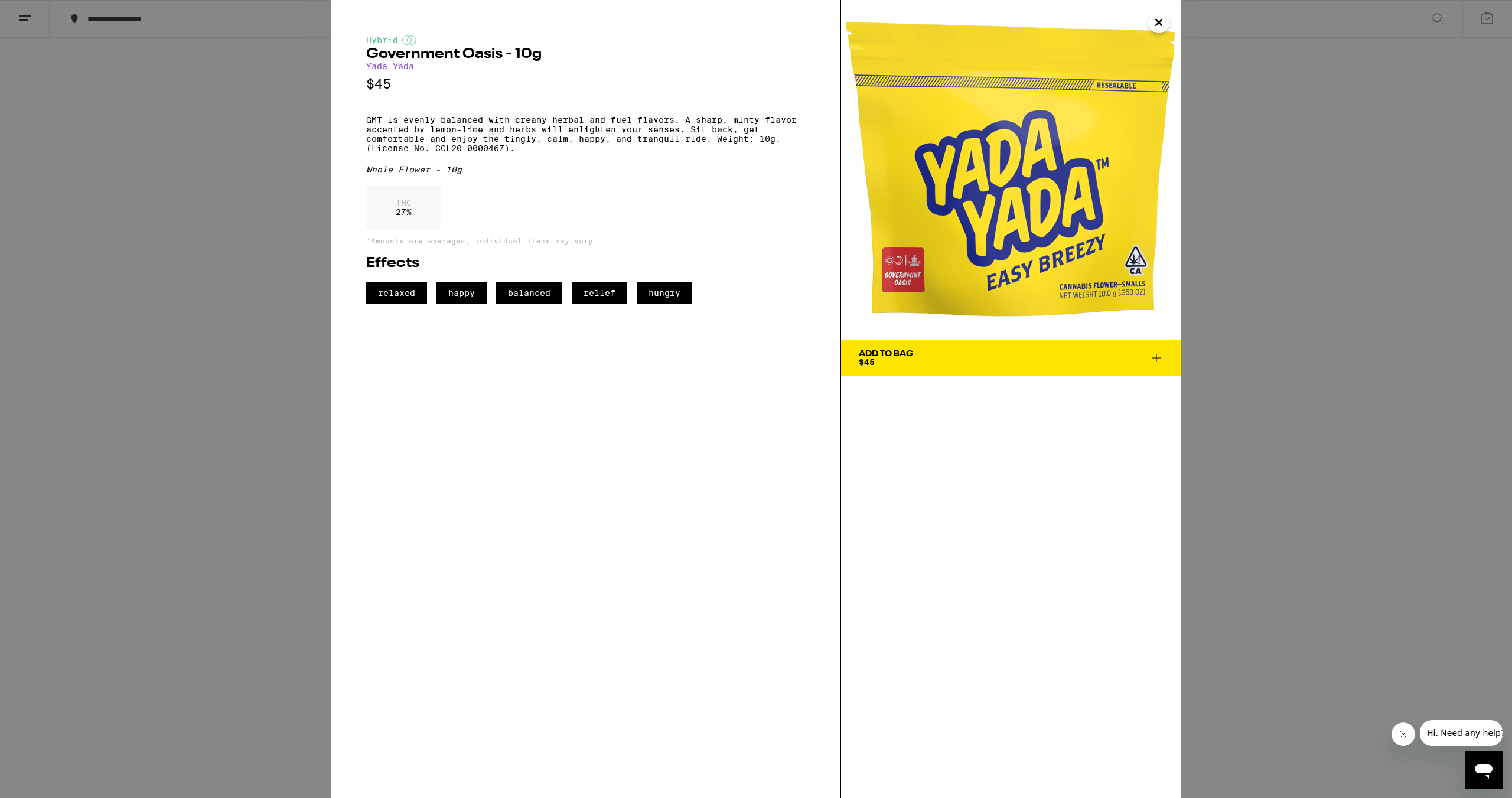
click at [997, 364] on span "Add To Bag $45" at bounding box center [1011, 357] width 305 height 17
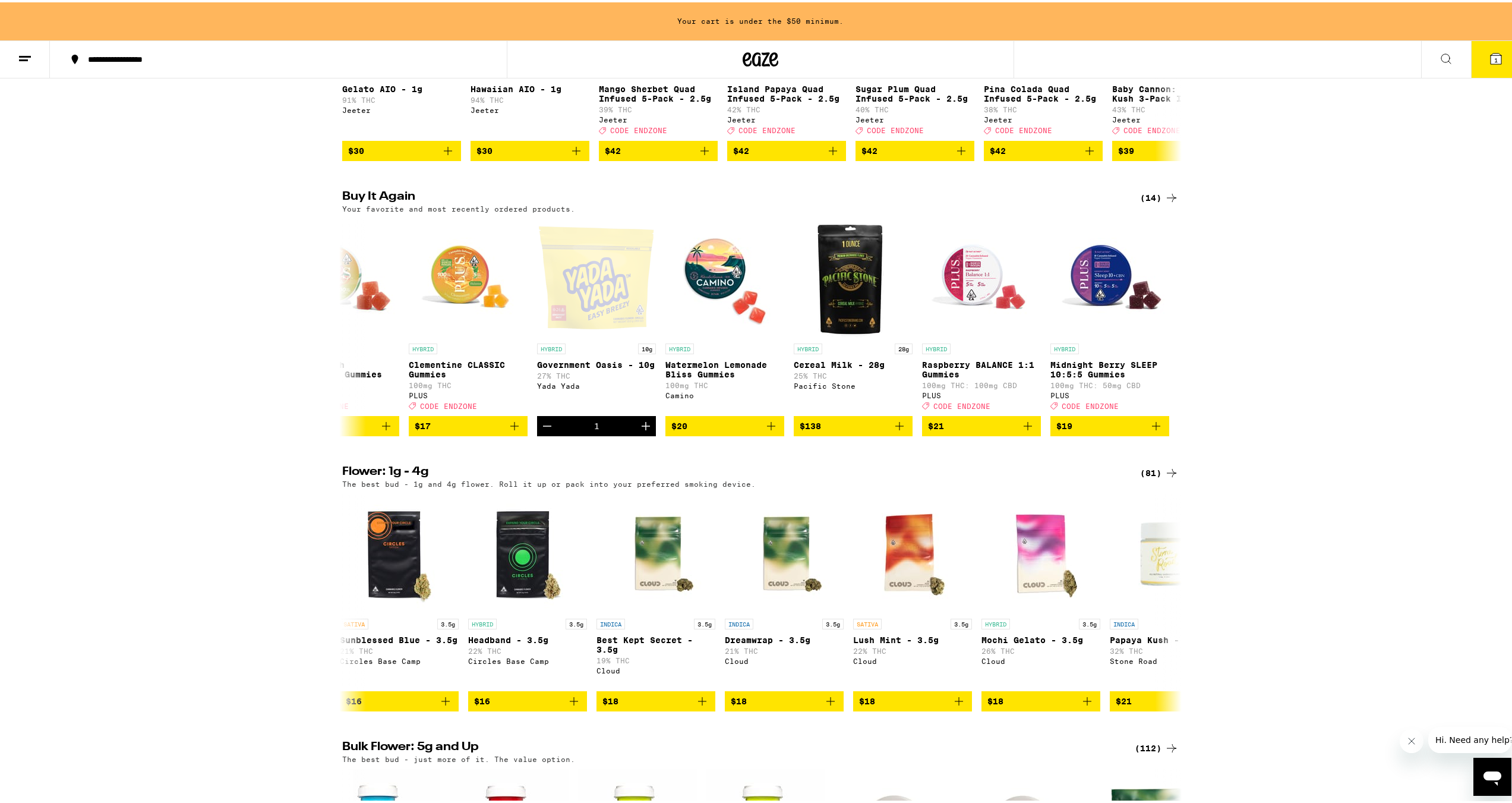
click at [1312, 293] on div "Buy It Again (14) Your favorite and most recently ordered products. HYBRID 14g …" at bounding box center [760, 310] width 1521 height 245
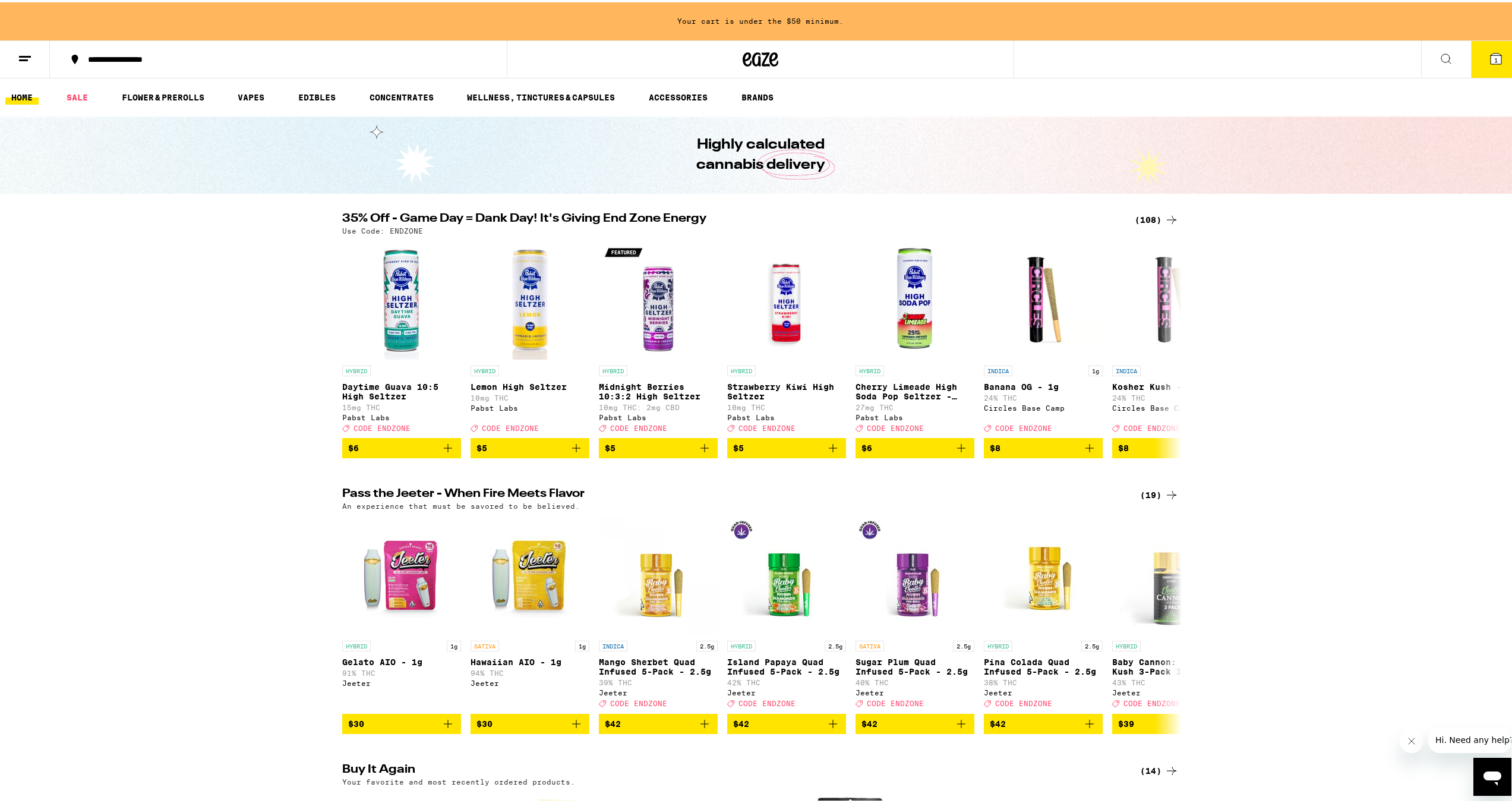
click at [1140, 220] on div "(108)" at bounding box center [1157, 217] width 44 height 14
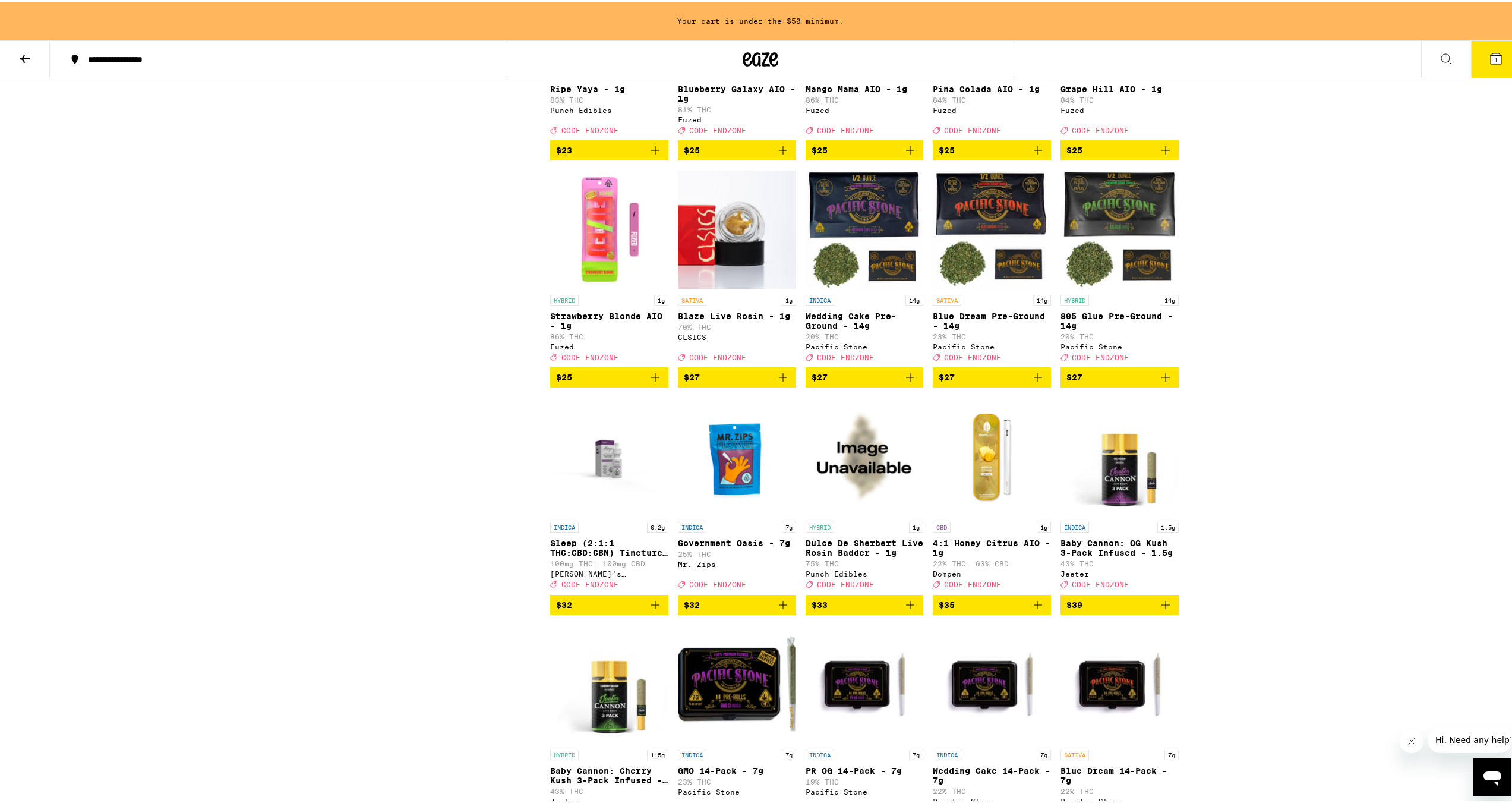
scroll to position [2585, 0]
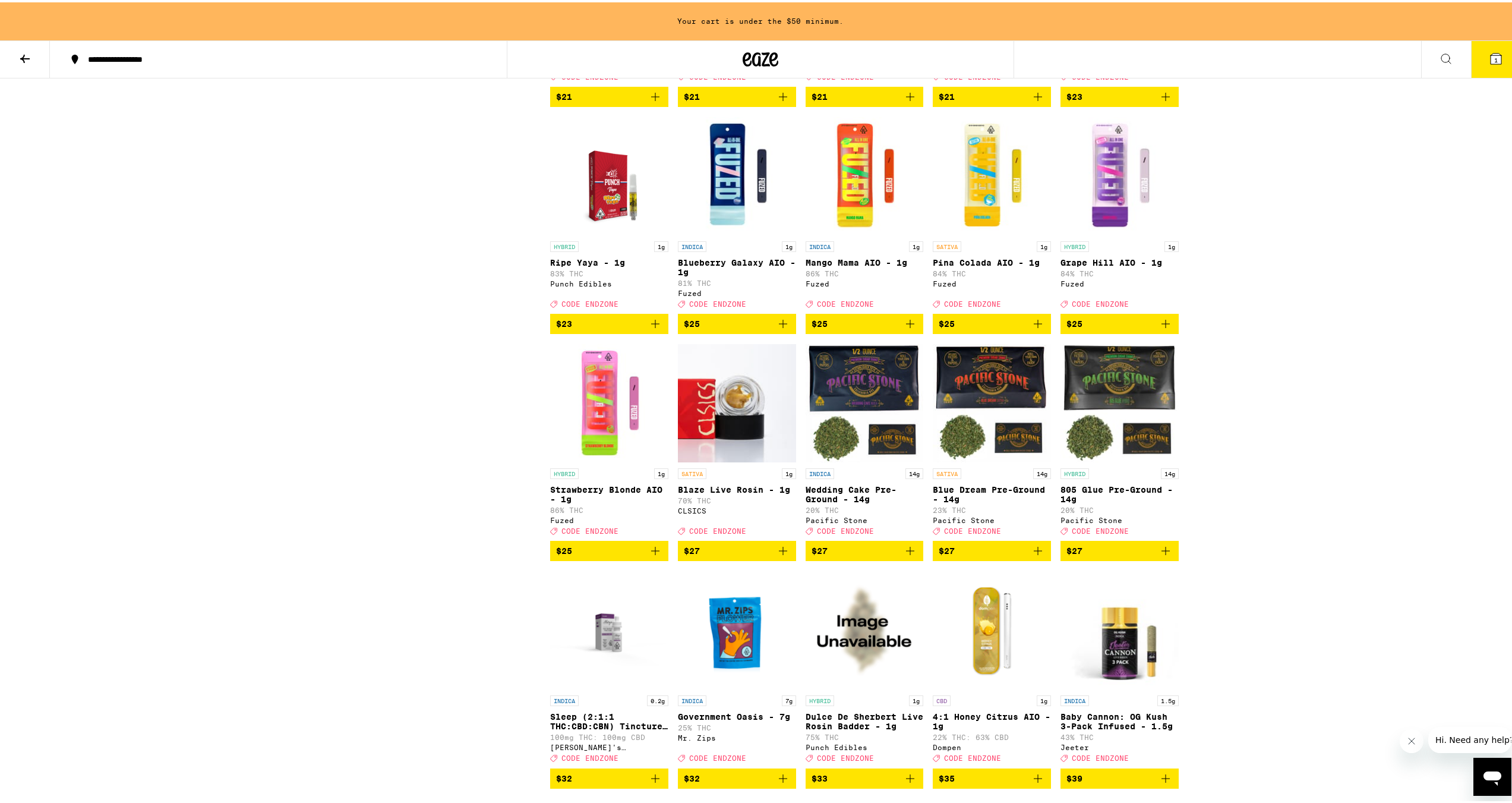
click at [1137, 555] on span "$27" at bounding box center [1119, 548] width 106 height 14
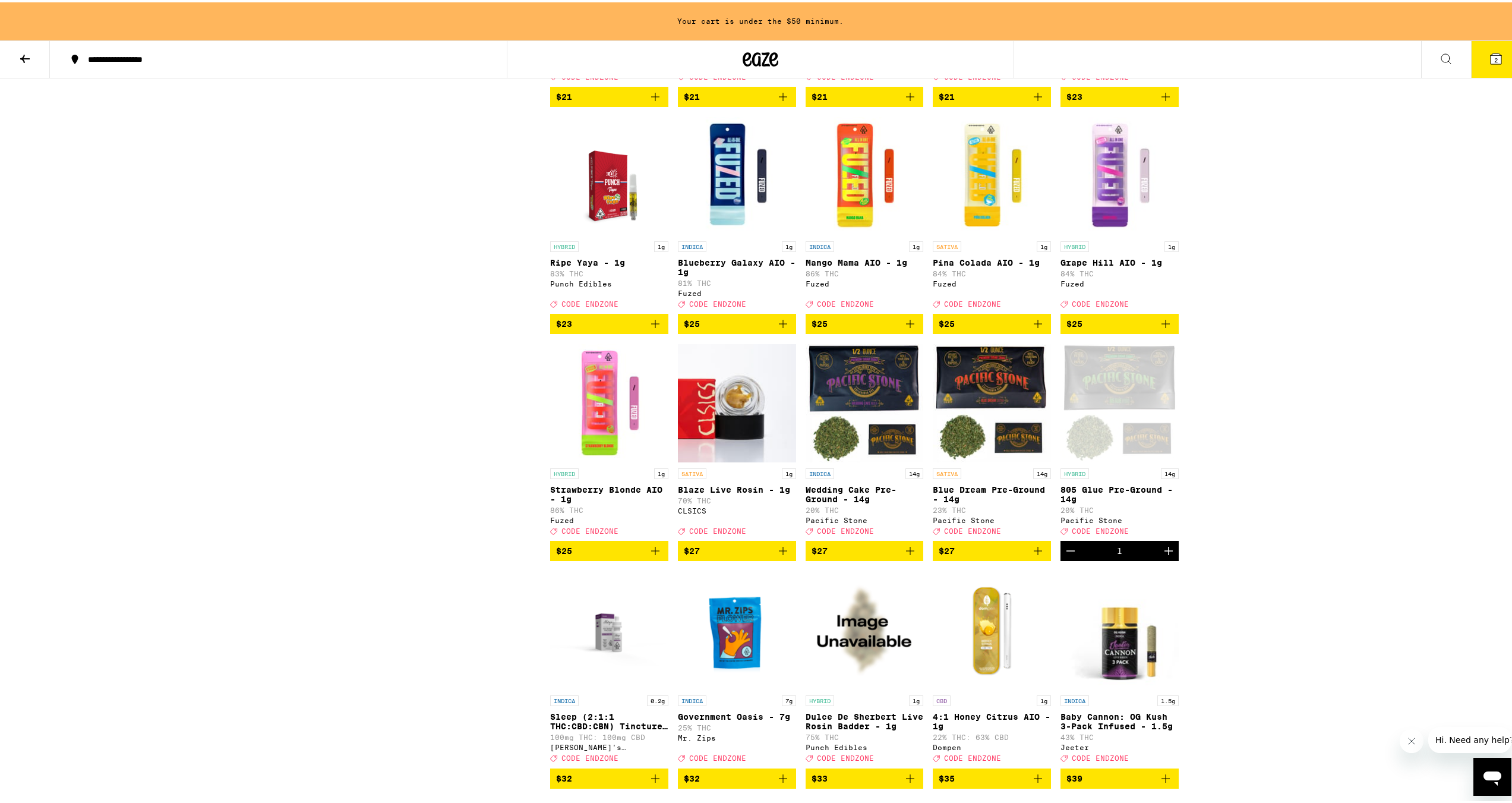
scroll to position [2546, 0]
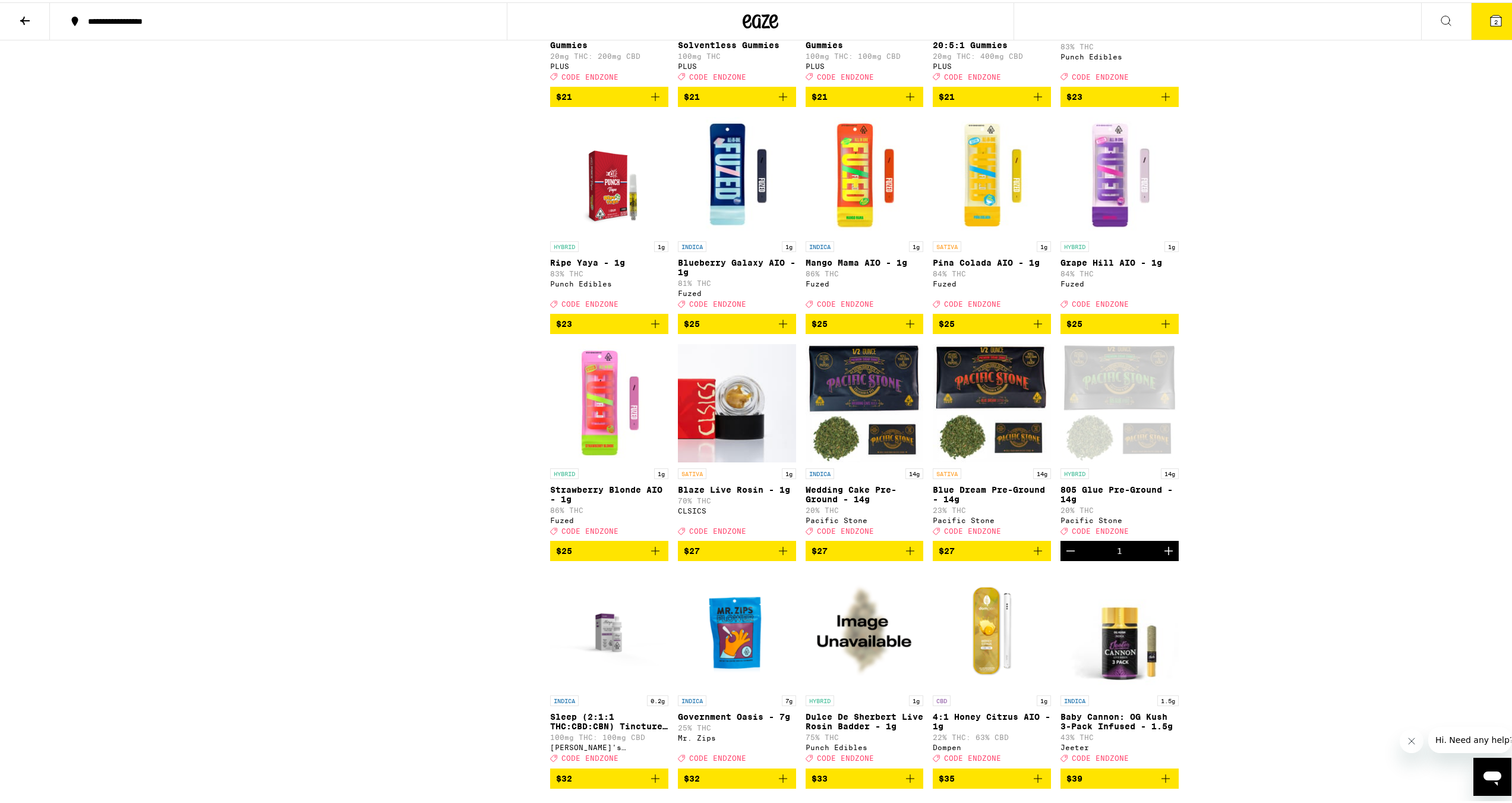
click at [1152, 456] on div "Open page for 805 Glue Pre-Ground - 14g from Pacific Stone" at bounding box center [1119, 400] width 119 height 119
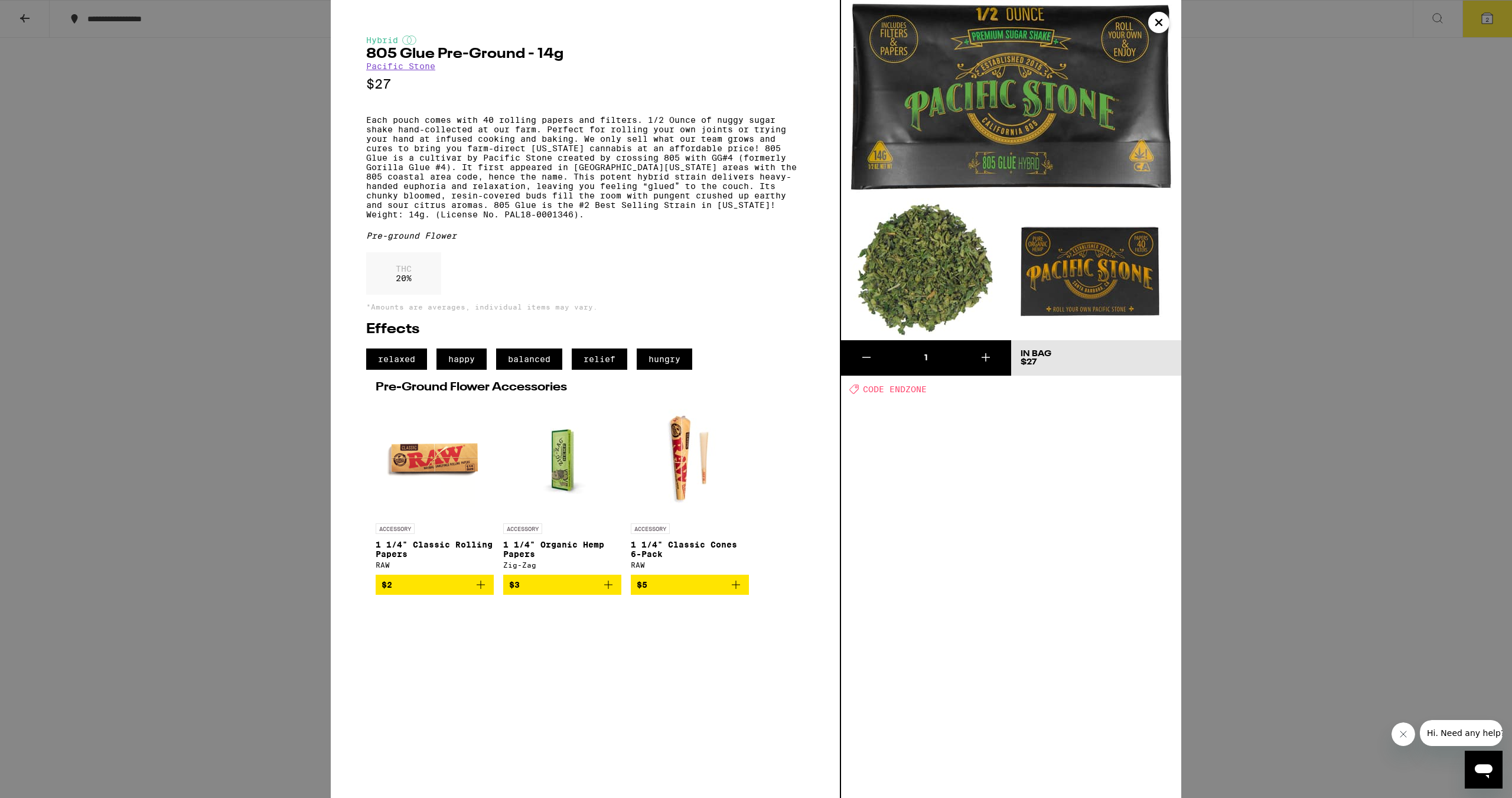
click at [1342, 133] on div "Hybrid 805 Glue Pre-Ground - 14g Pacific Stone $27 Each pouch comes with 40 rol…" at bounding box center [756, 399] width 1512 height 798
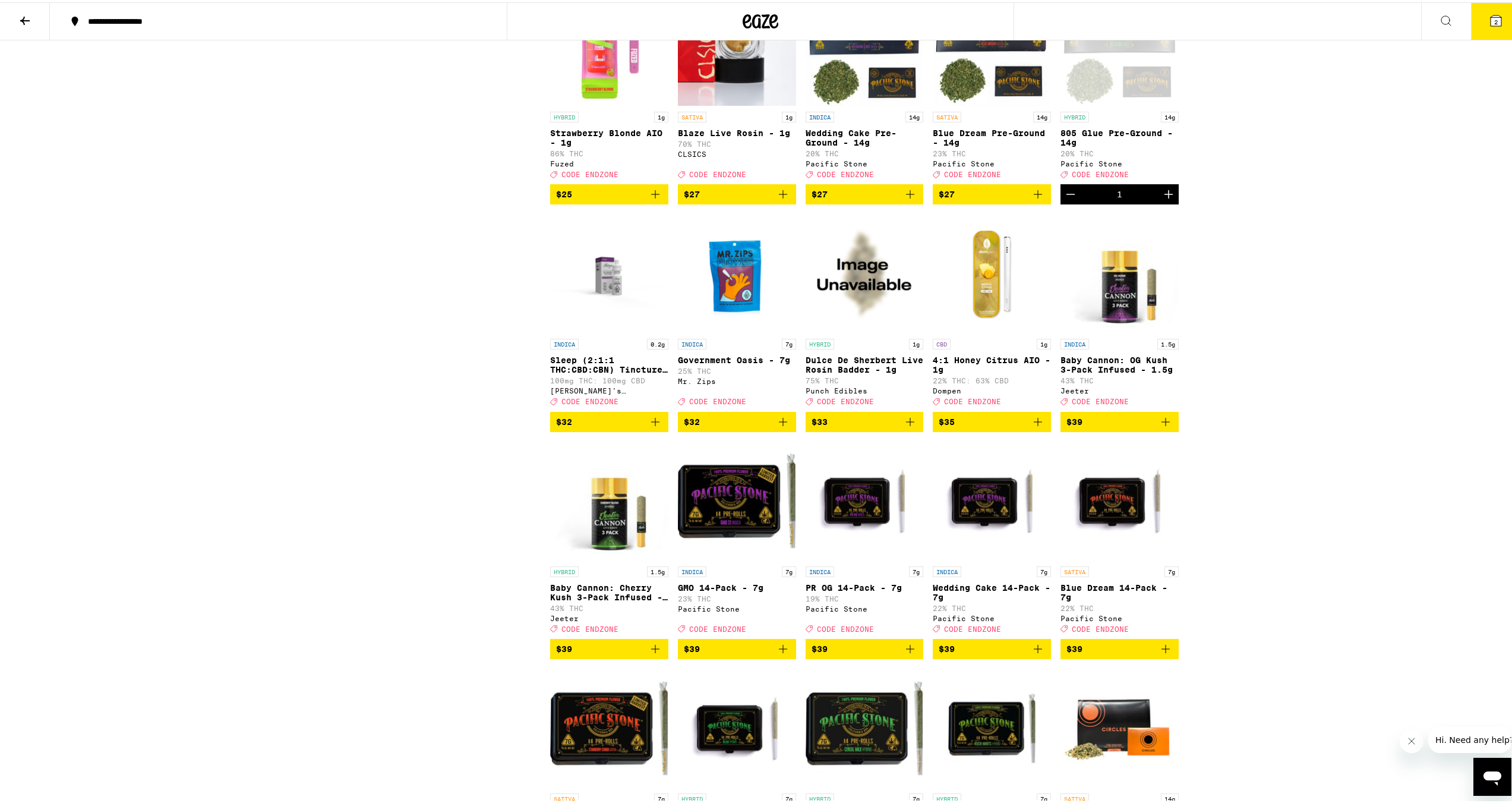
click at [1071, 199] on icon "Decrement" at bounding box center [1071, 192] width 14 height 14
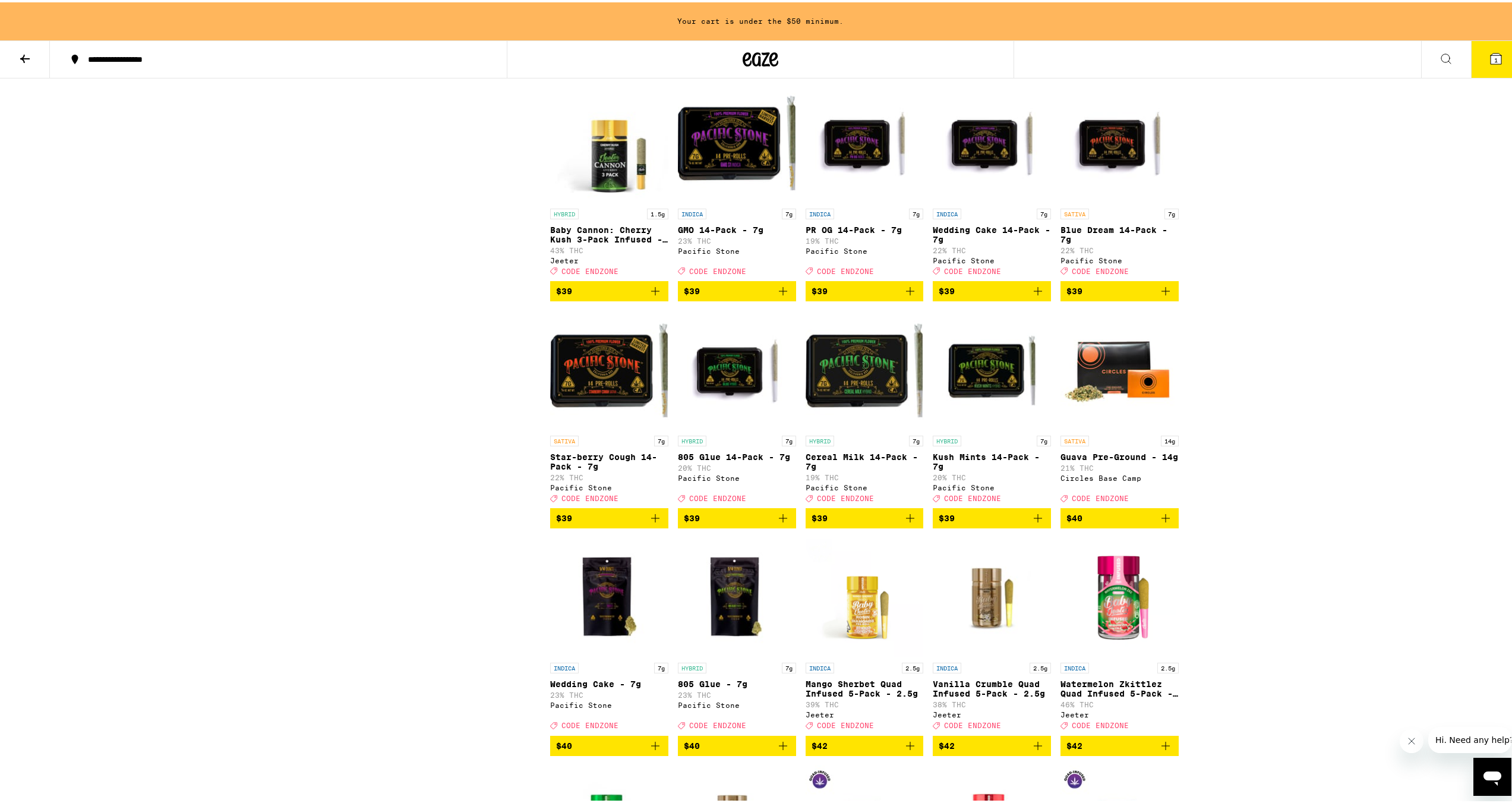
scroll to position [3297, 0]
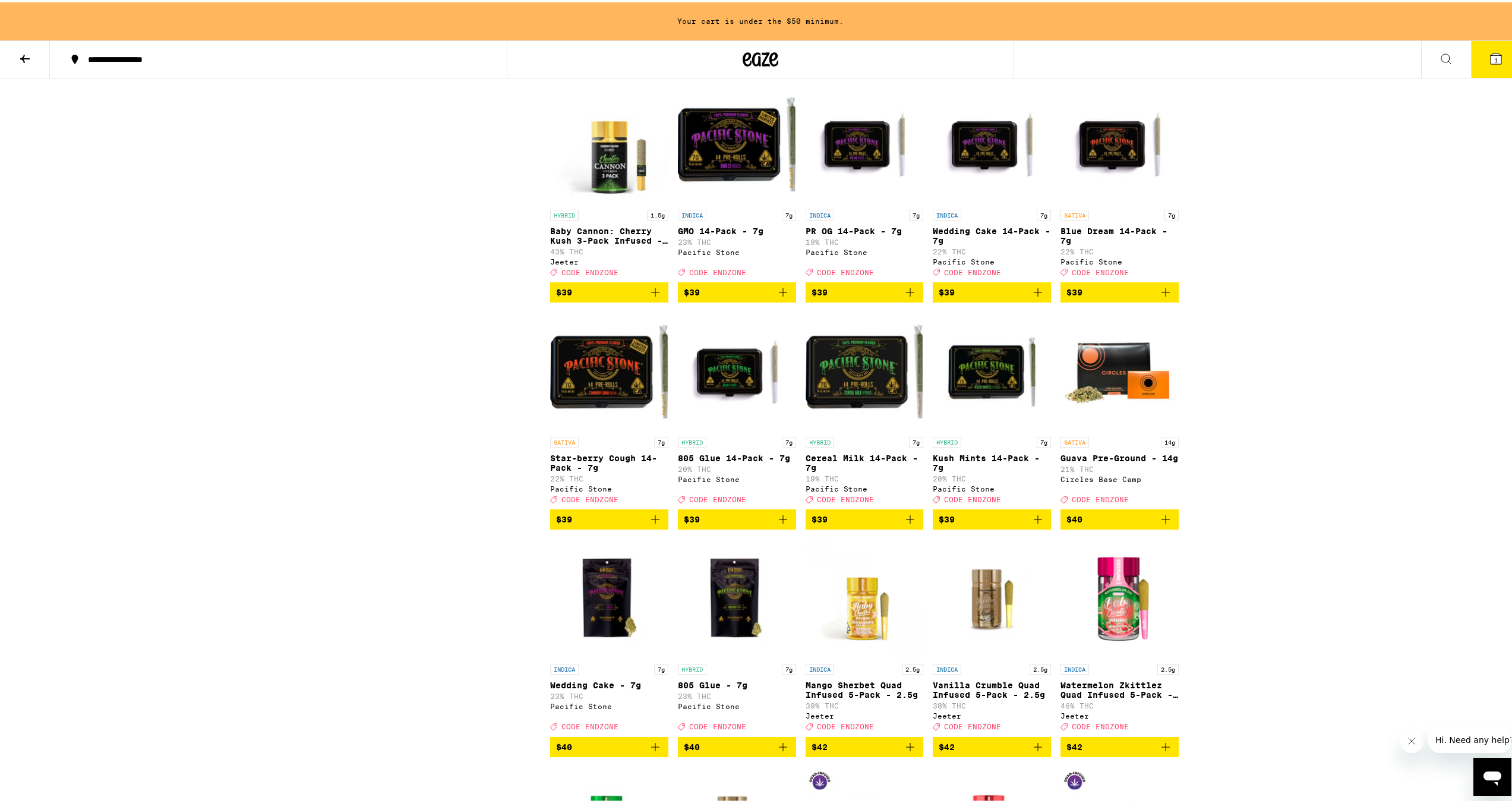
drag, startPoint x: 895, startPoint y: 487, endPoint x: 894, endPoint y: 522, distance: 35.0
drag, startPoint x: 894, startPoint y: 522, endPoint x: 1341, endPoint y: 506, distance: 447.3
click at [889, 429] on img "Open page for Cereal Milk 14-Pack - 7g from Pacific Stone" at bounding box center [865, 368] width 119 height 119
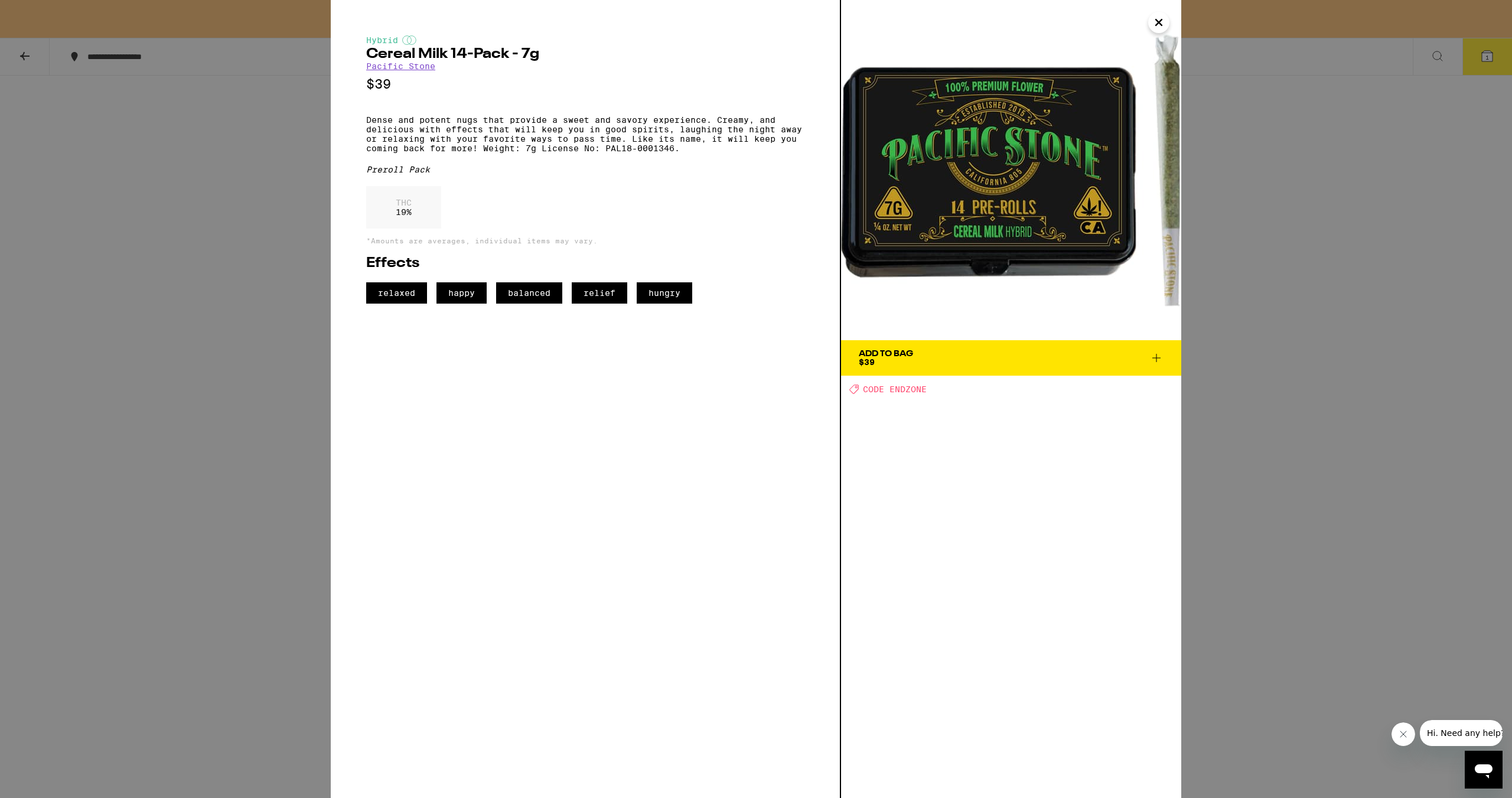
click at [918, 348] on button "Add To Bag $39" at bounding box center [1011, 358] width 341 height 36
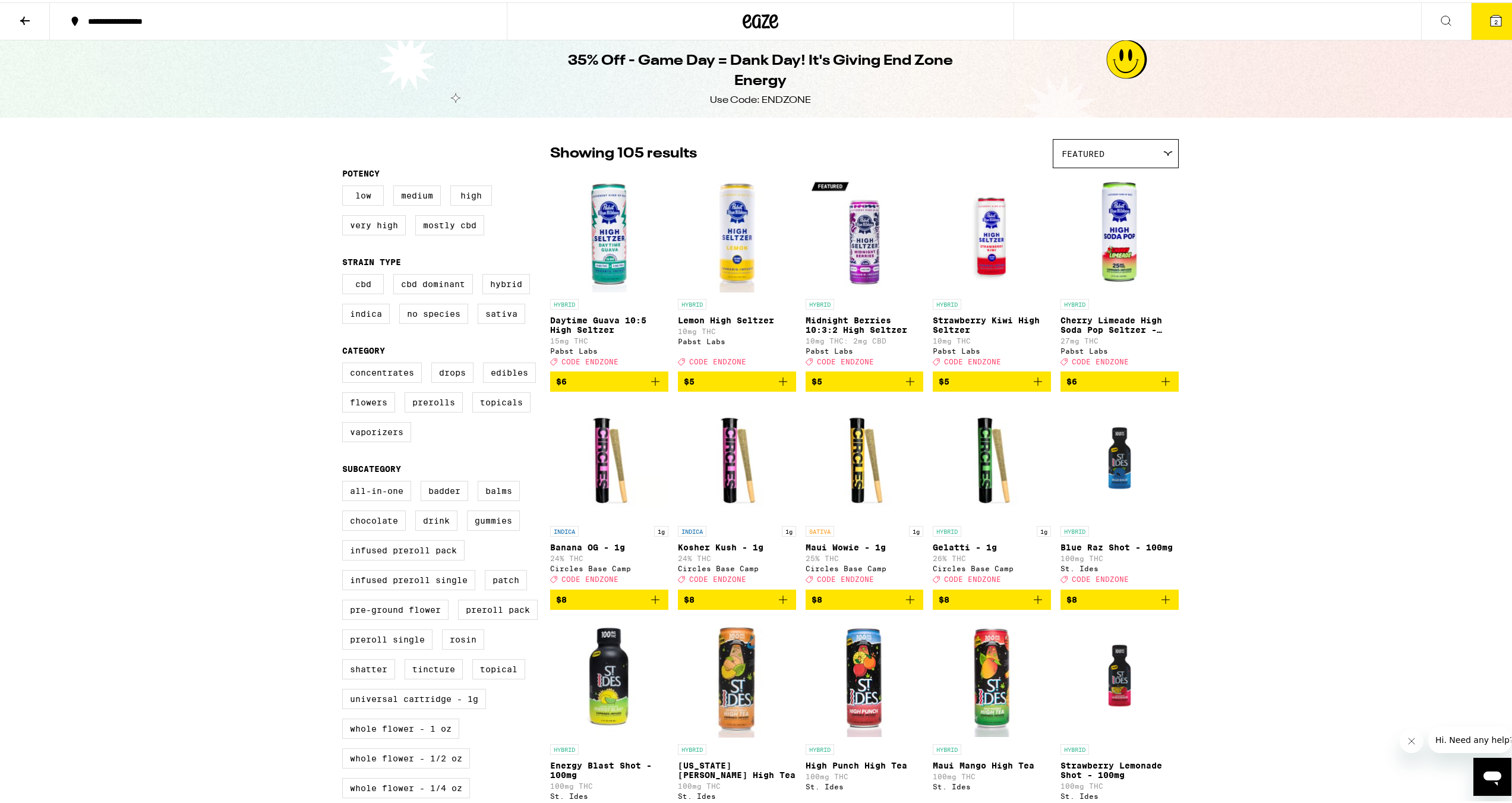
click at [1472, 10] on button "2" at bounding box center [1495, 19] width 50 height 37
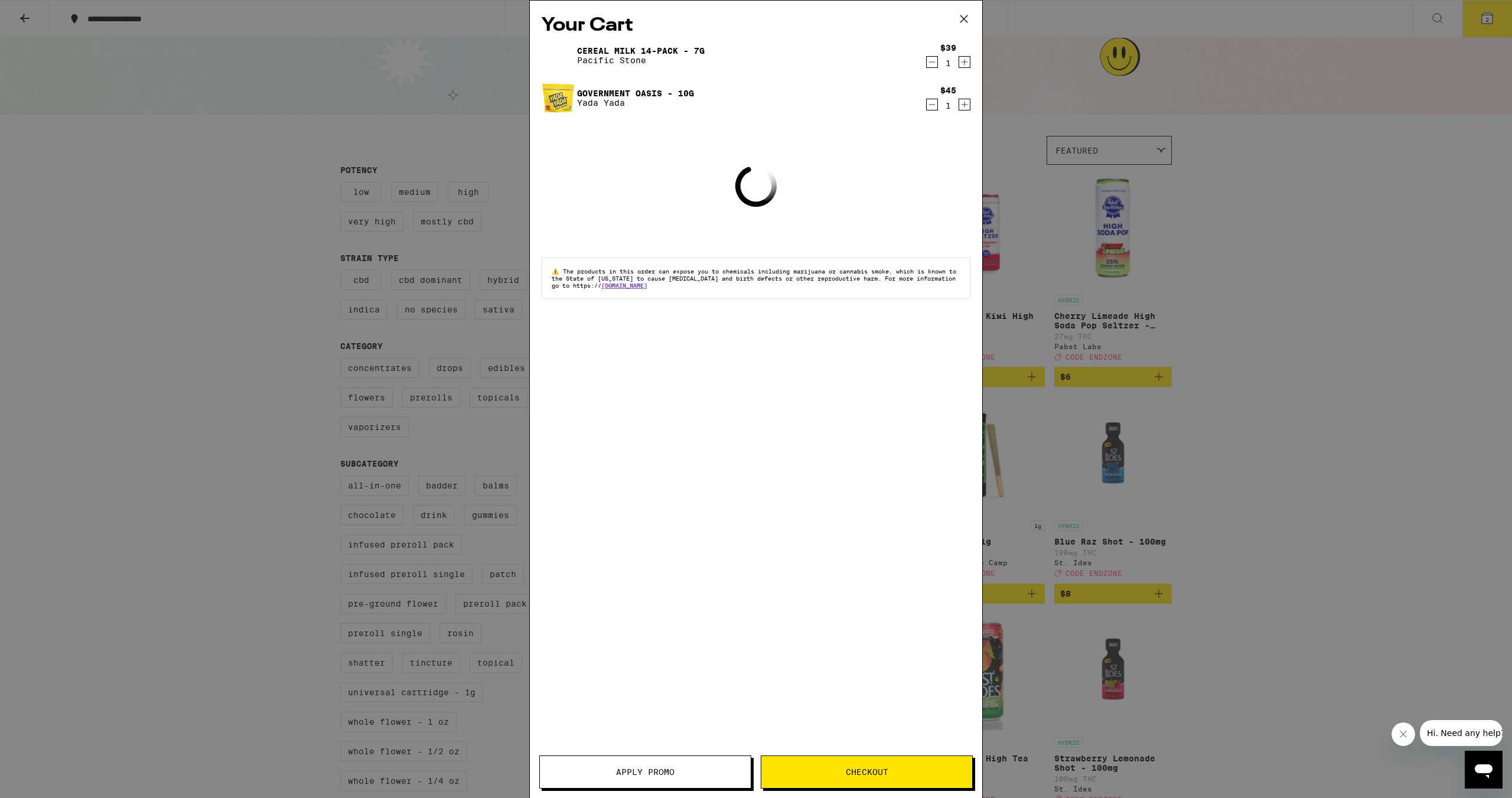
click at [675, 768] on span "Apply Promo" at bounding box center [645, 771] width 211 height 8
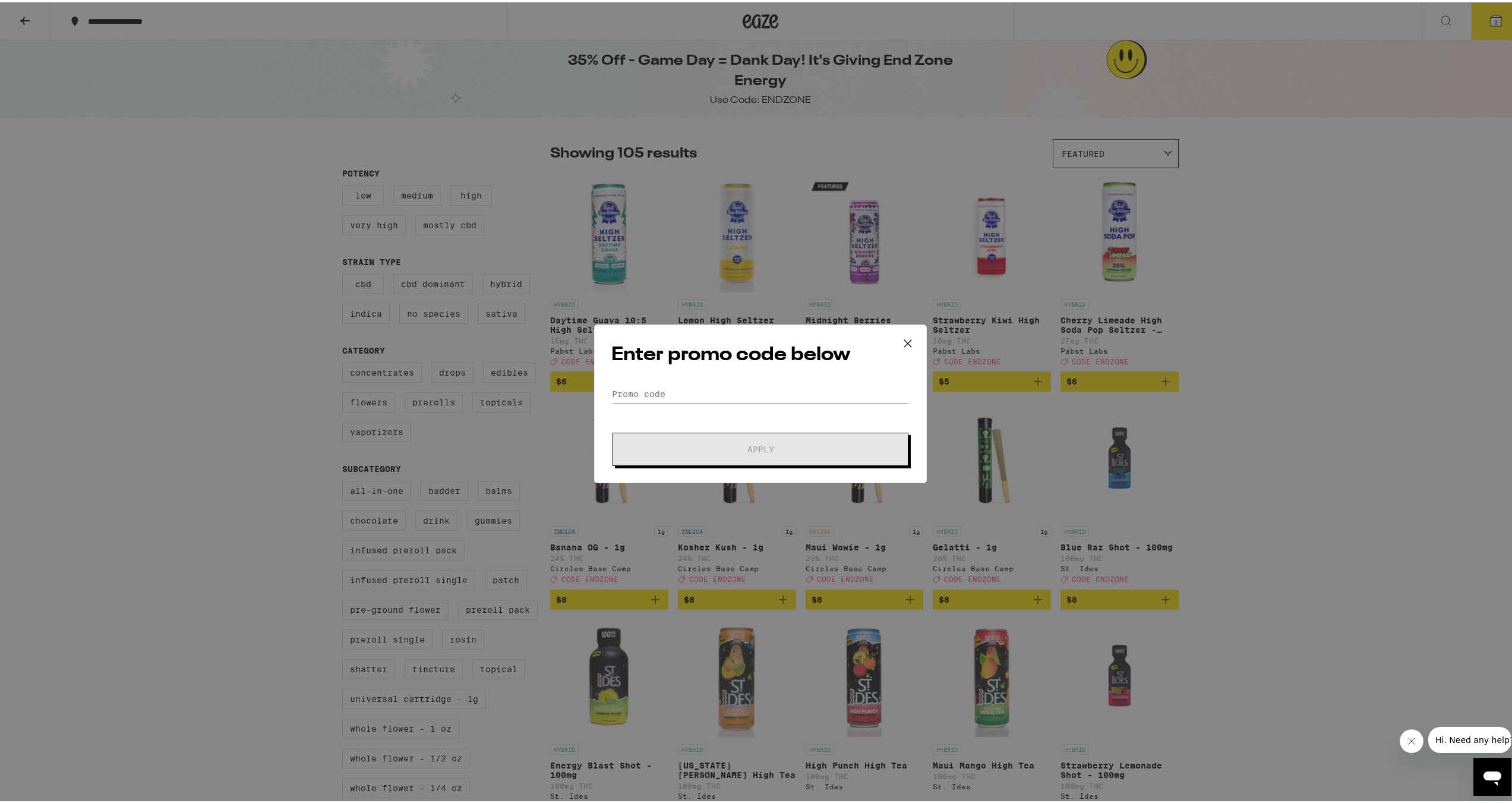
drag, startPoint x: 689, startPoint y: 403, endPoint x: 680, endPoint y: 392, distance: 14.2
click at [684, 401] on form "Promo Code Apply" at bounding box center [760, 423] width 298 height 81
click at [680, 392] on input "Promo Code" at bounding box center [760, 392] width 298 height 18
type input "endzone"
click at [612, 430] on button "Apply" at bounding box center [760, 447] width 296 height 33
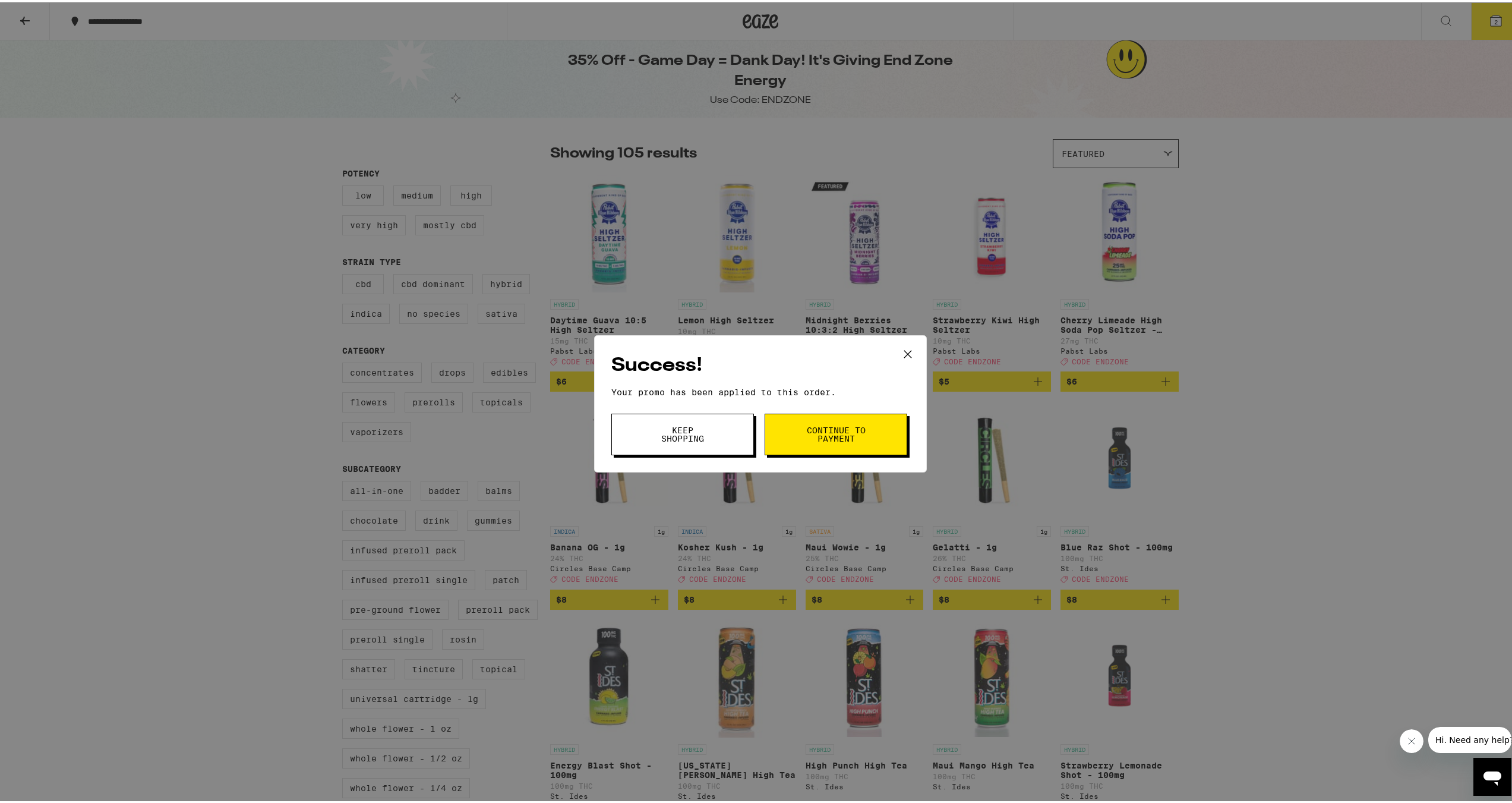
click at [869, 420] on button "Continue to payment" at bounding box center [836, 431] width 142 height 41
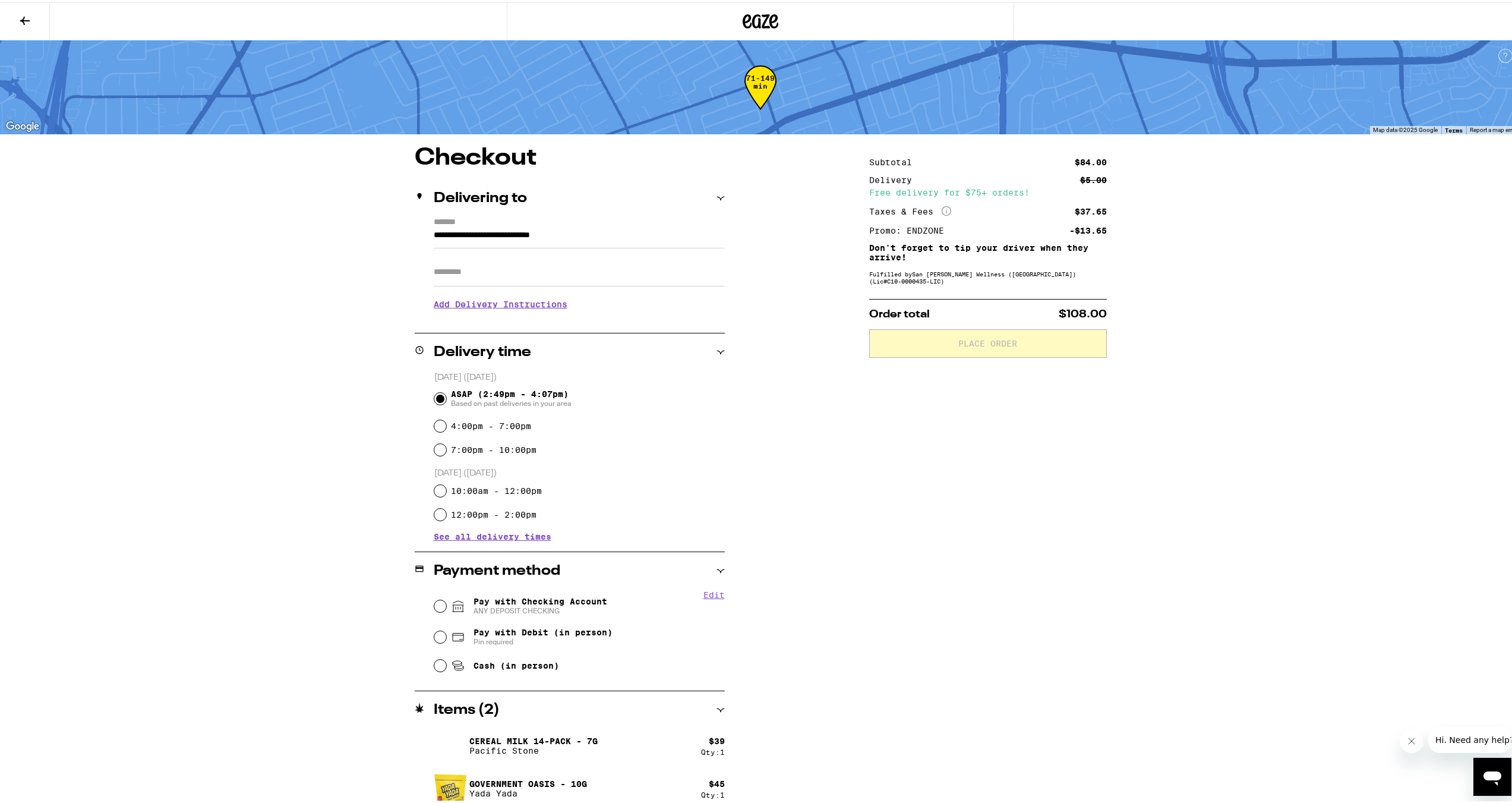
scroll to position [10, 0]
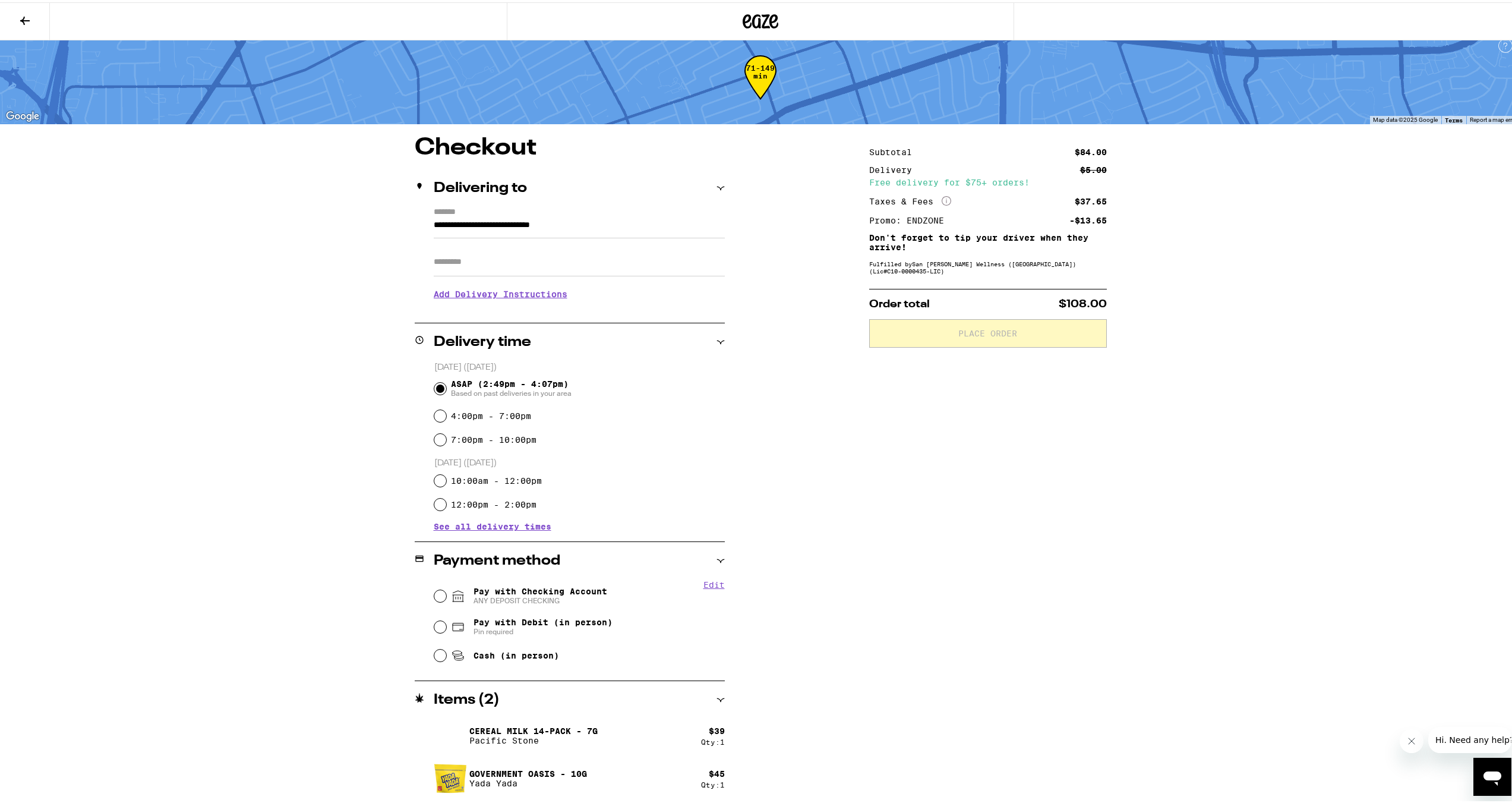
click at [744, 63] on div "71-149 min" at bounding box center [760, 83] width 33 height 45
click at [758, 16] on icon at bounding box center [760, 18] width 36 height 21
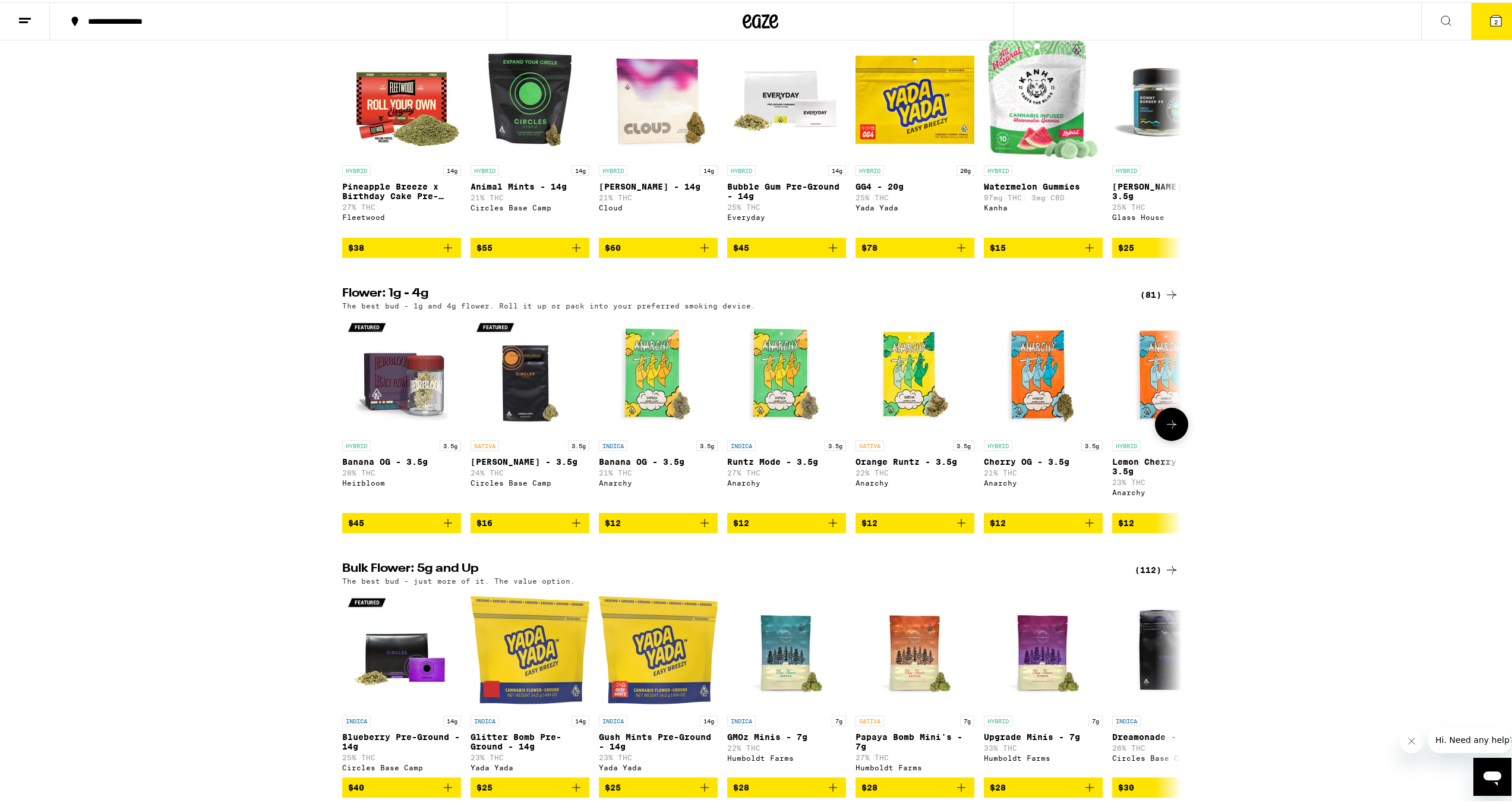
scroll to position [357, 0]
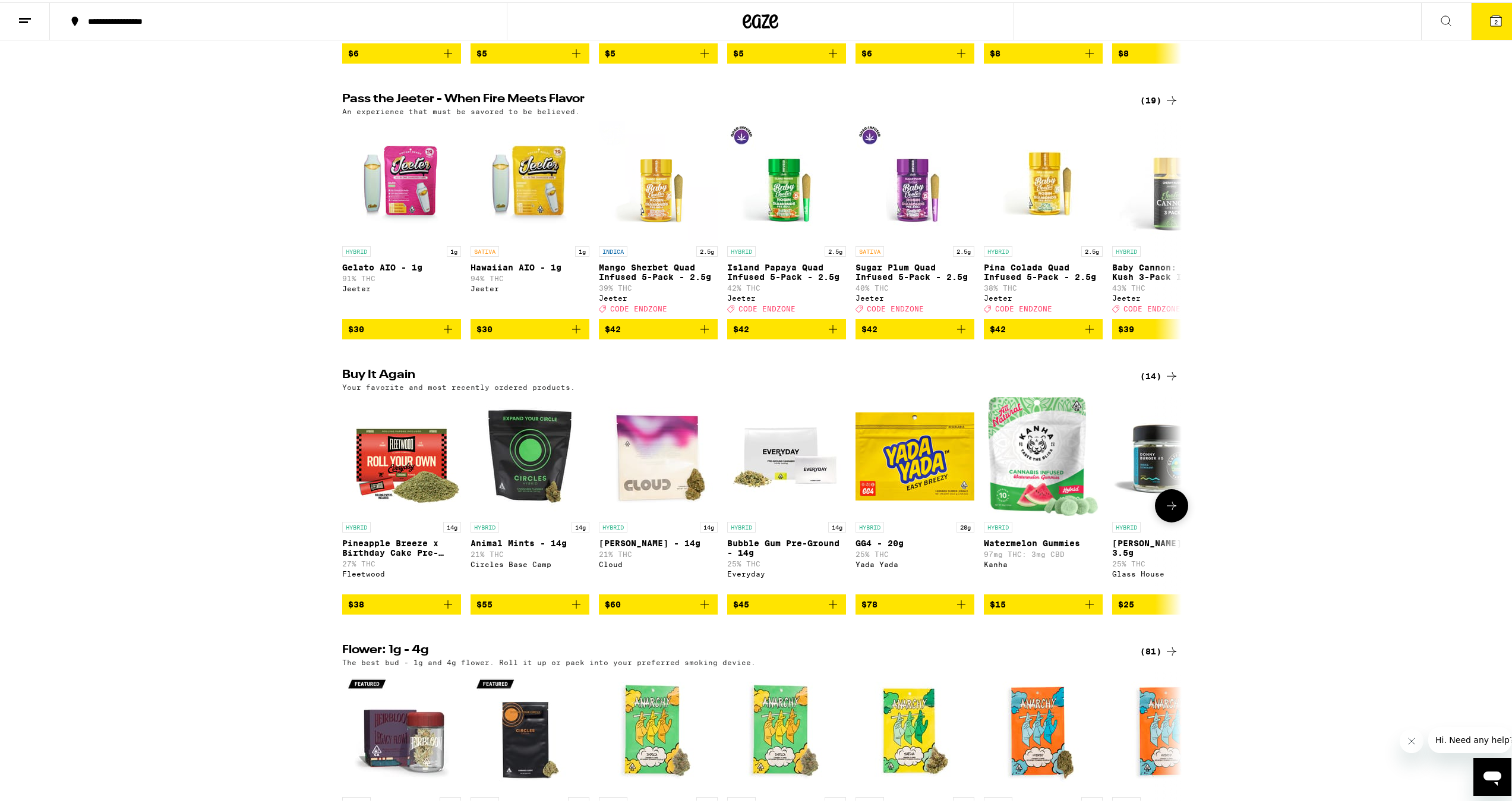
click at [790, 609] on span "$45" at bounding box center [787, 602] width 107 height 14
click at [1491, 15] on icon at bounding box center [1496, 18] width 11 height 11
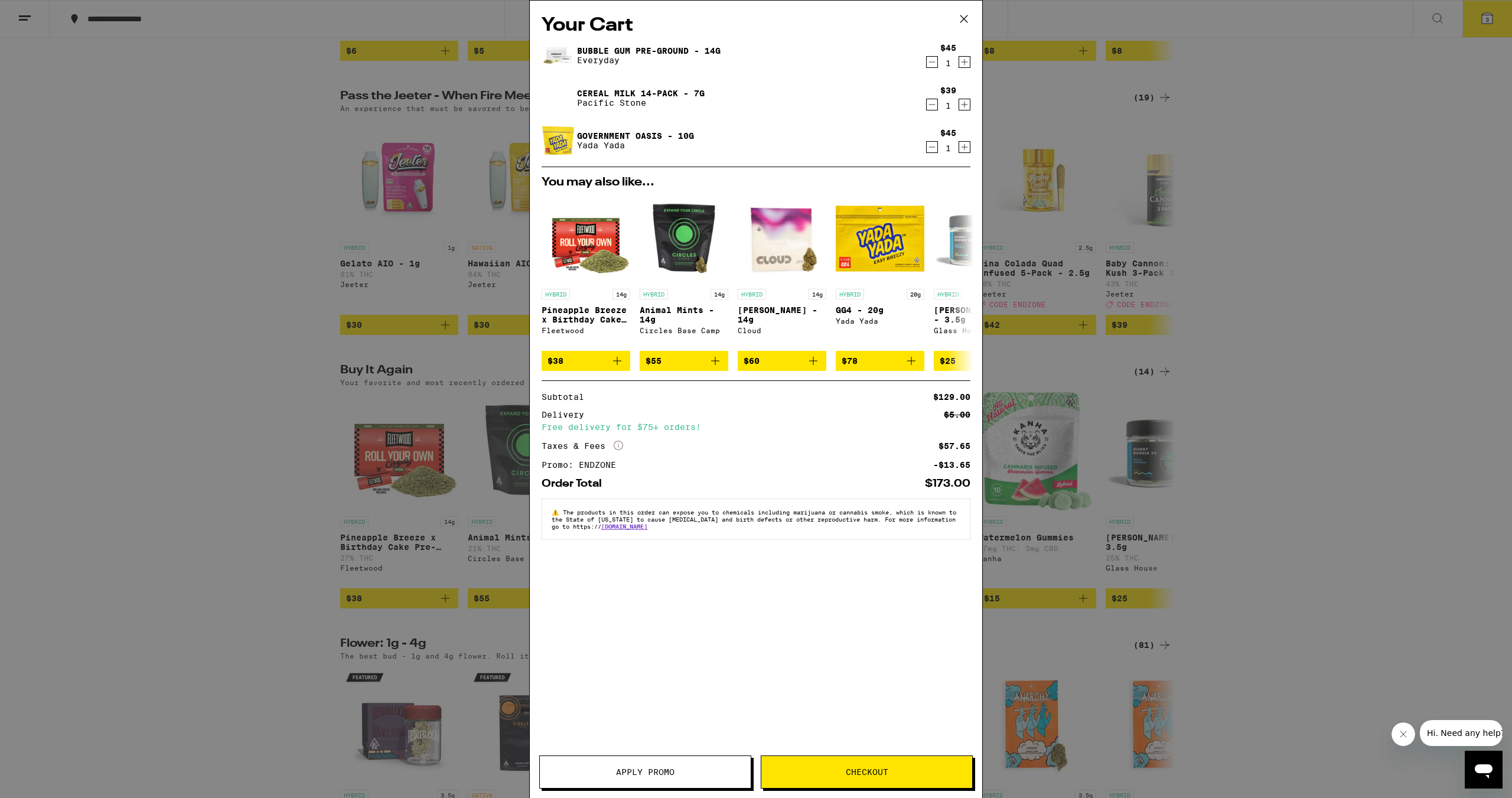
click at [929, 132] on div "$45 1" at bounding box center [948, 141] width 45 height 24
click at [928, 152] on icon "Decrement" at bounding box center [932, 147] width 10 height 14
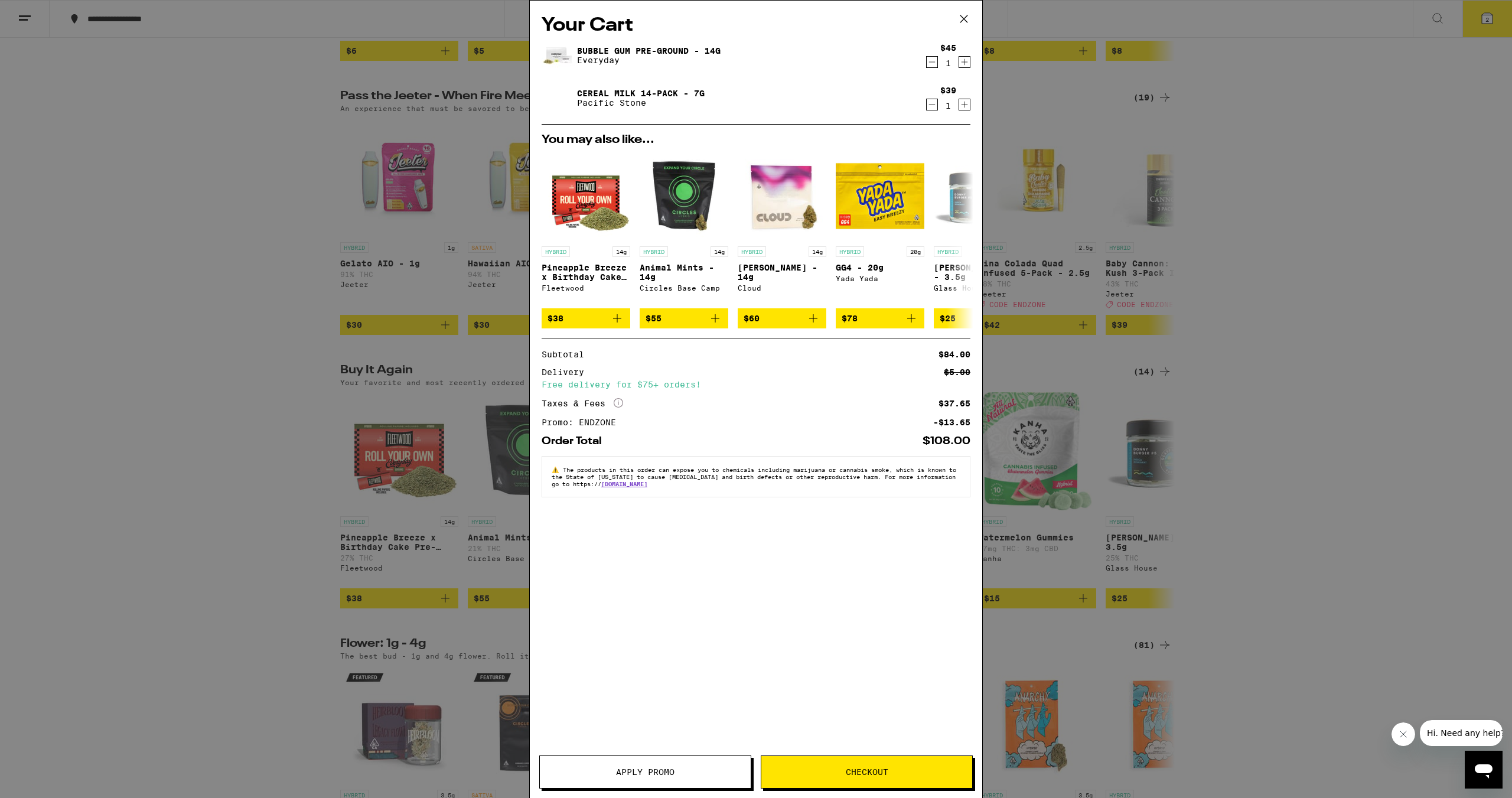
click at [870, 741] on div "Your Cart Bubble Gum Pre-Ground - 14g Everyday $45 1 Cereal Milk 14-Pack - 7g P…" at bounding box center [756, 382] width 452 height 761
click at [853, 763] on button "Checkout" at bounding box center [866, 772] width 212 height 33
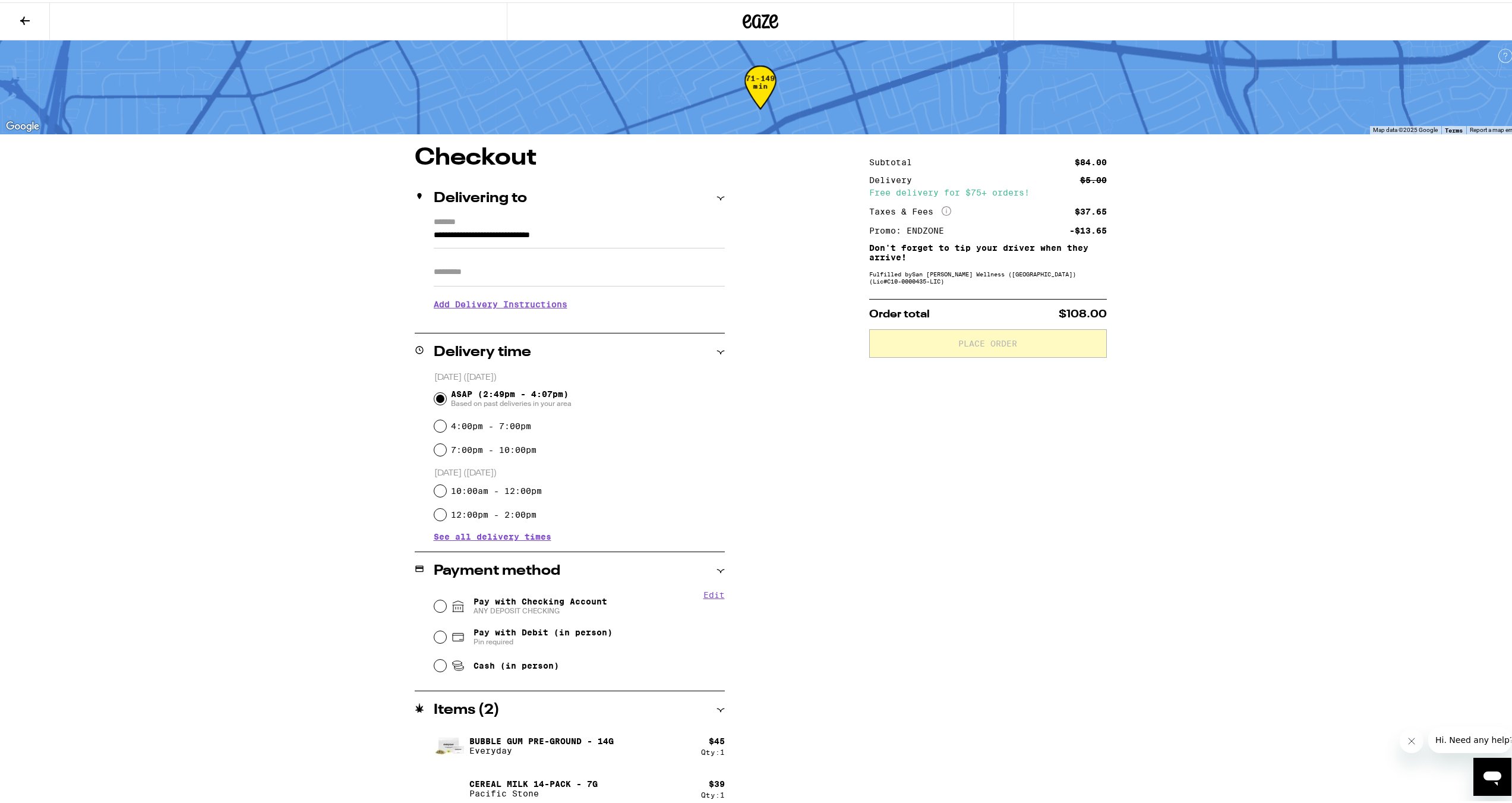
scroll to position [10, 0]
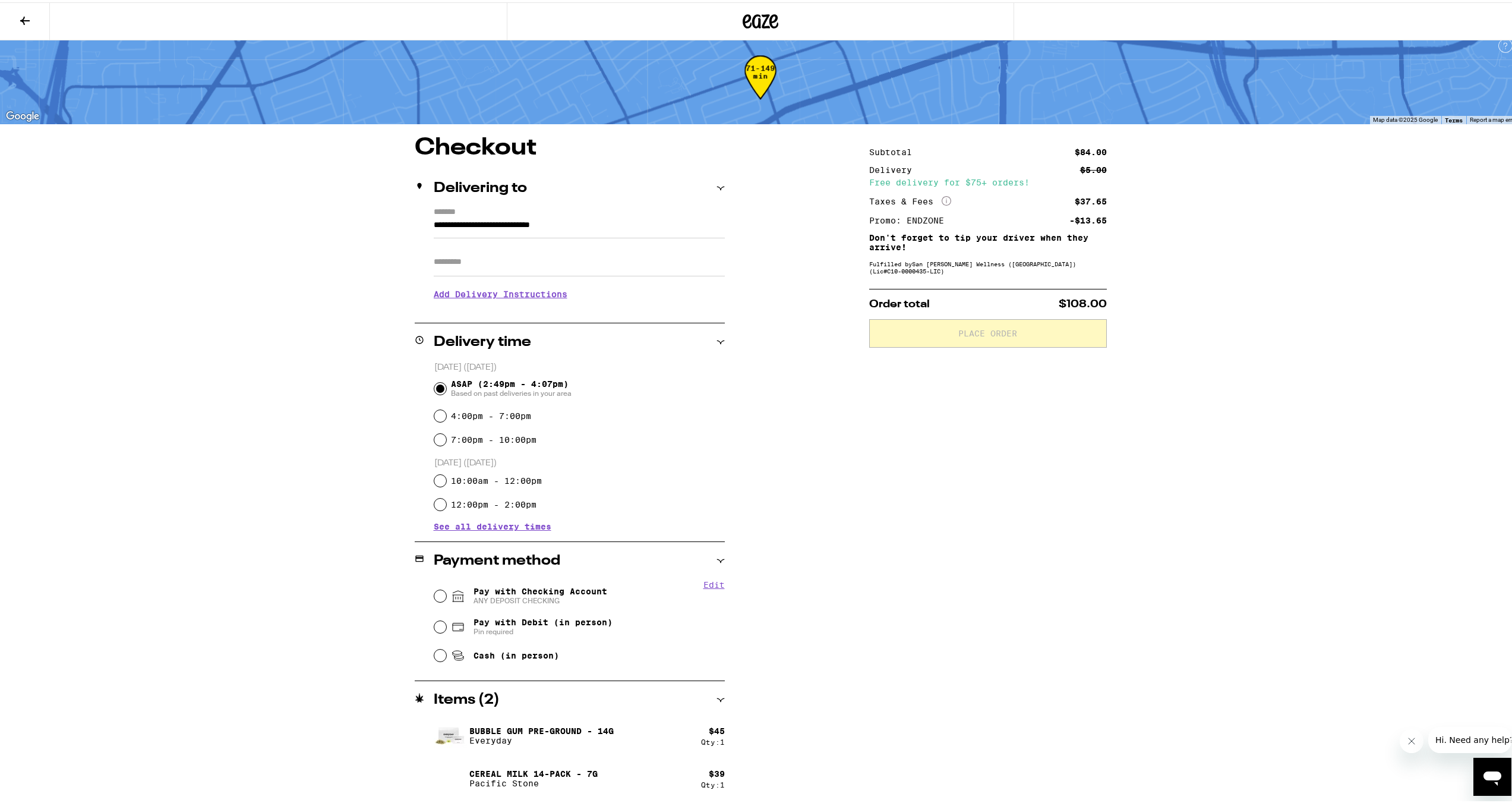
click at [474, 592] on span "Pay with Checking Account ANY DEPOSIT CHECKING" at bounding box center [540, 594] width 134 height 19
click at [446, 592] on input "Pay with Checking Account ANY DEPOSIT CHECKING" at bounding box center [440, 594] width 12 height 12
radio input "true"
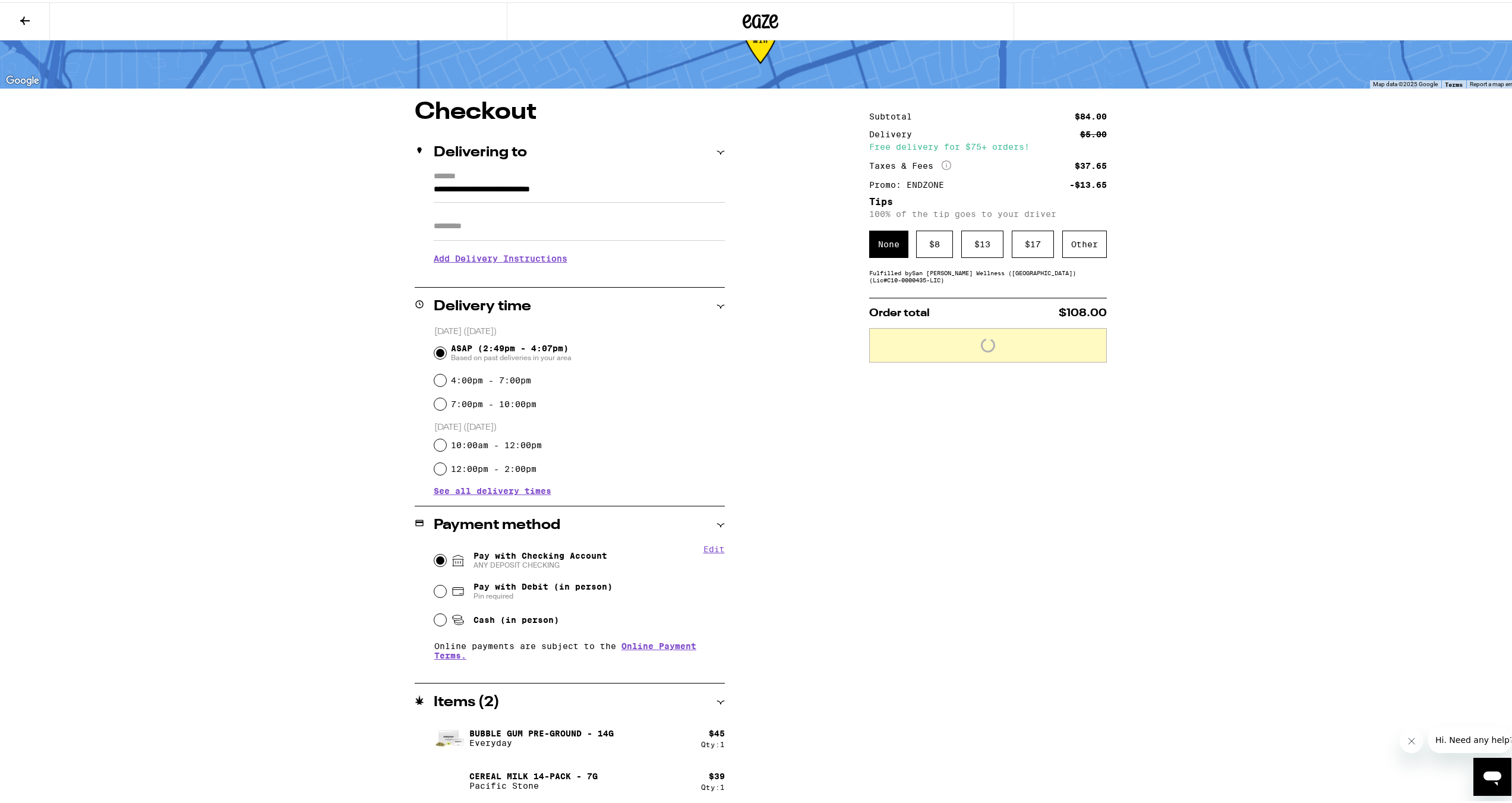
scroll to position [48, 0]
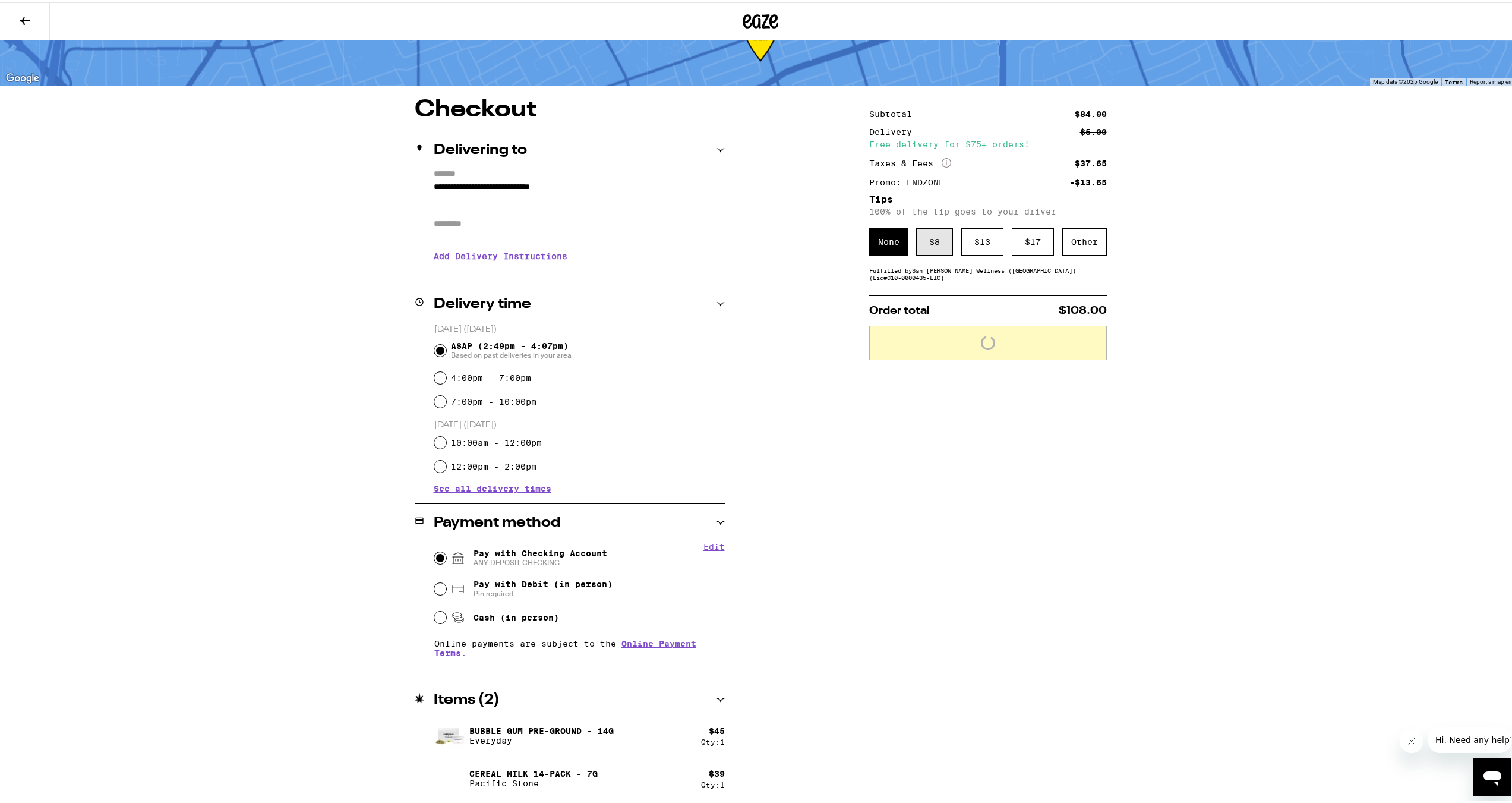
click at [944, 235] on div "$ 8" at bounding box center [935, 239] width 37 height 27
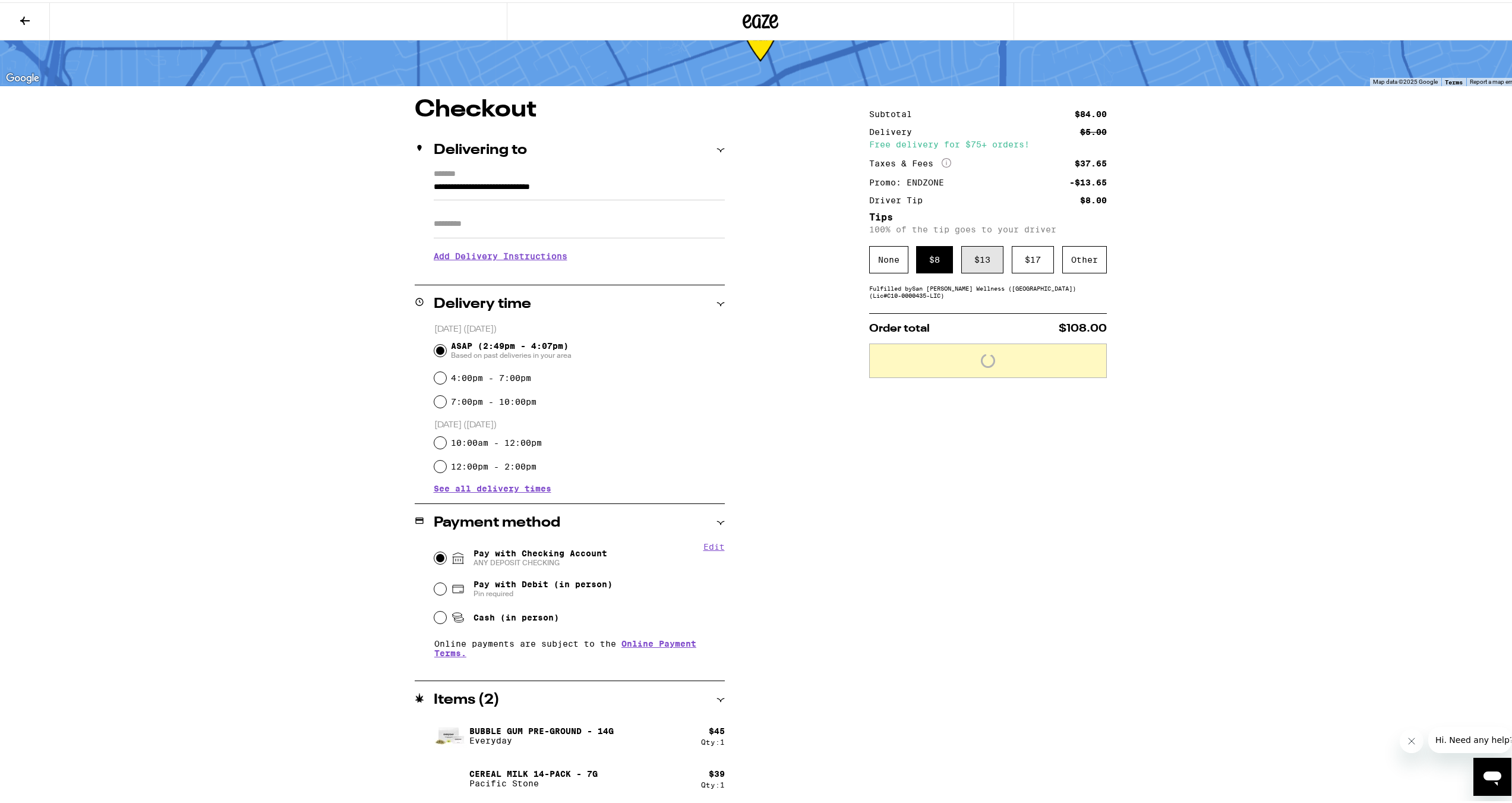
click at [991, 254] on div "$ 13" at bounding box center [982, 257] width 42 height 27
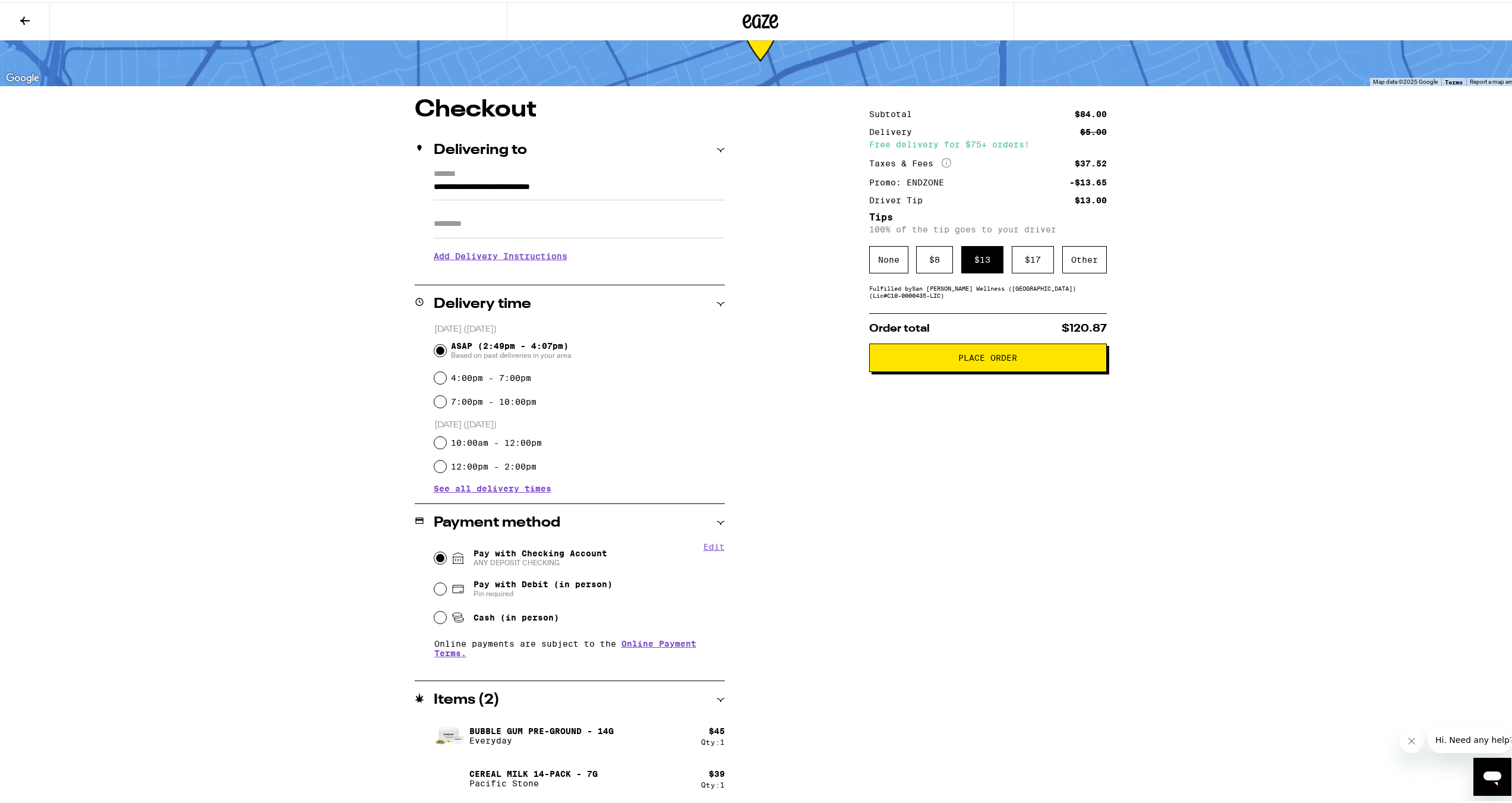
drag, startPoint x: 988, startPoint y: 357, endPoint x: 1005, endPoint y: 461, distance: 105.4
click at [1005, 461] on div "Subtotal $84.00 Delivery $5.00 Free delivery for $75+ orders! Taxes & Fees More…" at bounding box center [988, 449] width 238 height 707
click at [999, 349] on button "Place Order" at bounding box center [988, 355] width 238 height 28
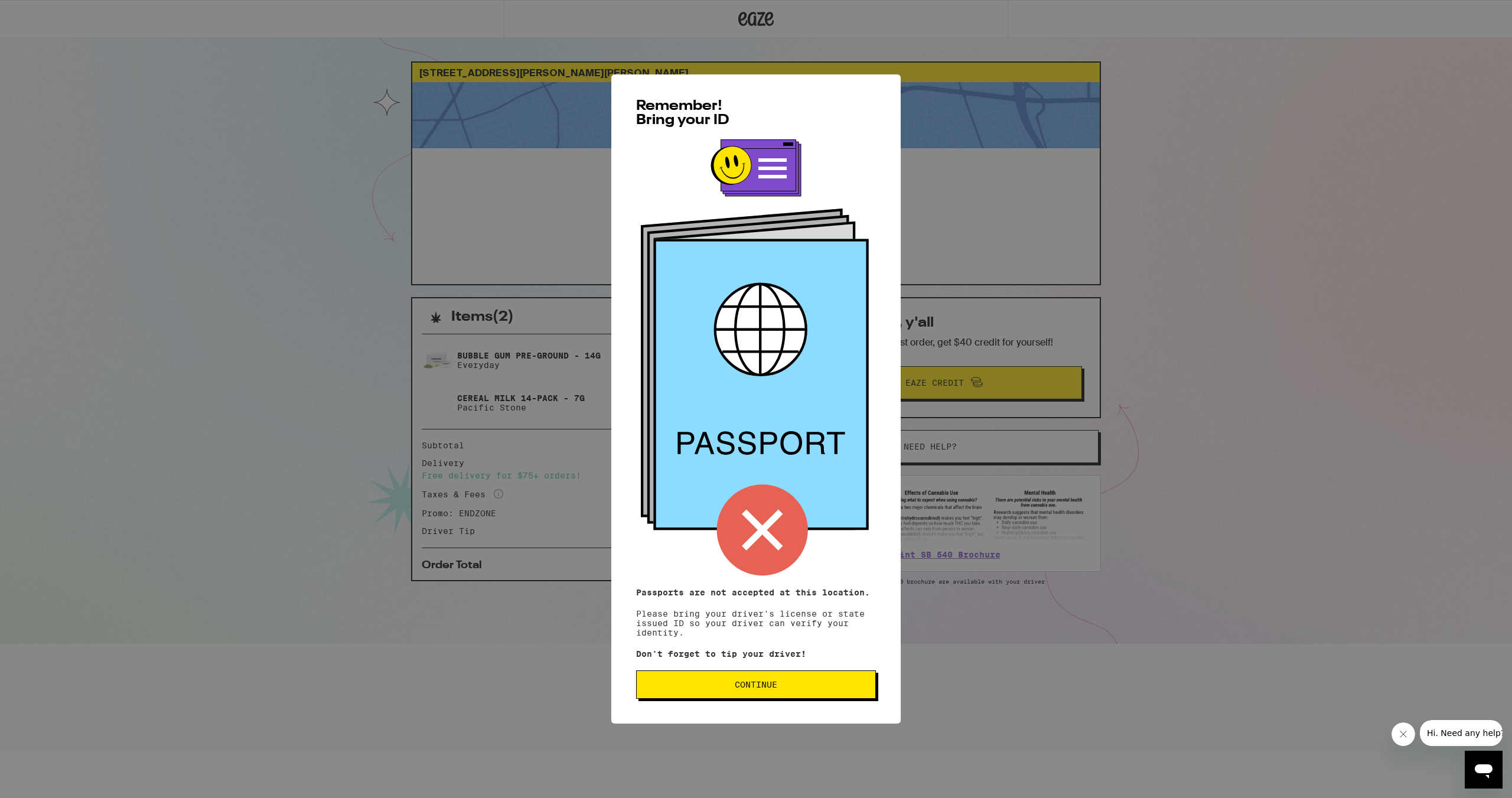
click at [773, 681] on button "Continue" at bounding box center [756, 684] width 240 height 28
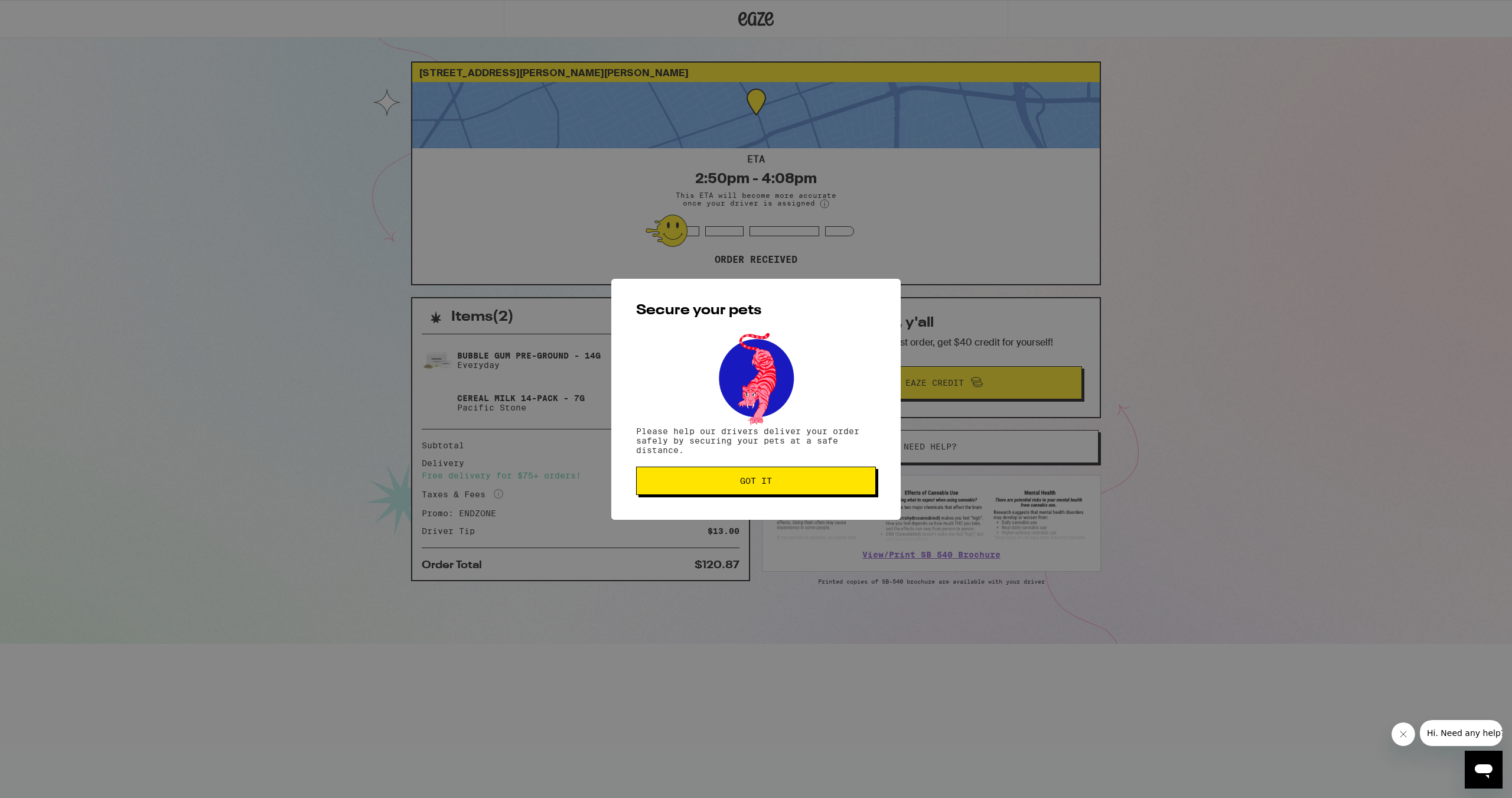
click at [838, 498] on div "Secure your pets Please help our drivers deliver your order safely by securing …" at bounding box center [756, 399] width 289 height 241
drag, startPoint x: 863, startPoint y: 492, endPoint x: 853, endPoint y: 492, distance: 10.0
click at [861, 492] on button "Got it" at bounding box center [756, 480] width 240 height 28
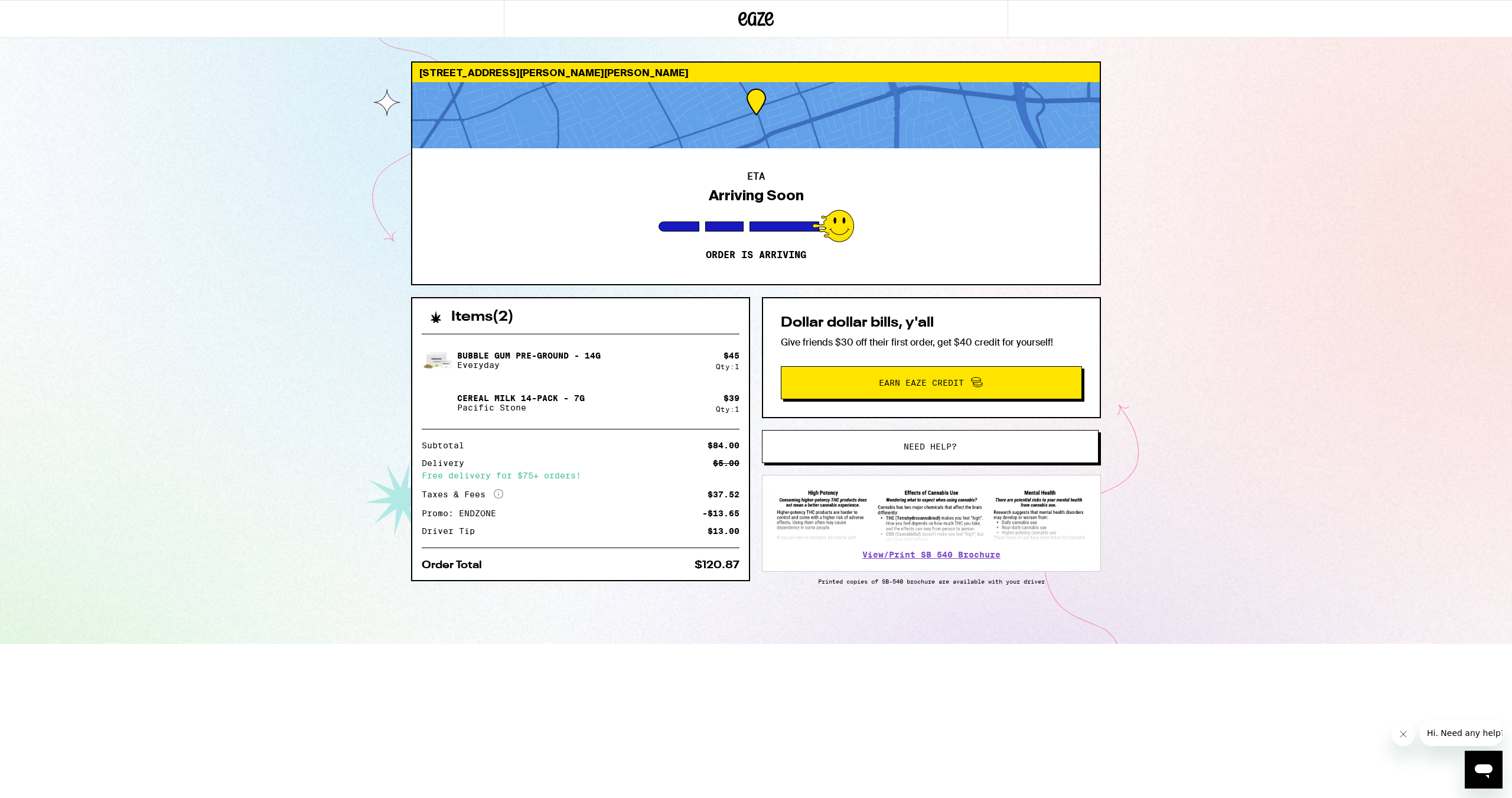
click at [1204, 152] on div "[STREET_ADDRESS][PERSON_NAME][PERSON_NAME] ETA Arriving Soon Order is arriving …" at bounding box center [756, 321] width 1512 height 643
